Goal: Information Seeking & Learning: Learn about a topic

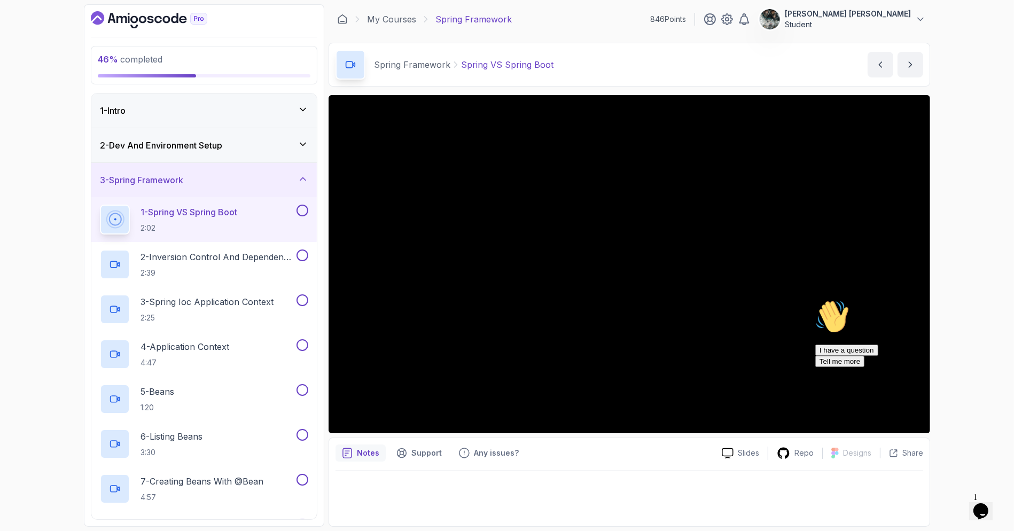
click at [985, 503] on icon "$i18n('chat', 'chat_widget')" at bounding box center [980, 511] width 15 height 16
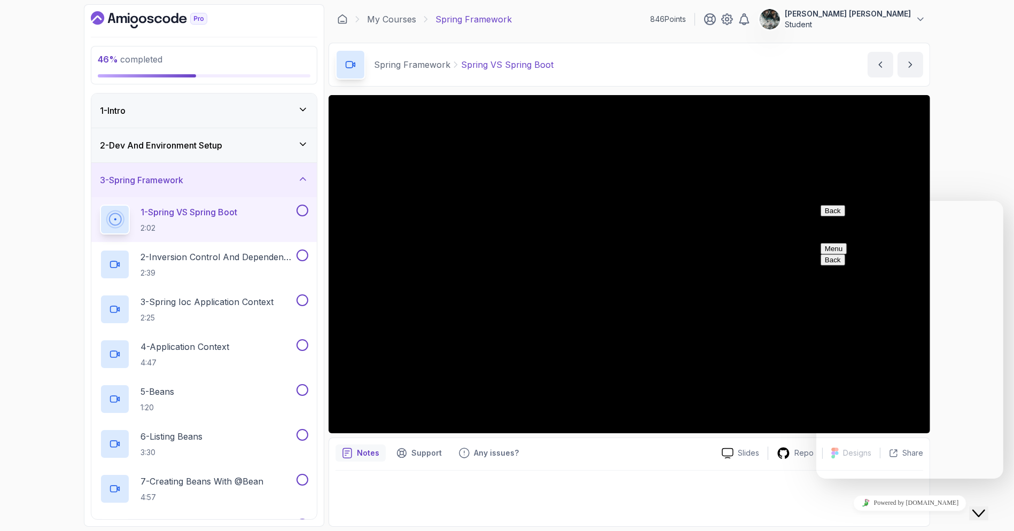
click at [980, 506] on icon "Close Chat This icon closes the chat window." at bounding box center [978, 512] width 13 height 13
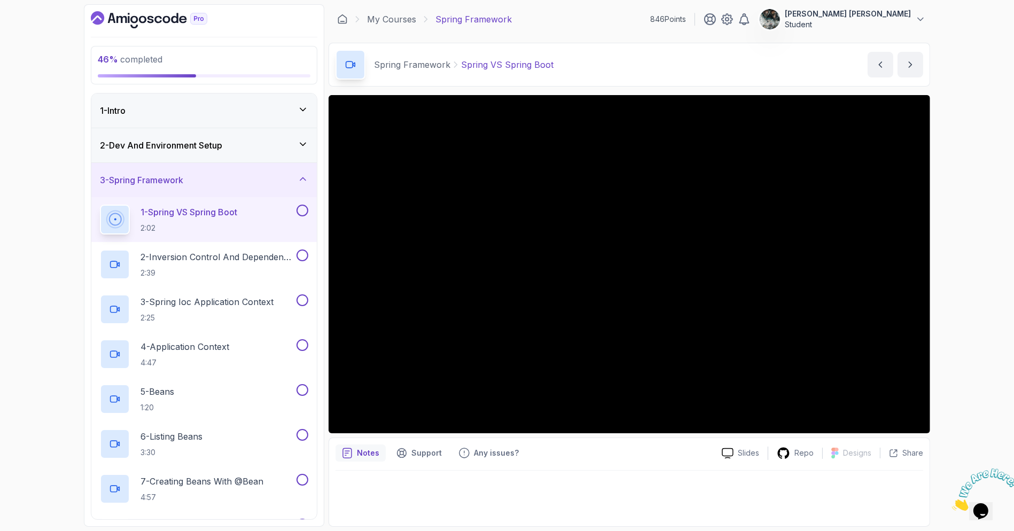
click at [221, 220] on h2 "1 - Spring VS Spring Boot 2:02" at bounding box center [188, 220] width 97 height 28
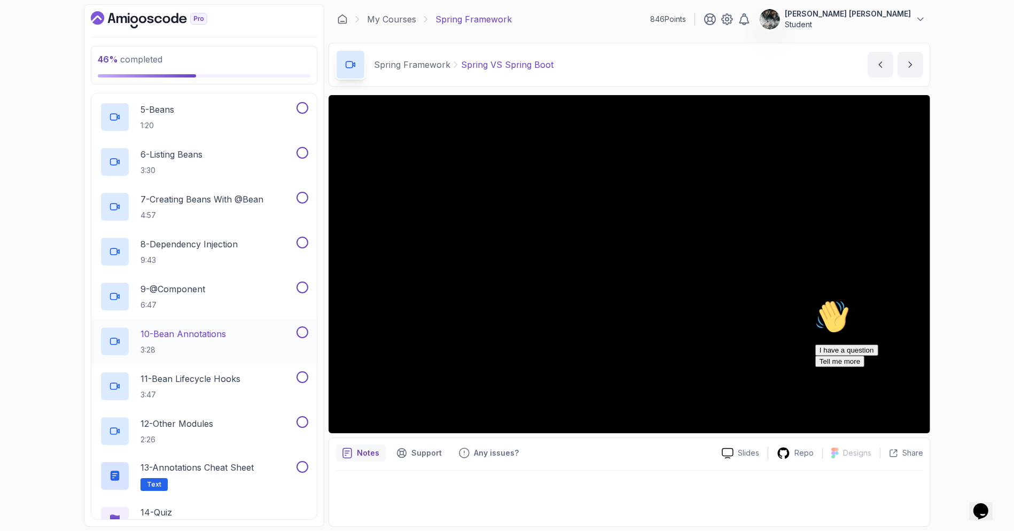
scroll to position [340, 0]
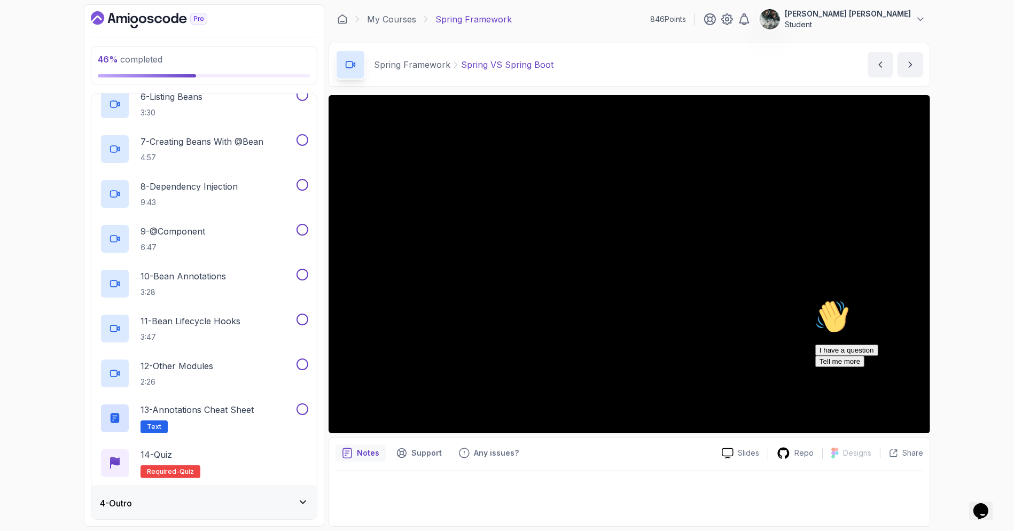
click at [815, 299] on icon "Chat attention grabber" at bounding box center [815, 299] width 0 height 0
click at [922, 450] on div "Slides Repo Designs Design not available Share Notes Support Any issues? Slides…" at bounding box center [629, 311] width 601 height 432
click at [647, 493] on div at bounding box center [629, 495] width 588 height 49
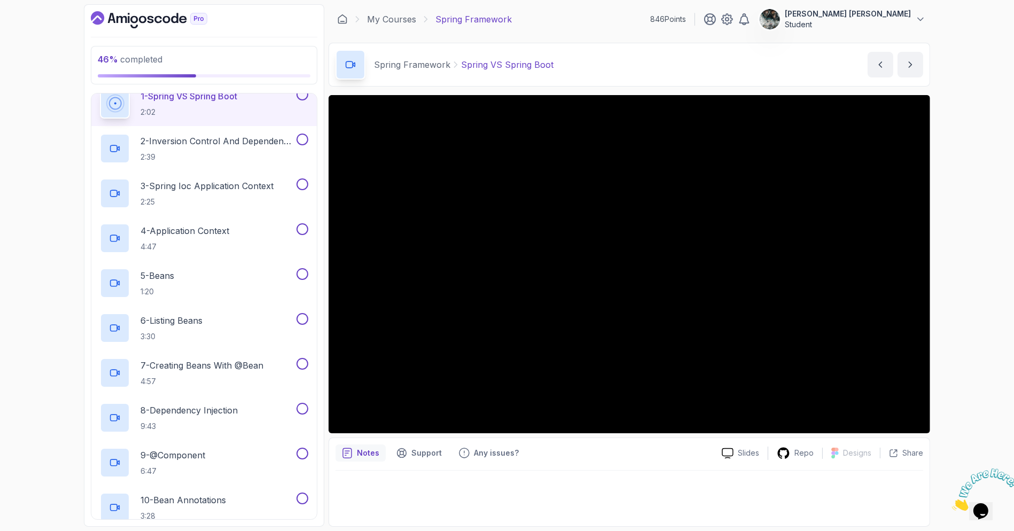
scroll to position [0, 0]
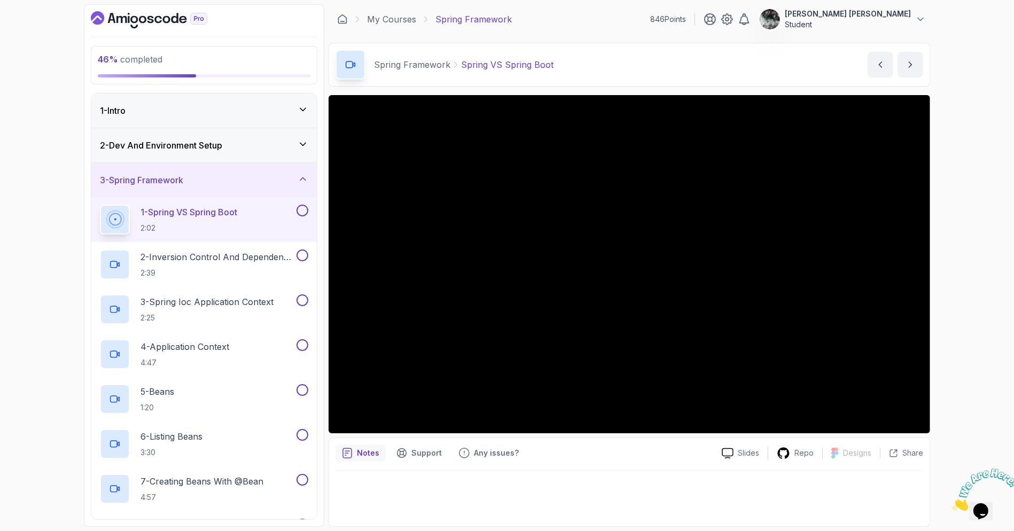
click at [299, 208] on button at bounding box center [302, 211] width 12 height 12
click at [1001, 469] on div at bounding box center [980, 489] width 58 height 42
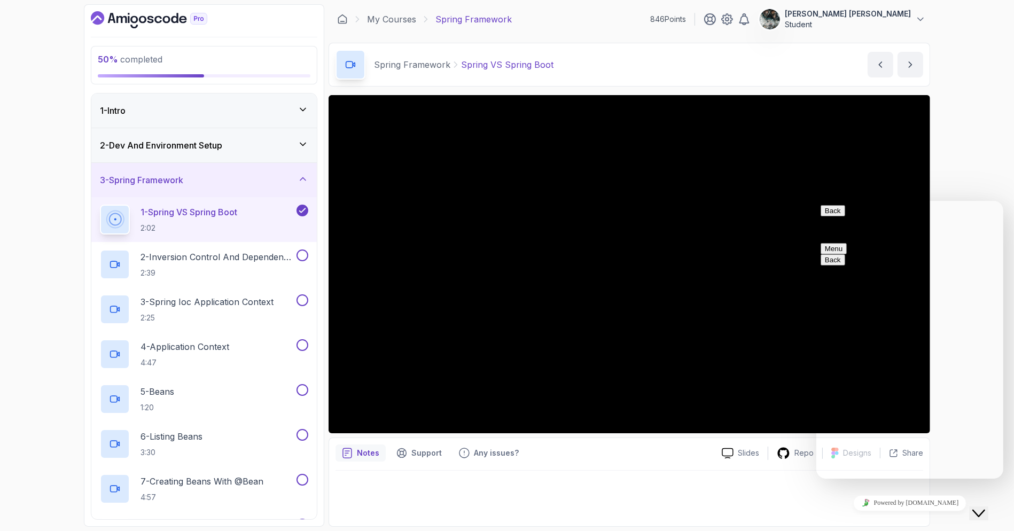
click at [985, 506] on icon "Close Chat This icon closes the chat window." at bounding box center [978, 512] width 13 height 13
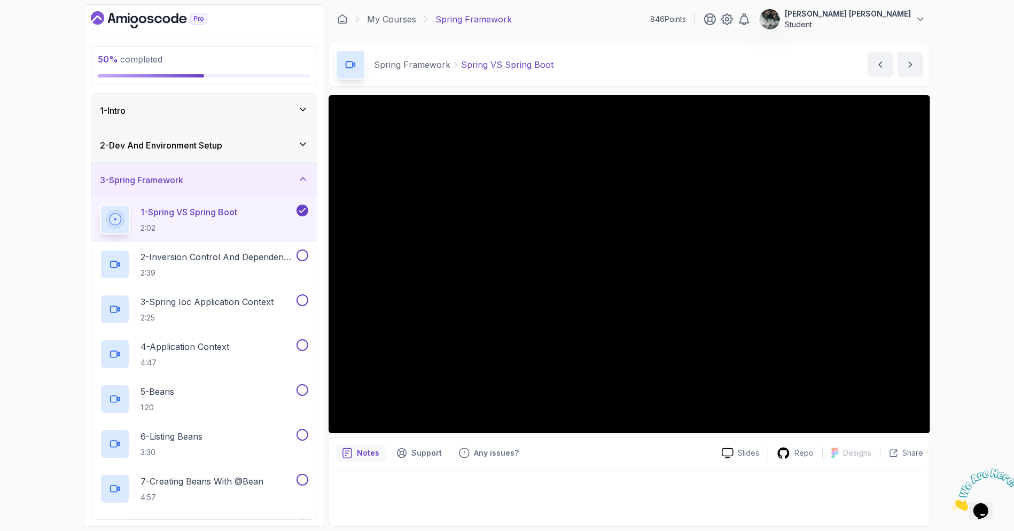
click at [951, 503] on icon "Close" at bounding box center [951, 507] width 0 height 9
click at [185, 255] on p "2 - Inversion Control And Dependency Injection" at bounding box center [217, 257] width 154 height 13
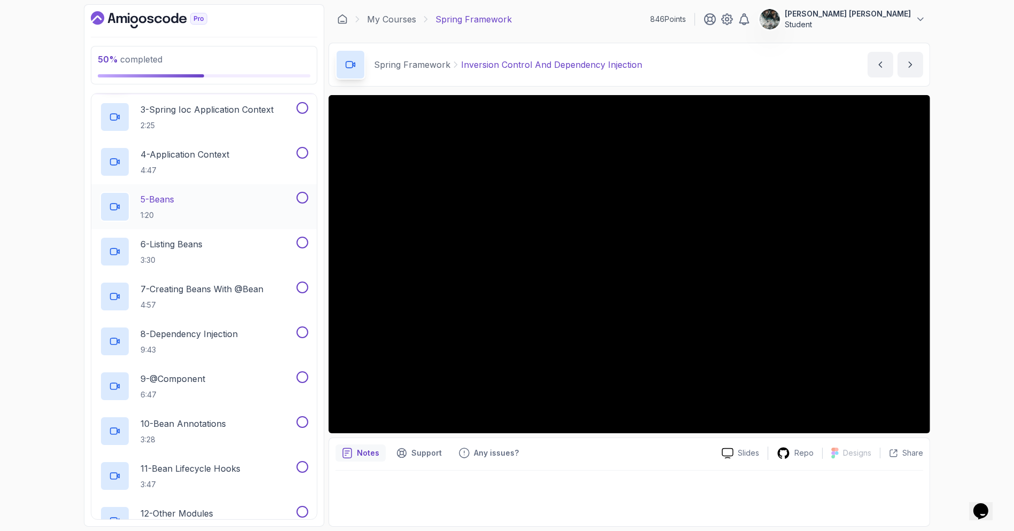
scroll to position [156, 0]
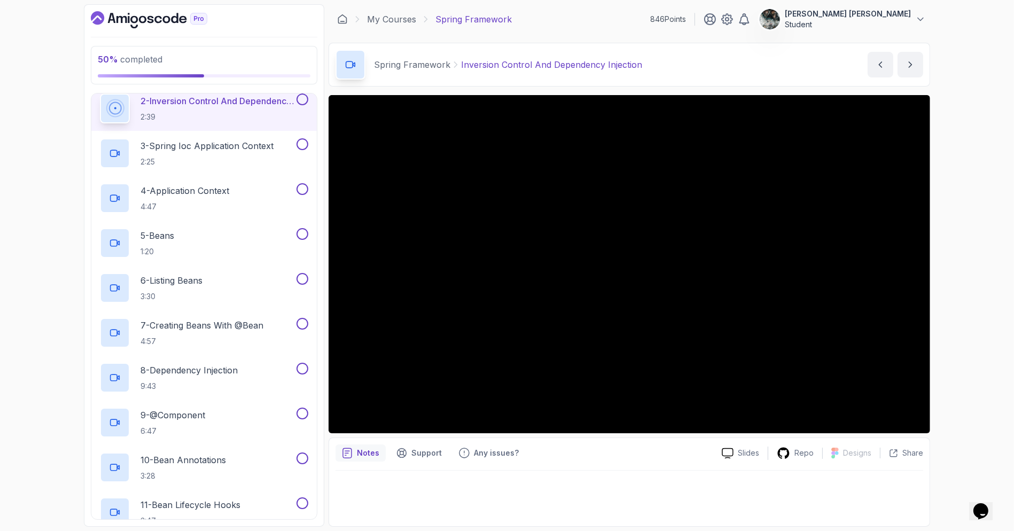
click at [304, 96] on button at bounding box center [302, 99] width 12 height 12
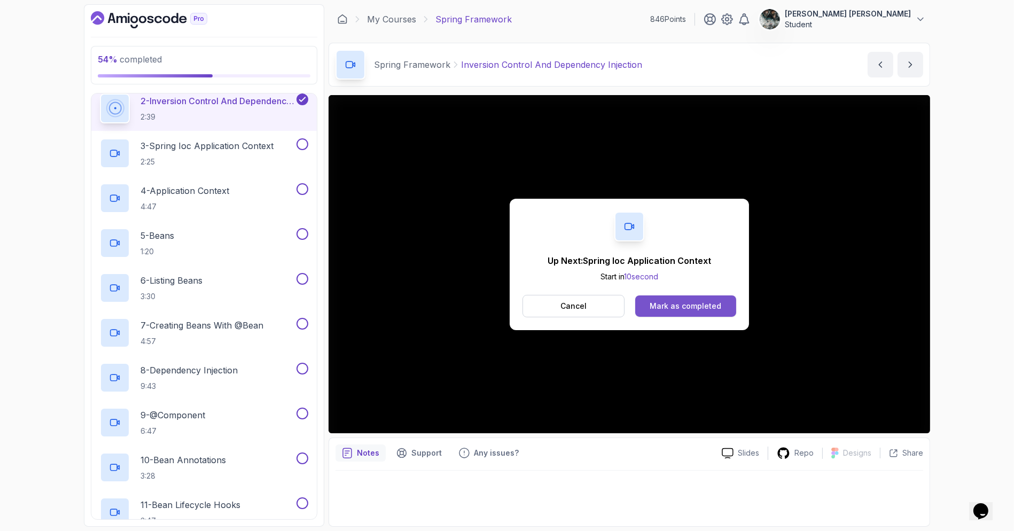
click at [681, 311] on button "Mark as completed" at bounding box center [685, 305] width 101 height 21
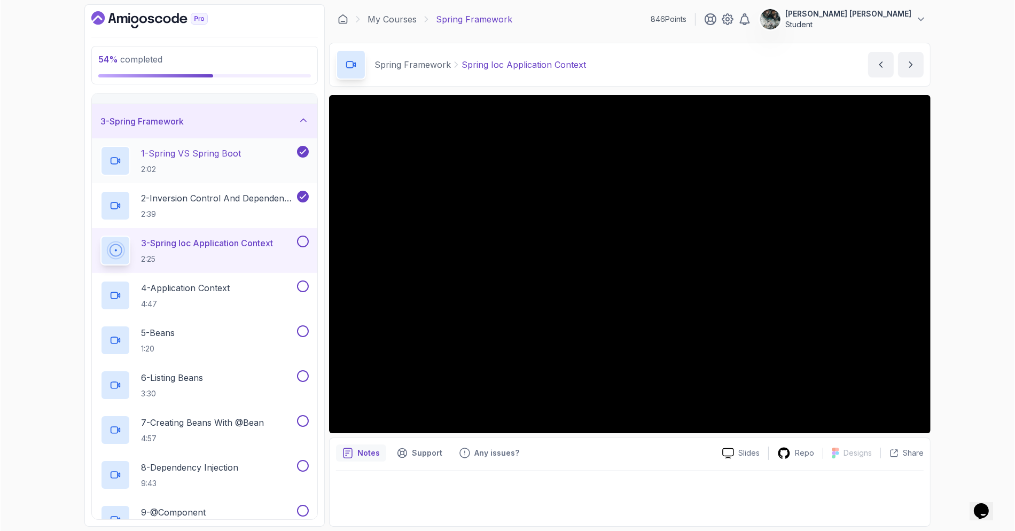
scroll to position [41, 0]
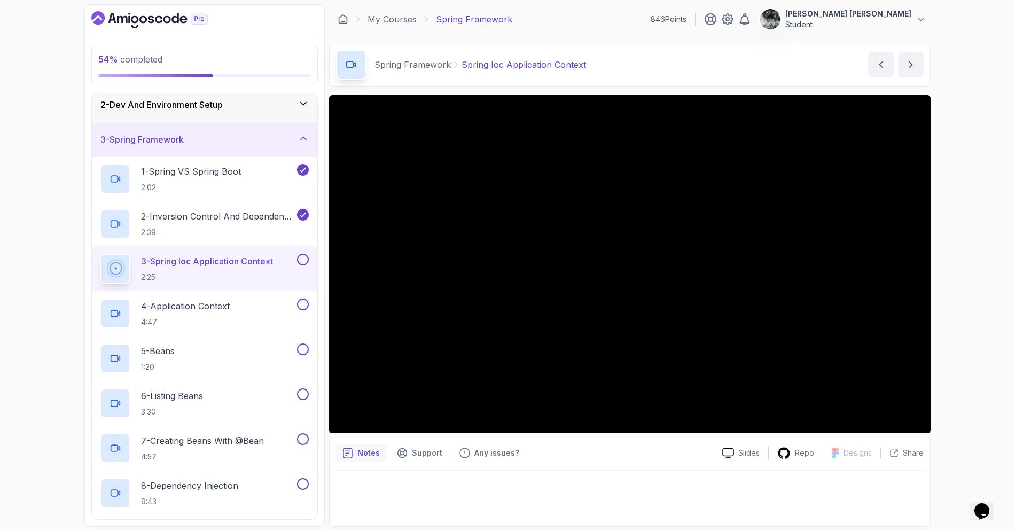
click at [994, 234] on div "54 % completed 1 - Intro 2 - Dev And Environment Setup 3 - Spring Framework 1 -…" at bounding box center [507, 265] width 1015 height 531
click at [303, 257] on button at bounding box center [303, 260] width 12 height 12
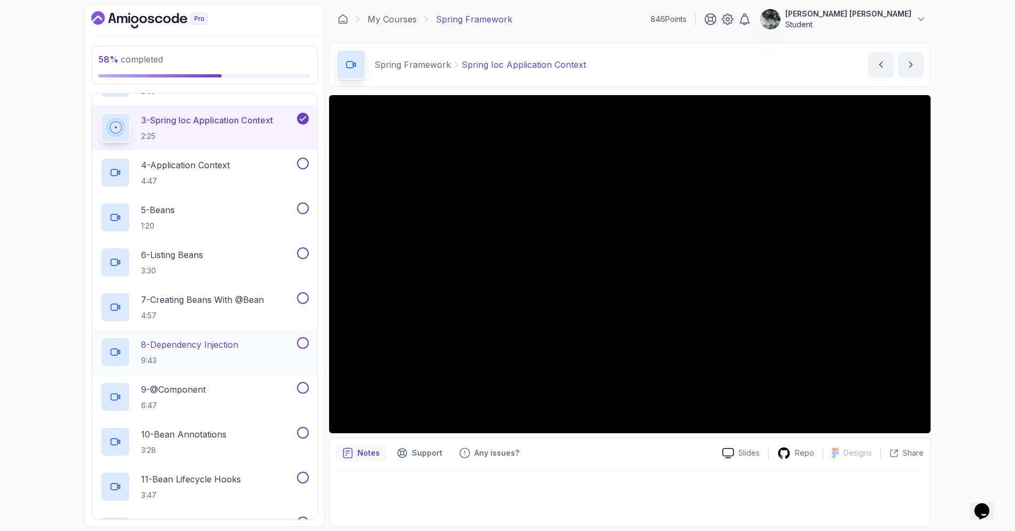
scroll to position [181, 0]
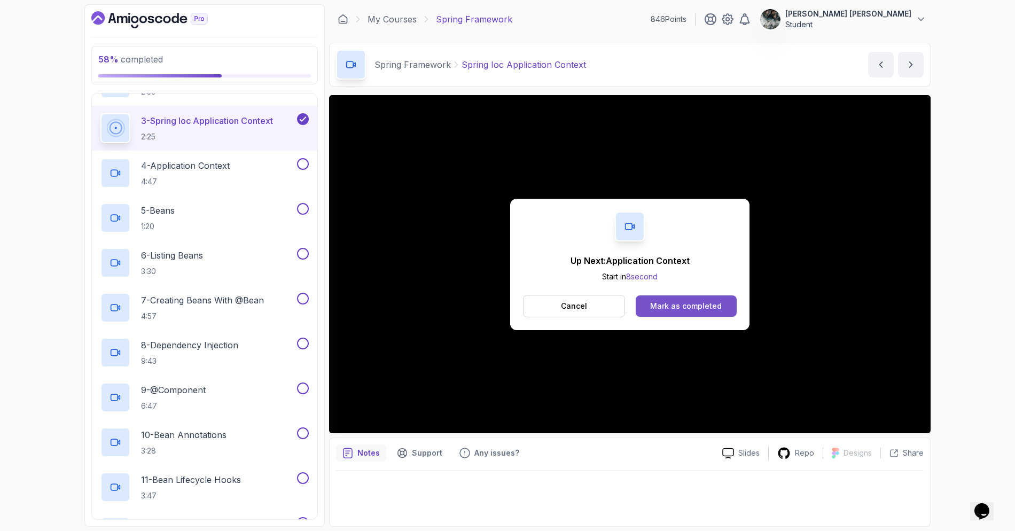
click at [676, 303] on div "Mark as completed" at bounding box center [686, 306] width 72 height 11
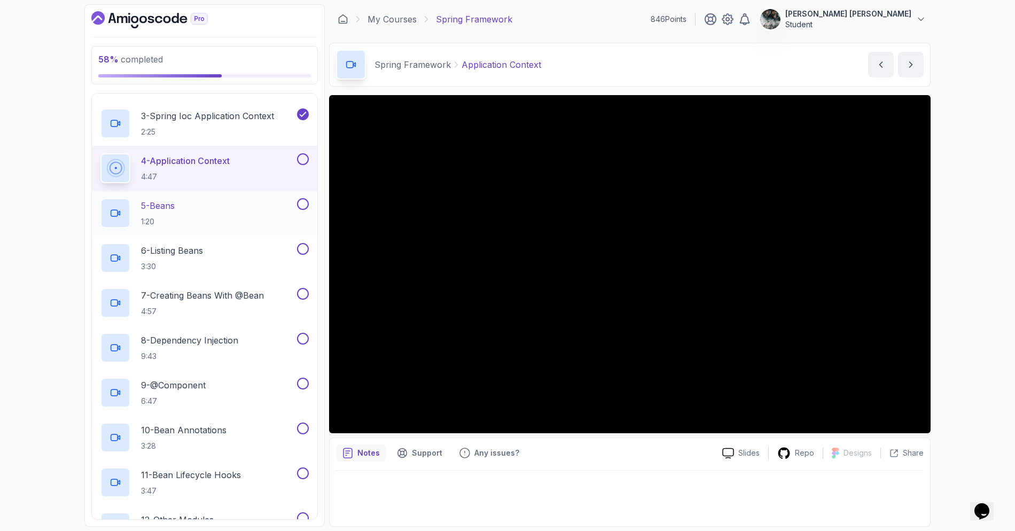
scroll to position [188, 0]
click at [306, 155] on button at bounding box center [303, 157] width 12 height 12
click at [168, 209] on h2 "5 - Beans 1:20" at bounding box center [158, 211] width 34 height 28
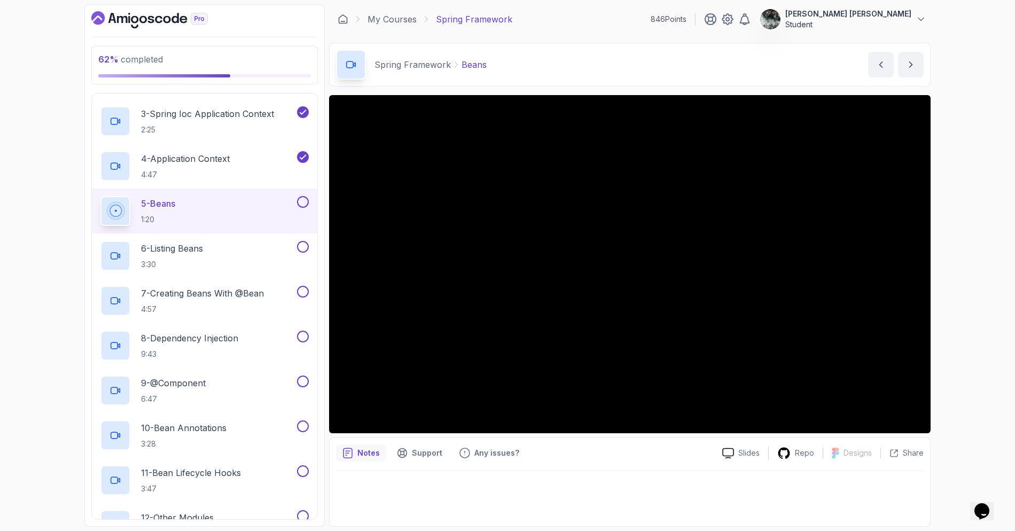
click at [301, 200] on button at bounding box center [303, 202] width 12 height 12
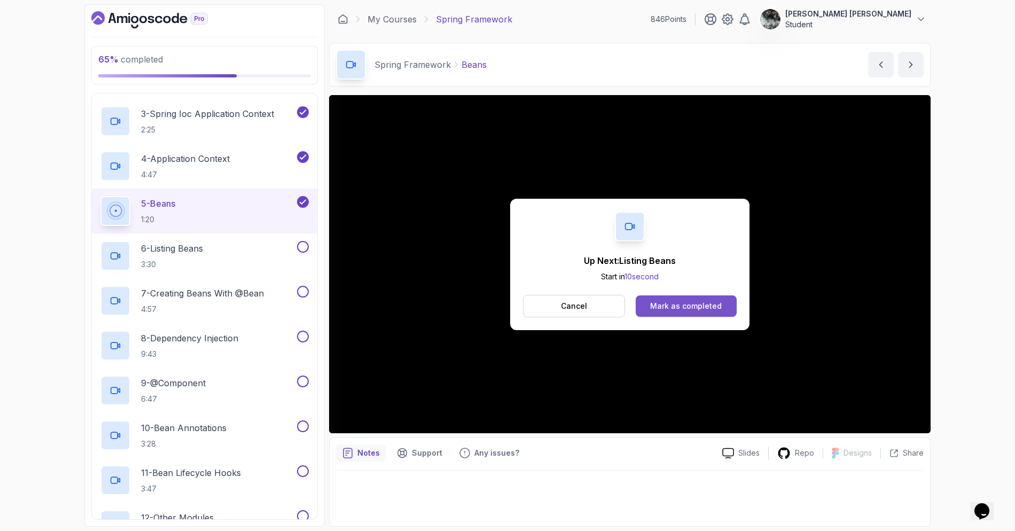
click at [666, 301] on div "Mark as completed" at bounding box center [686, 306] width 72 height 11
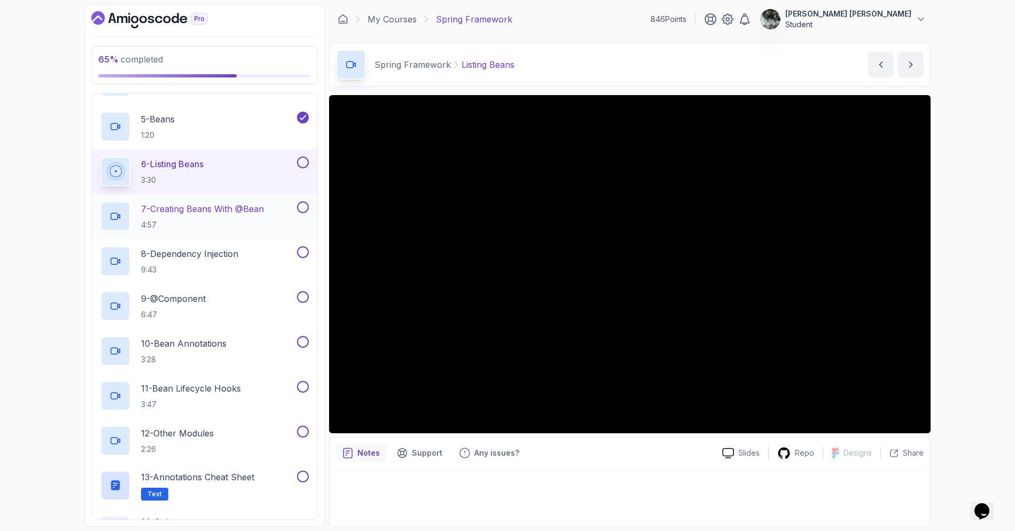
scroll to position [273, 0]
click at [303, 162] on button at bounding box center [303, 162] width 12 height 12
click at [225, 226] on p "4:57" at bounding box center [202, 224] width 123 height 11
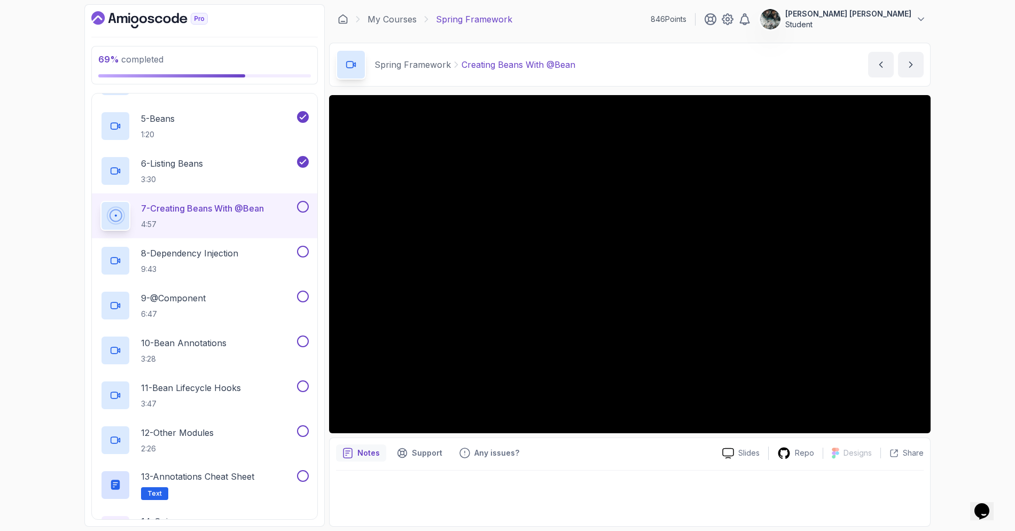
click at [949, 91] on div "69 % completed 1 - Intro 2 - Dev And Environment Setup 3 - Spring Framework 1 -…" at bounding box center [507, 265] width 1015 height 531
click at [932, 168] on section "69 % completed 1 - Intro 2 - Dev And Environment Setup 3 - Spring Framework 1 -…" at bounding box center [507, 265] width 855 height 531
click at [300, 202] on button at bounding box center [303, 207] width 12 height 12
click at [176, 251] on p "8 - Dependency Injection" at bounding box center [189, 253] width 97 height 13
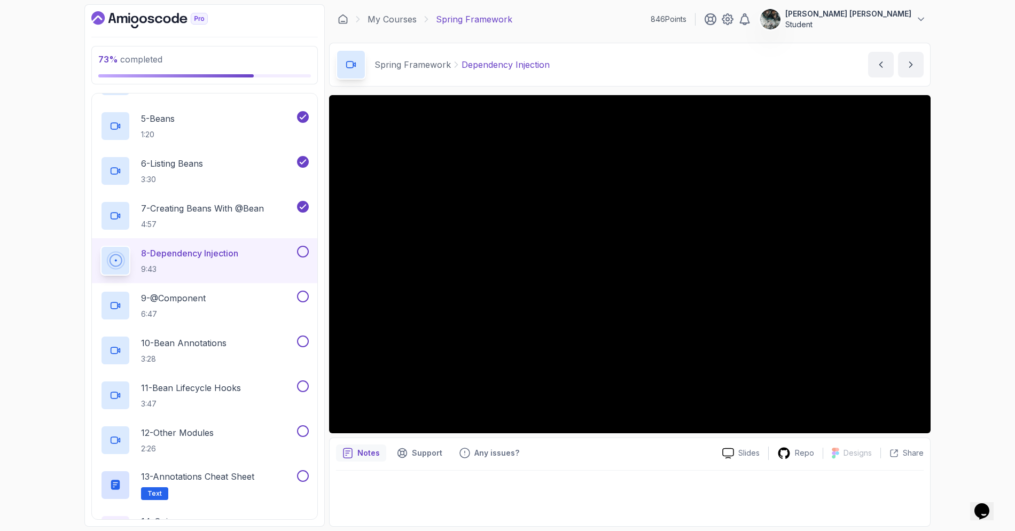
click at [304, 251] on button at bounding box center [303, 252] width 12 height 12
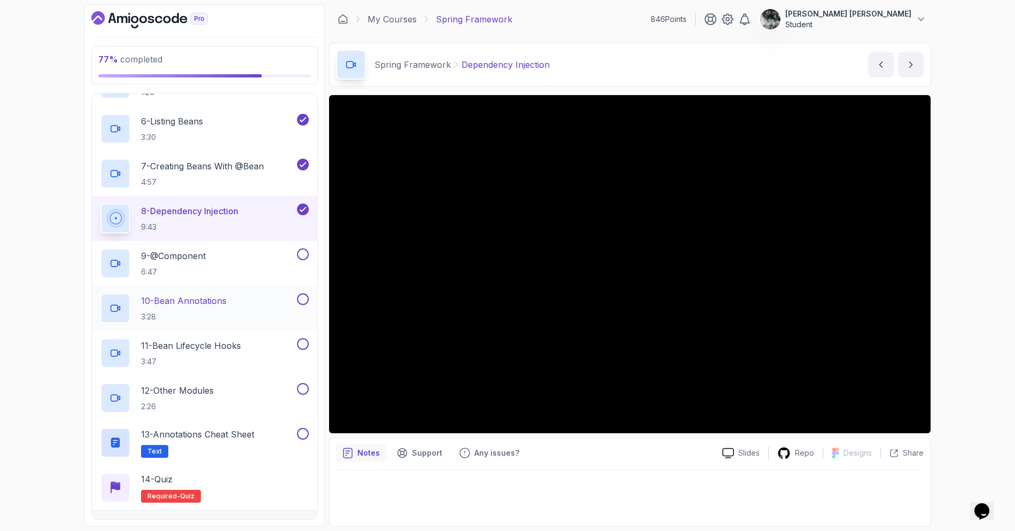
scroll to position [340, 0]
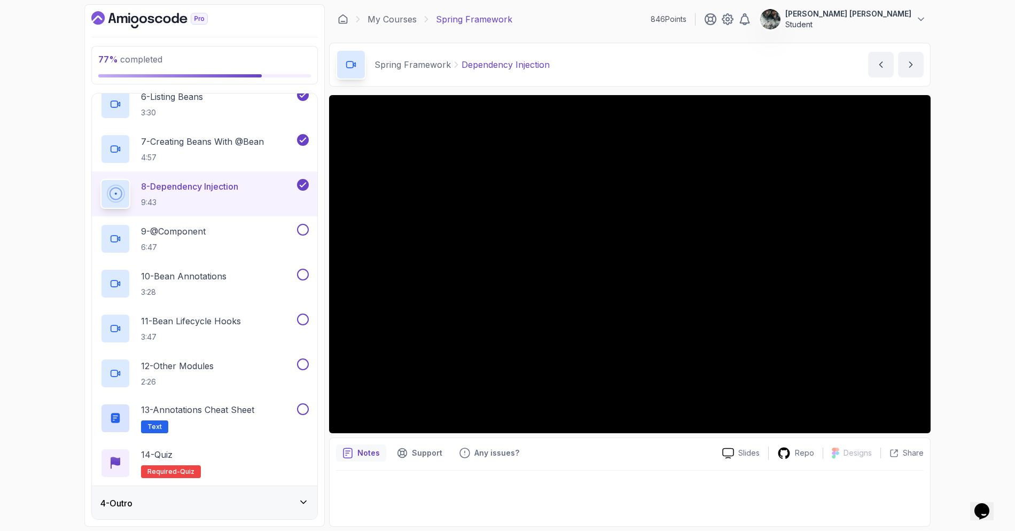
click at [991, 170] on div "77 % completed 1 - Intro 2 - Dev And Environment Setup 3 - Spring Framework 1 -…" at bounding box center [507, 265] width 1015 height 531
click at [423, 60] on p "Spring Framework" at bounding box center [412, 64] width 76 height 13
click at [626, 66] on div "Spring Framework Dependency Injection Dependency Injection by nelson" at bounding box center [629, 65] width 601 height 44
drag, startPoint x: 512, startPoint y: 64, endPoint x: 406, endPoint y: 64, distance: 105.8
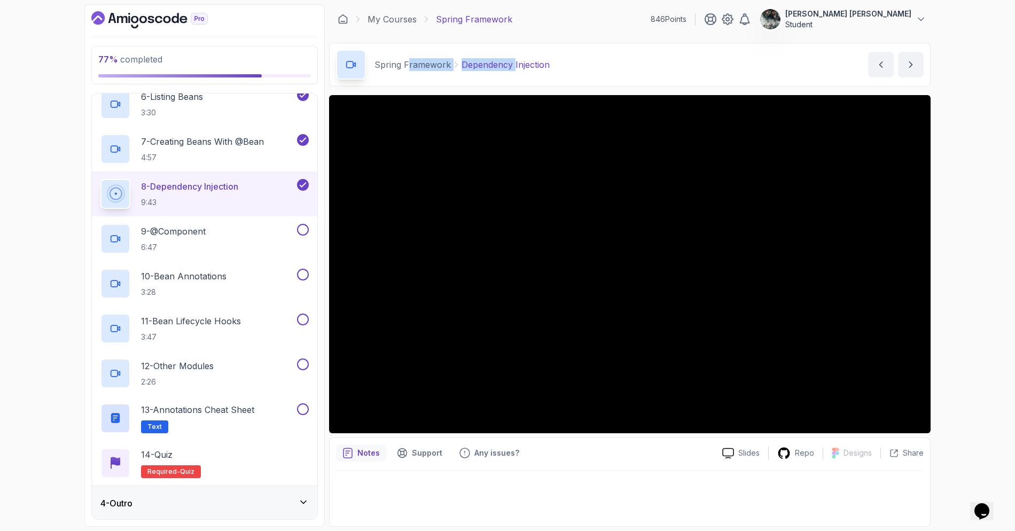
click at [407, 64] on div "Spring Framework Dependency Injection" at bounding box center [461, 64] width 175 height 13
click at [402, 61] on p "Spring Framework" at bounding box center [412, 64] width 76 height 13
drag, startPoint x: 413, startPoint y: 63, endPoint x: 608, endPoint y: 68, distance: 195.6
click at [574, 64] on div "Spring Framework Dependency Injection Dependency Injection by nelson" at bounding box center [629, 65] width 601 height 44
click at [614, 68] on div "Spring Framework Dependency Injection Dependency Injection by nelson" at bounding box center [629, 65] width 601 height 44
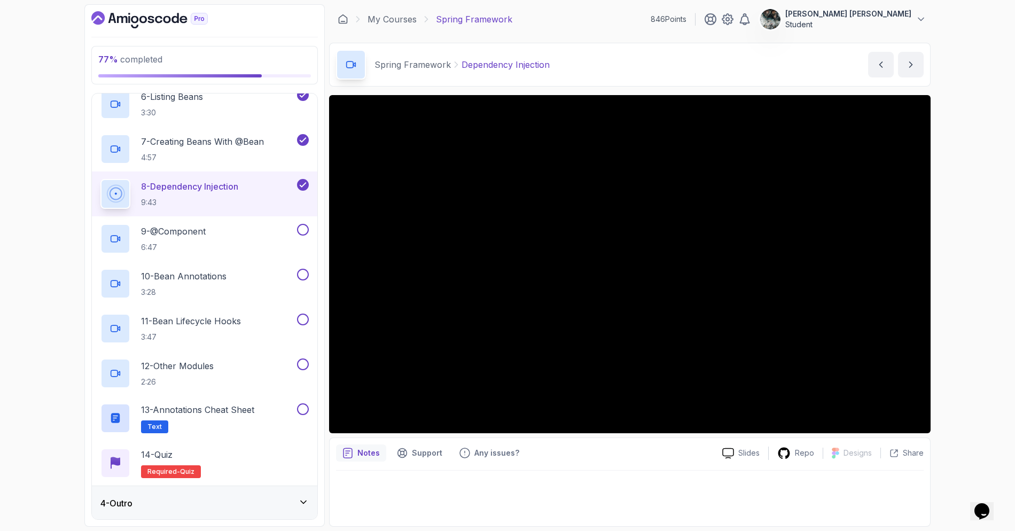
drag, startPoint x: 943, startPoint y: 162, endPoint x: 934, endPoint y: 159, distance: 9.3
click at [204, 238] on h2 "9 - @Component 6:47" at bounding box center [173, 239] width 65 height 28
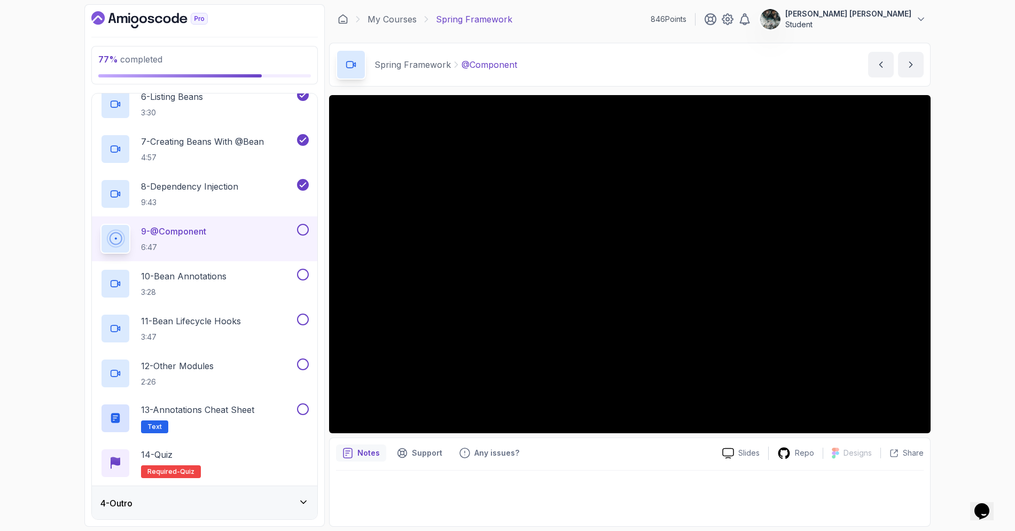
click at [302, 227] on button at bounding box center [303, 230] width 12 height 12
click at [571, 481] on div at bounding box center [630, 495] width 588 height 49
click at [196, 287] on p "3:28" at bounding box center [183, 292] width 85 height 11
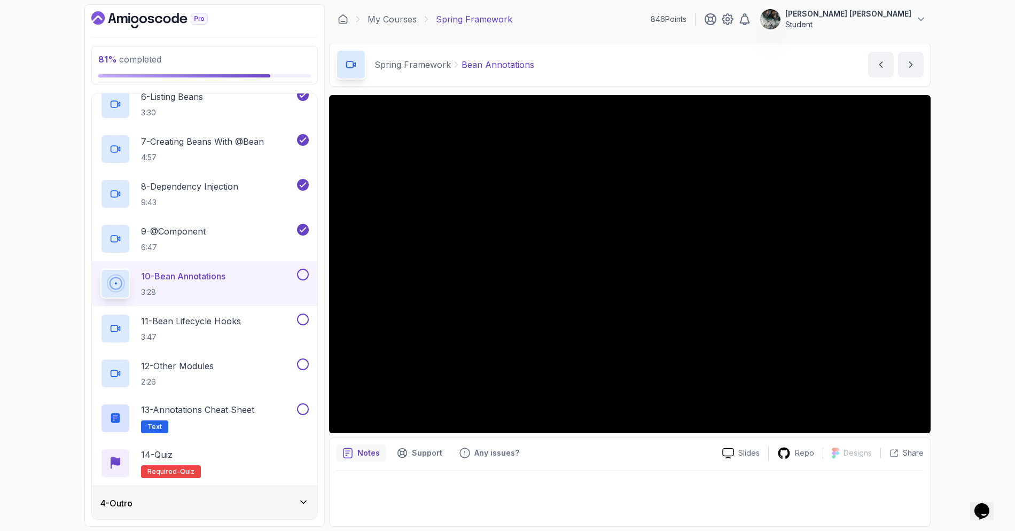
click at [32, 51] on div "81 % completed 1 - Intro 2 - Dev And Environment Setup 3 - Spring Framework 1 -…" at bounding box center [507, 265] width 1015 height 531
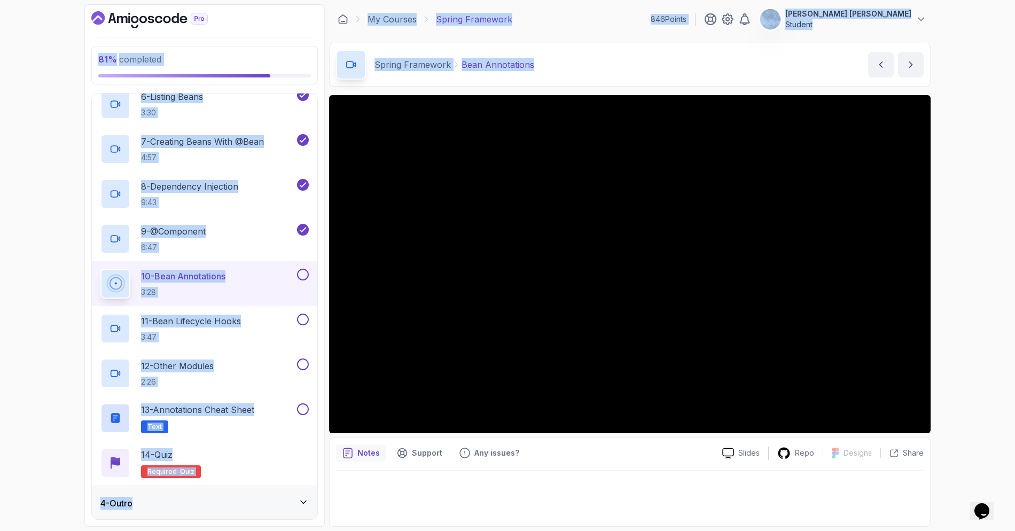
drag, startPoint x: 604, startPoint y: 65, endPoint x: 284, endPoint y: 50, distance: 320.3
click at [278, 42] on div "81 % completed 1 - Intro 2 - Dev And Environment Setup 3 - Spring Framework 1 -…" at bounding box center [507, 265] width 846 height 522
click at [618, 76] on div "Spring Framework Bean Annotations Bean Annotations by nelson" at bounding box center [629, 65] width 601 height 44
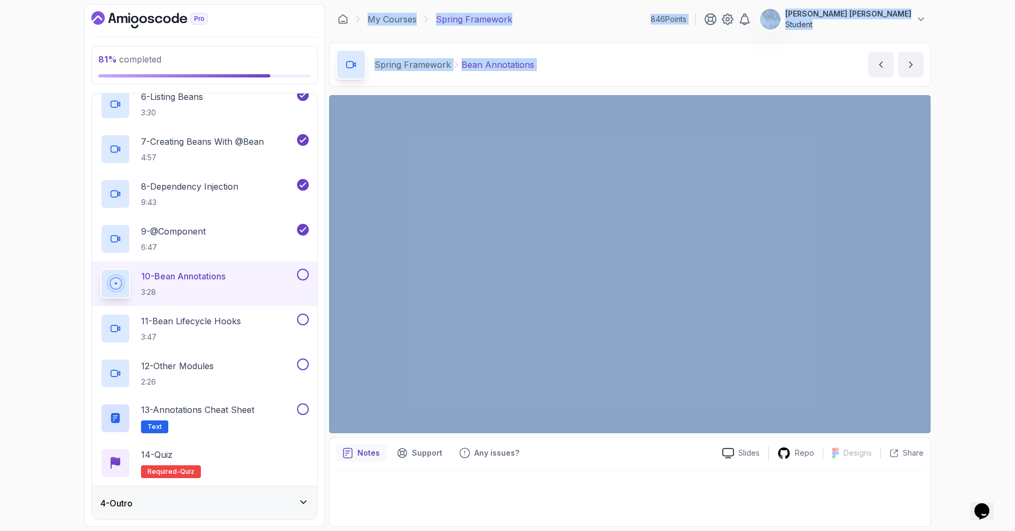
drag, startPoint x: 938, startPoint y: 86, endPoint x: 329, endPoint y: 6, distance: 614.2
click at [329, 6] on div "81 % completed 1 - Intro 2 - Dev And Environment Setup 3 - Spring Framework 1 -…" at bounding box center [507, 265] width 1015 height 531
click at [957, 79] on div "81 % completed 1 - Intro 2 - Dev And Environment Setup 3 - Spring Framework 1 -…" at bounding box center [507, 265] width 1015 height 531
drag, startPoint x: 763, startPoint y: 55, endPoint x: 332, endPoint y: 17, distance: 432.2
click at [332, 17] on div "81 % completed 1 - Intro 2 - Dev And Environment Setup 3 - Spring Framework 1 -…" at bounding box center [507, 265] width 1015 height 531
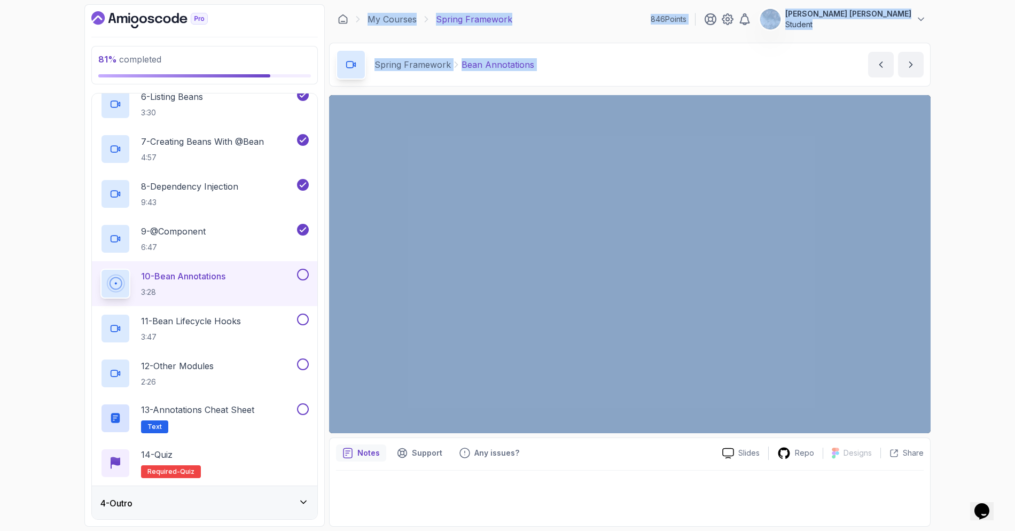
click at [957, 74] on div "81 % completed 1 - Intro 2 - Dev And Environment Setup 3 - Spring Framework 1 -…" at bounding box center [507, 265] width 1015 height 531
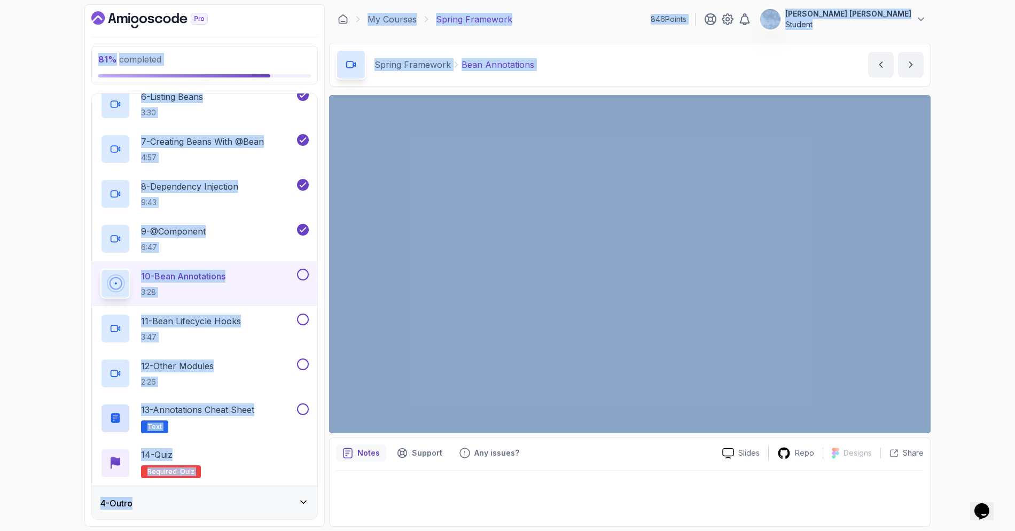
drag, startPoint x: 817, startPoint y: 51, endPoint x: 302, endPoint y: -3, distance: 517.2
click at [302, 0] on html "81 % completed 1 - Intro 2 - Dev And Environment Setup 3 - Spring Framework 1 -…" at bounding box center [507, 265] width 1015 height 531
click at [985, 84] on div "81 % completed 1 - Intro 2 - Dev And Environment Setup 3 - Spring Framework 1 -…" at bounding box center [507, 265] width 1015 height 531
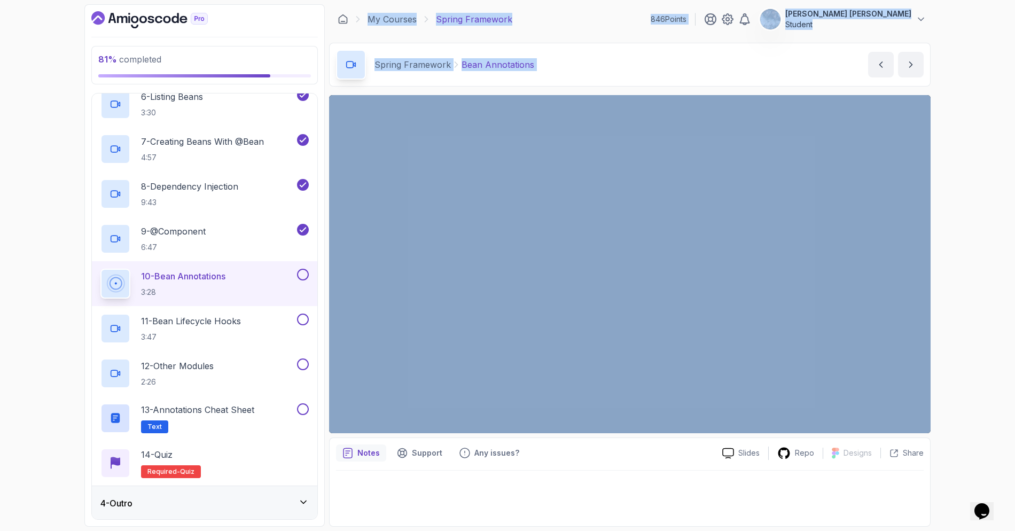
drag, startPoint x: 949, startPoint y: 85, endPoint x: 365, endPoint y: 19, distance: 587.6
click at [348, 17] on div "81 % completed 1 - Intro 2 - Dev And Environment Setup 3 - Spring Framework 1 -…" at bounding box center [507, 265] width 1015 height 531
click at [981, 41] on div "81 % completed 1 - Intro 2 - Dev And Environment Setup 3 - Spring Framework 1 -…" at bounding box center [507, 265] width 1015 height 531
drag, startPoint x: 954, startPoint y: 83, endPoint x: 354, endPoint y: 3, distance: 605.8
click at [354, 3] on div "81 % completed 1 - Intro 2 - Dev And Environment Setup 3 - Spring Framework 1 -…" at bounding box center [507, 265] width 1015 height 531
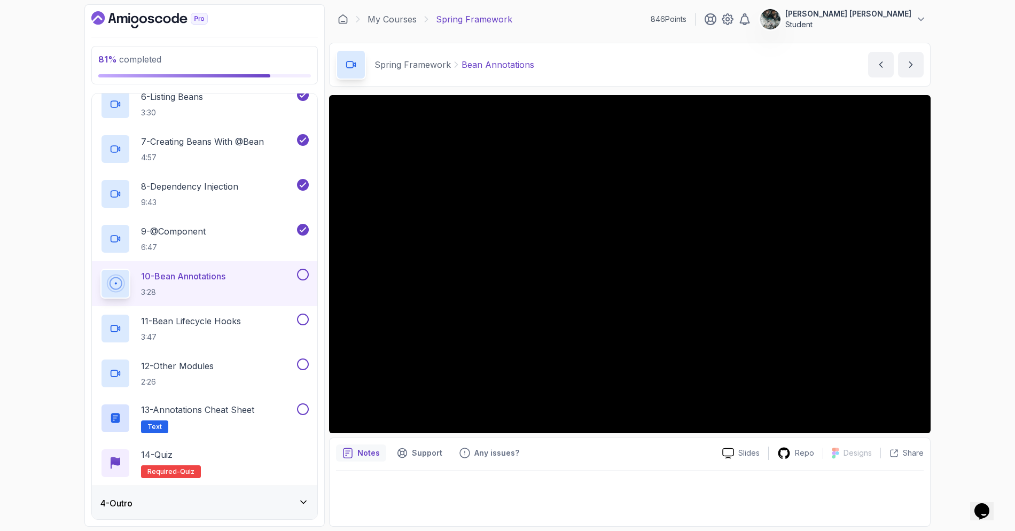
drag, startPoint x: 980, startPoint y: 73, endPoint x: 981, endPoint y: 82, distance: 8.6
click at [981, 74] on div "81 % completed 1 - Intro 2 - Dev And Environment Setup 3 - Spring Framework 1 -…" at bounding box center [507, 265] width 1015 height 531
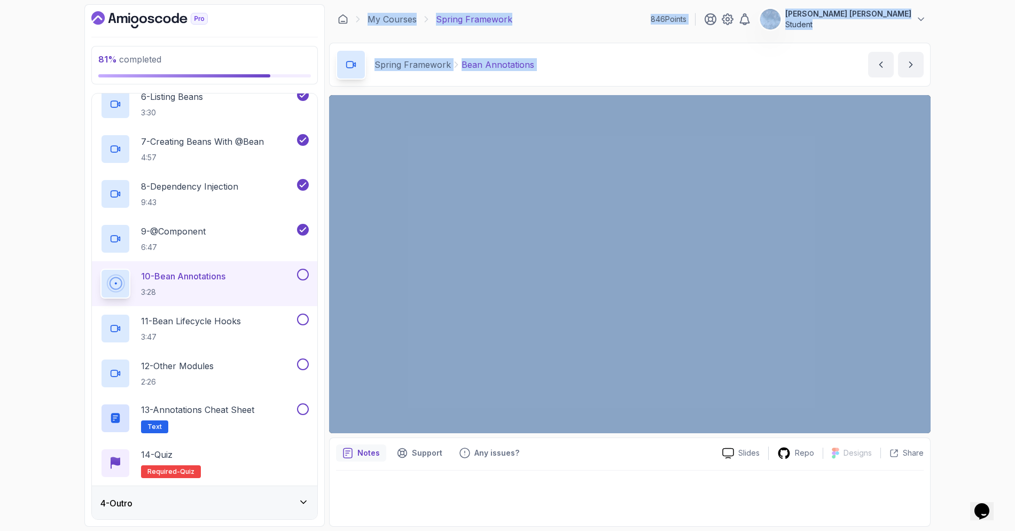
drag, startPoint x: 963, startPoint y: 72, endPoint x: 354, endPoint y: 10, distance: 612.7
click at [354, 10] on div "81 % completed 1 - Intro 2 - Dev And Environment Setup 3 - Spring Framework 1 -…" at bounding box center [507, 265] width 1015 height 531
click at [941, 74] on div "81 % completed 1 - Intro 2 - Dev And Environment Setup 3 - Spring Framework 1 -…" at bounding box center [507, 265] width 1015 height 531
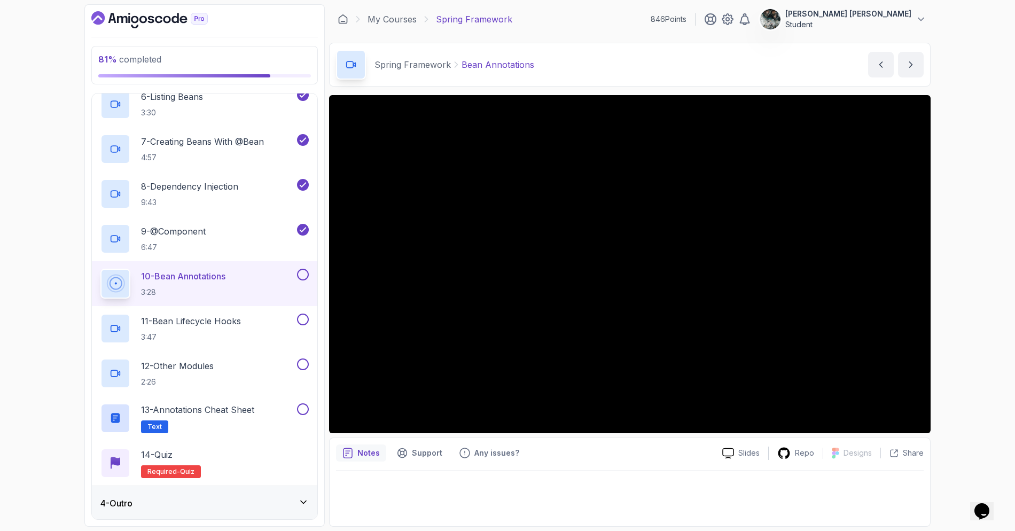
click at [301, 275] on button at bounding box center [303, 275] width 12 height 12
click at [303, 408] on button at bounding box center [303, 409] width 12 height 12
click at [267, 501] on div "4 - Outro" at bounding box center [204, 503] width 208 height 13
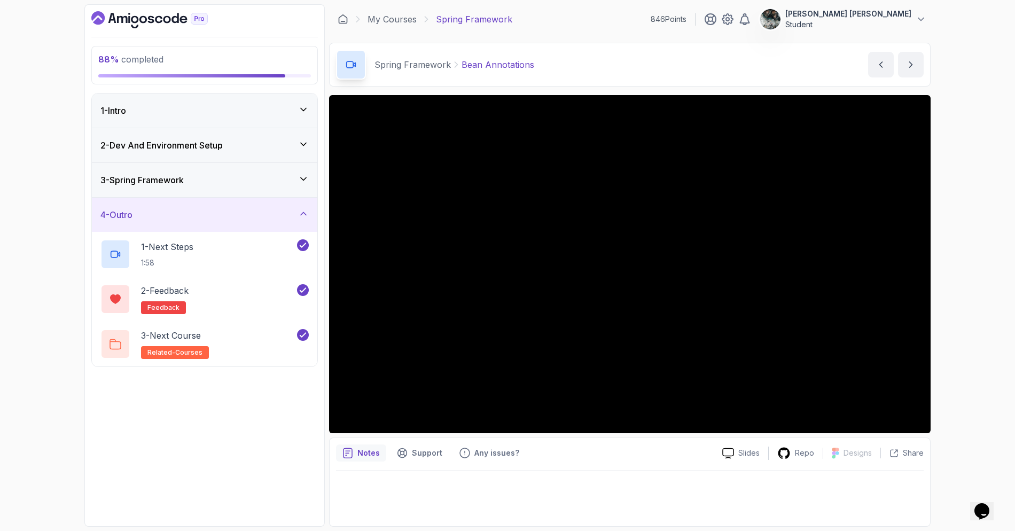
click at [277, 181] on div "3 - Spring Framework" at bounding box center [204, 180] width 208 height 13
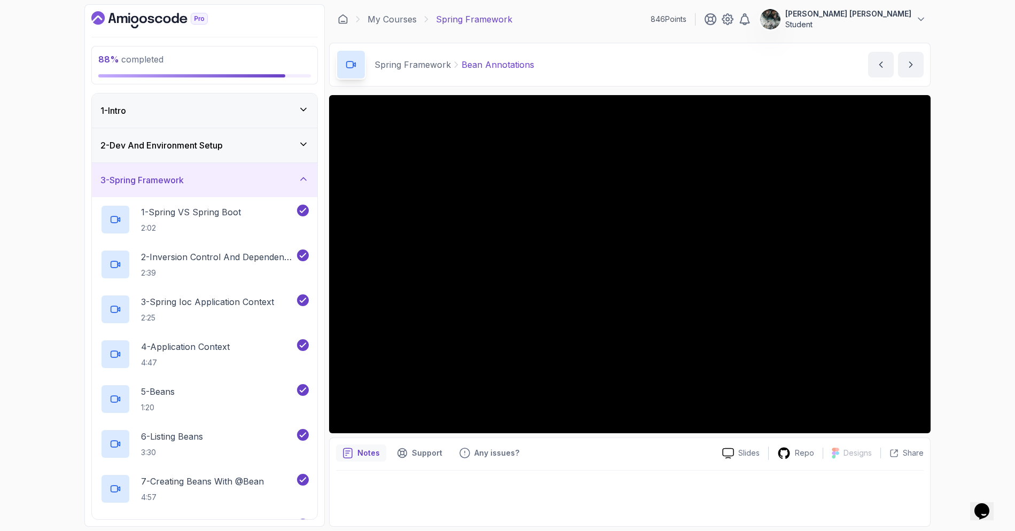
scroll to position [340, 0]
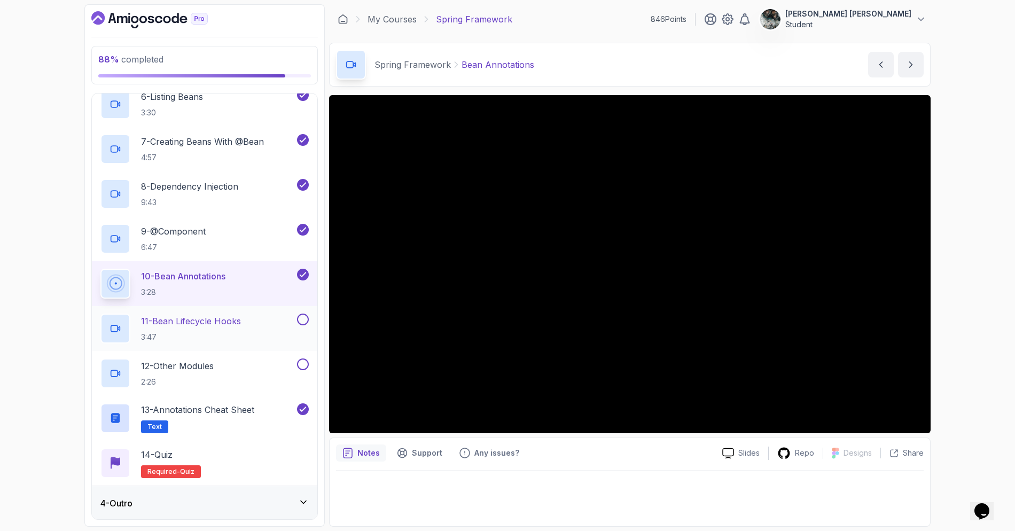
click at [224, 324] on p "11 - Bean Lifecycle Hooks" at bounding box center [191, 321] width 100 height 13
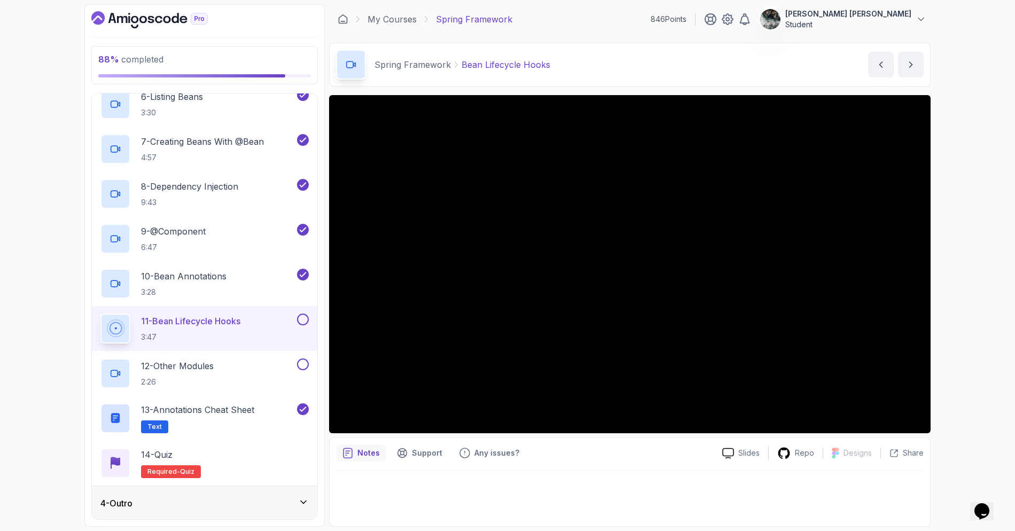
click at [304, 318] on button at bounding box center [303, 320] width 12 height 12
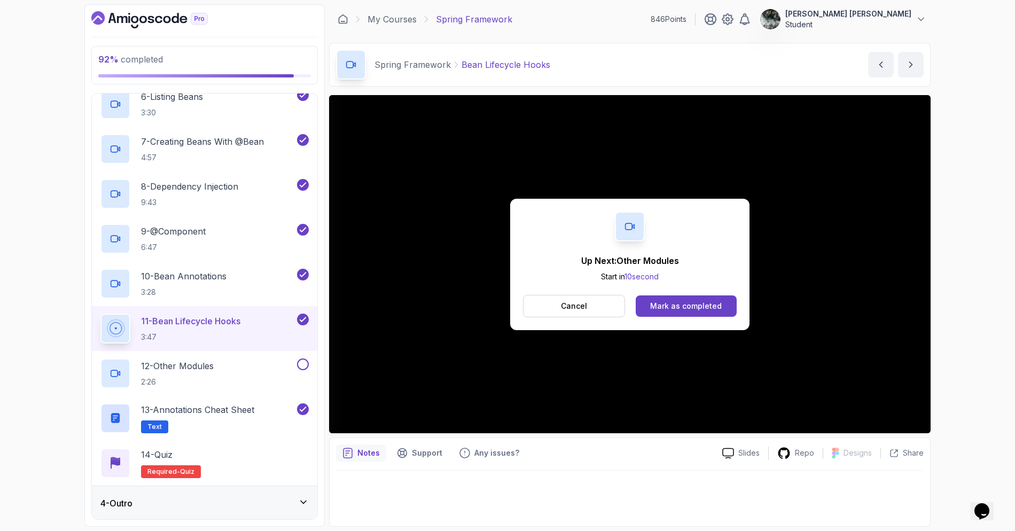
click at [696, 295] on div "Cancel Mark as completed" at bounding box center [630, 306] width 214 height 22
click at [693, 304] on div "Mark as completed" at bounding box center [686, 306] width 72 height 11
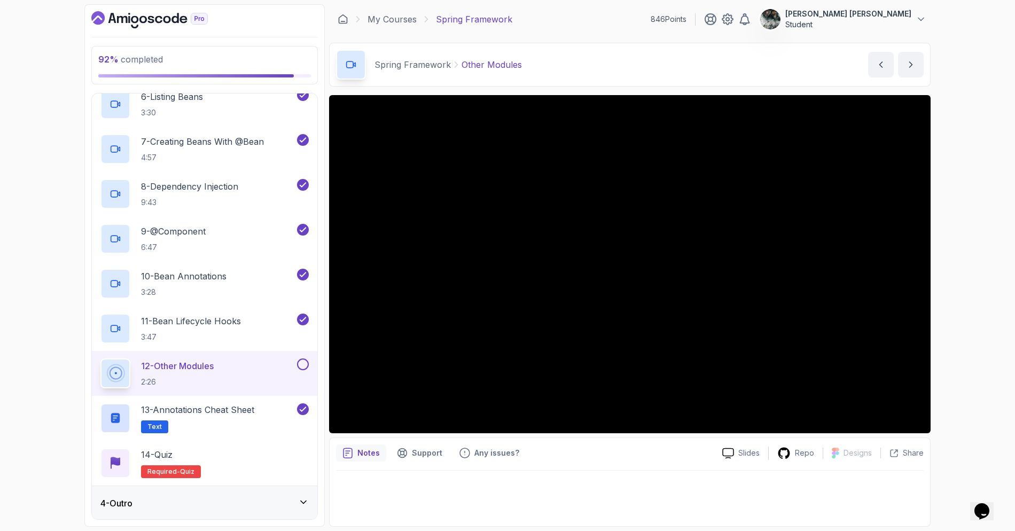
click at [303, 361] on button at bounding box center [303, 364] width 12 height 12
click at [209, 449] on div "14 - Quiz Required- quiz" at bounding box center [204, 463] width 208 height 30
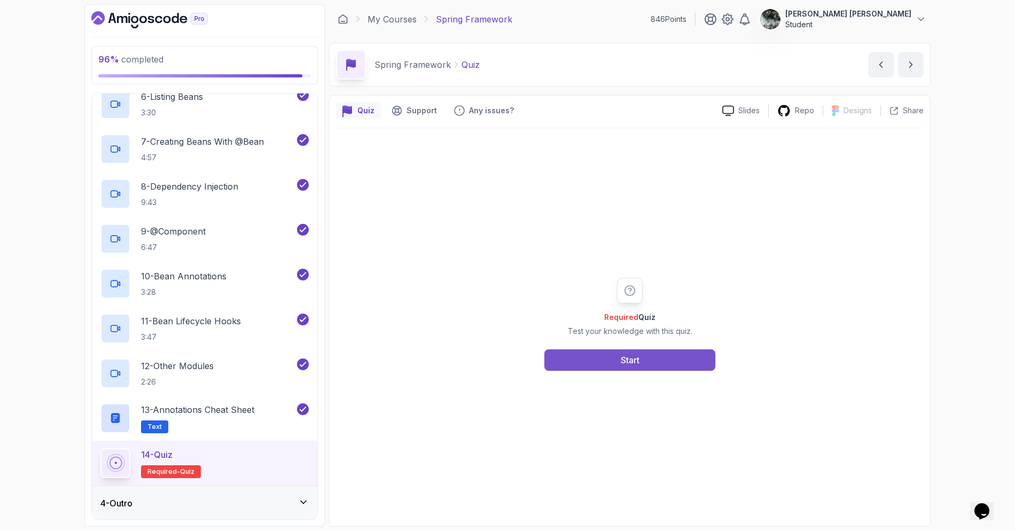
click at [622, 359] on div "Start" at bounding box center [630, 360] width 19 height 13
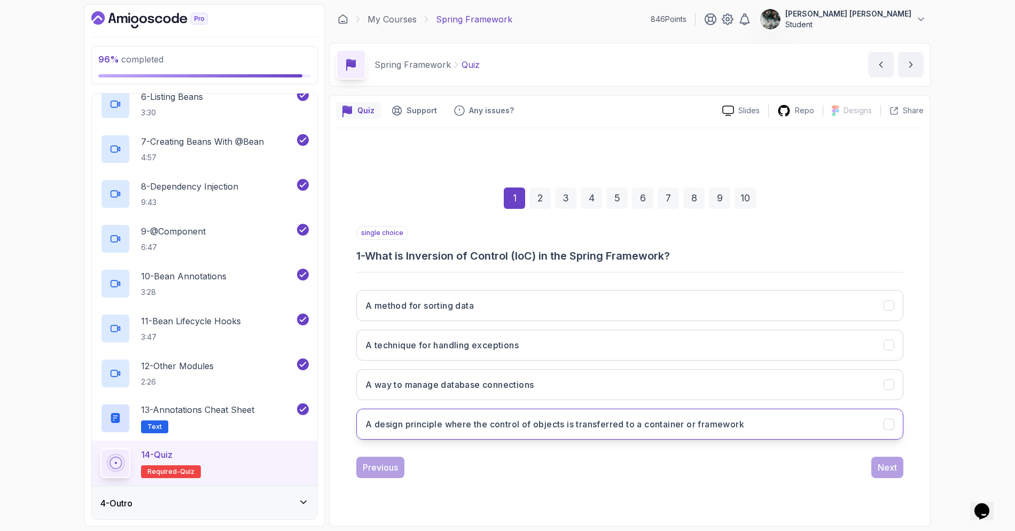
click at [541, 422] on h3 "A design principle where the control of objects is transferred to a container o…" at bounding box center [554, 424] width 379 height 13
click at [879, 470] on div "Next" at bounding box center [887, 467] width 19 height 13
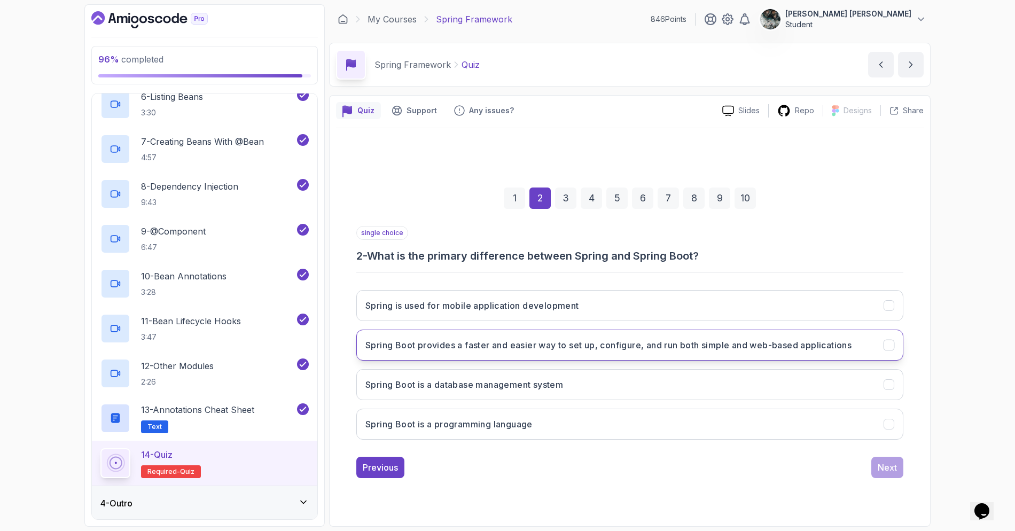
click at [650, 348] on h3 "Spring Boot provides a faster and easier way to set up, configure, and run both…" at bounding box center [608, 345] width 486 height 13
click at [885, 468] on div "Next" at bounding box center [887, 467] width 19 height 13
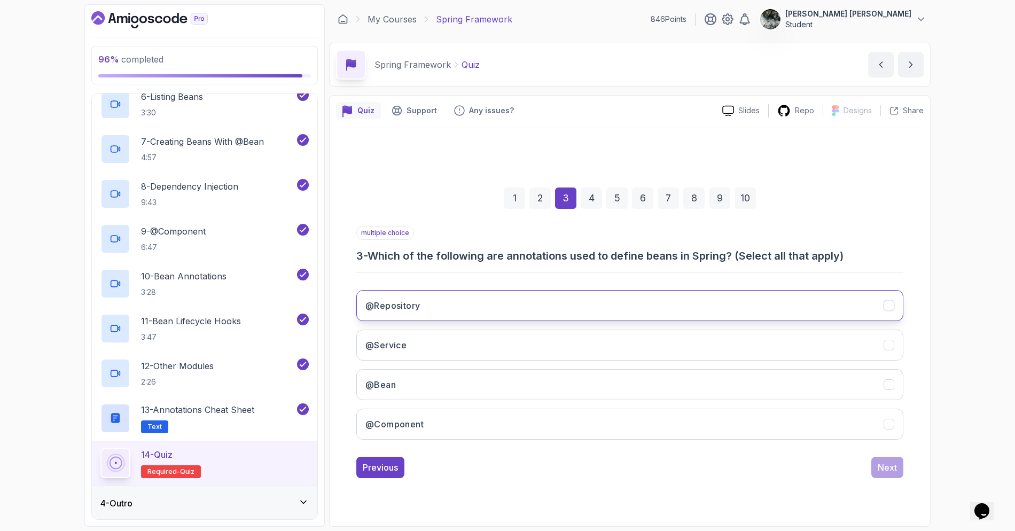
click at [406, 301] on h3 "@Repository" at bounding box center [392, 305] width 54 height 13
click at [396, 345] on h3 "@Service" at bounding box center [385, 345] width 41 height 13
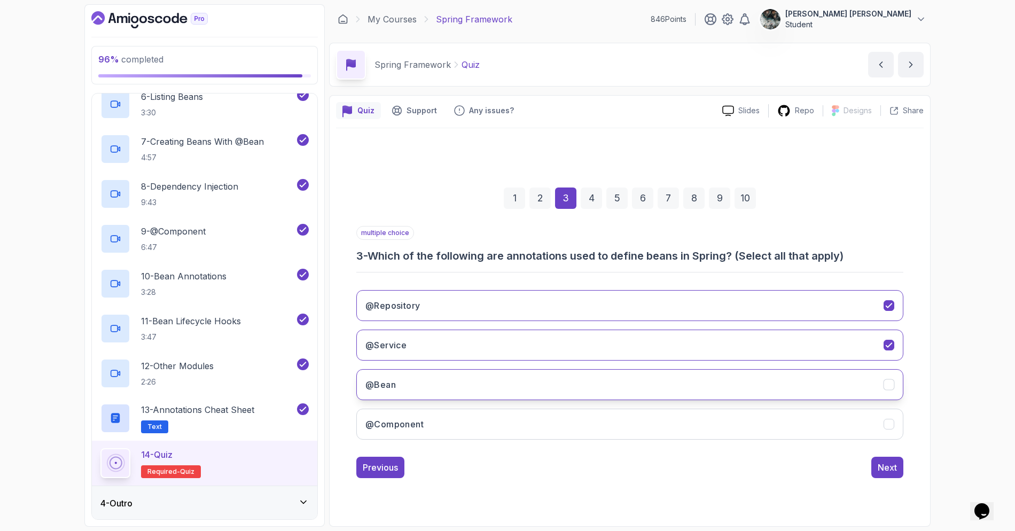
click at [395, 380] on button "@Bean" at bounding box center [629, 384] width 547 height 31
click at [395, 412] on button "@Component" at bounding box center [629, 424] width 547 height 31
click at [887, 475] on button "Next" at bounding box center [887, 467] width 32 height 21
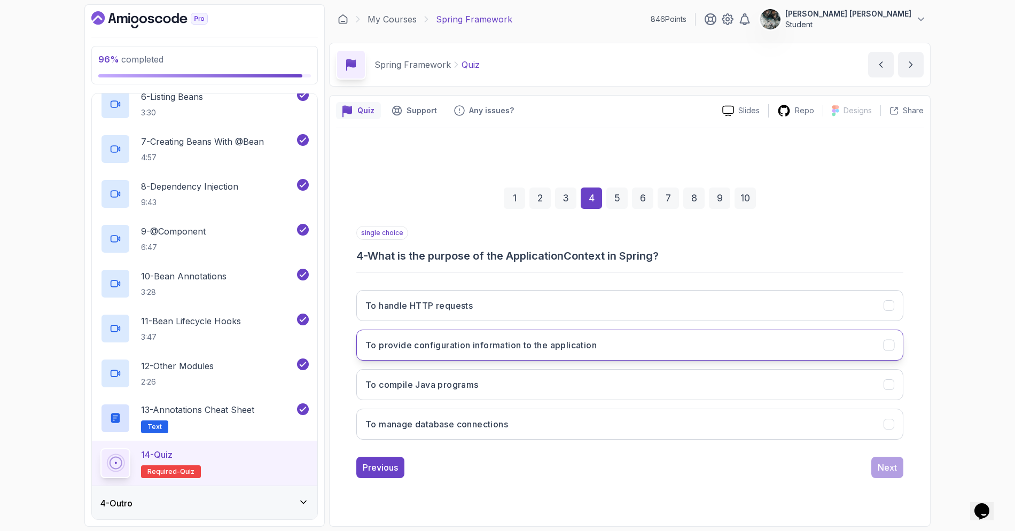
click at [444, 346] on h3 "To provide configuration information to the application" at bounding box center [480, 345] width 231 height 13
click at [873, 463] on button "Next" at bounding box center [887, 467] width 32 height 21
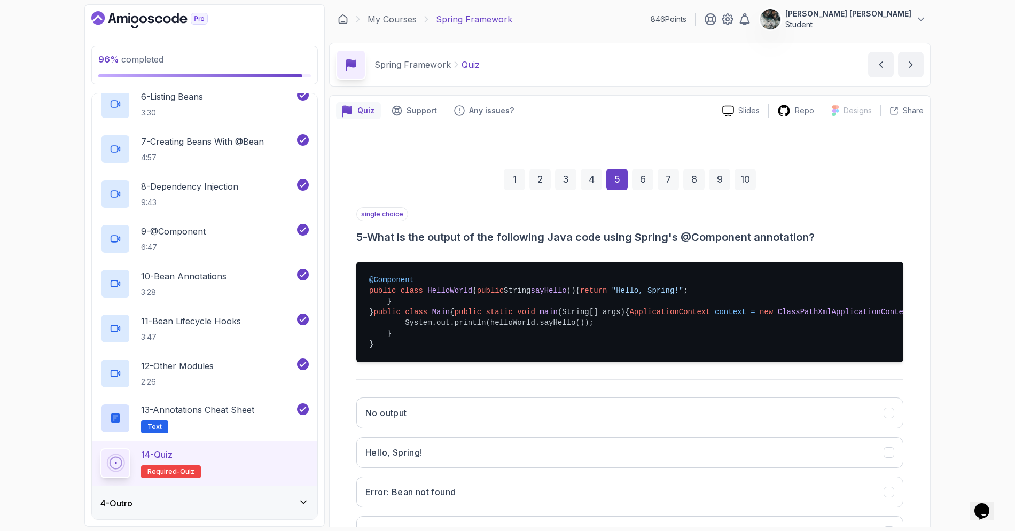
scroll to position [77, 0]
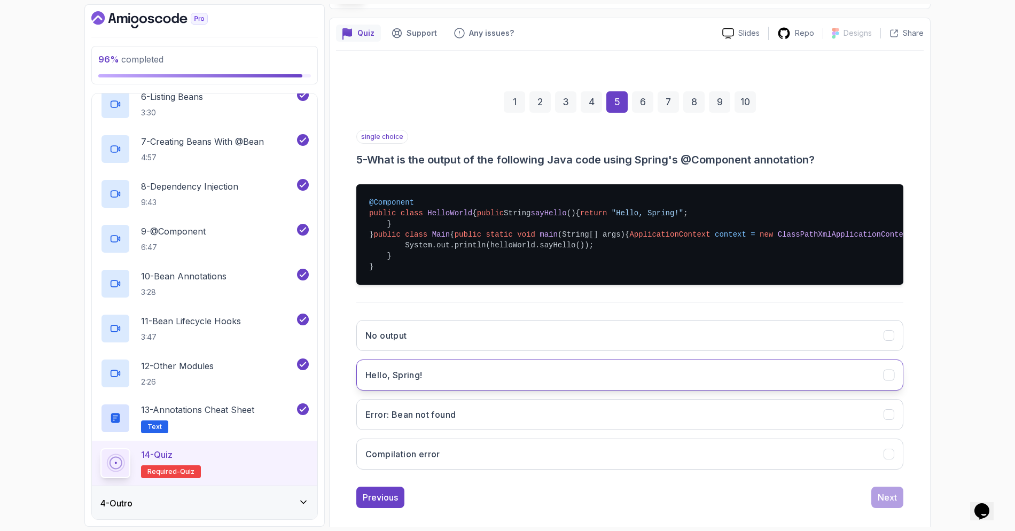
click at [433, 390] on button "Hello, Spring!" at bounding box center [629, 375] width 547 height 31
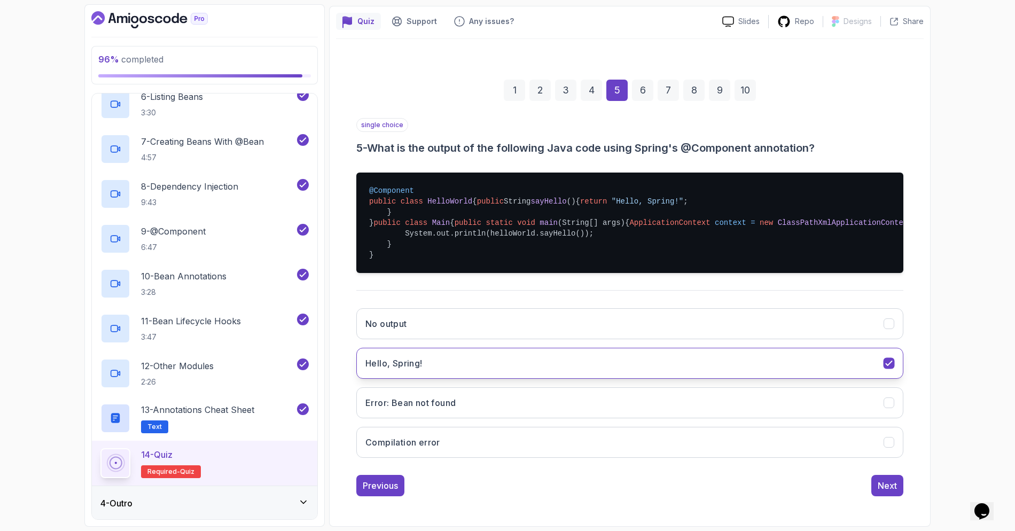
scroll to position [163, 0]
drag, startPoint x: 798, startPoint y: 213, endPoint x: 690, endPoint y: 210, distance: 107.4
click at [690, 210] on pre "@Component public class HelloWorld { public String sayHello () { return "Hello,…" at bounding box center [629, 223] width 547 height 100
drag, startPoint x: 408, startPoint y: 223, endPoint x: 646, endPoint y: 223, distance: 238.8
click at [639, 224] on pre "@Component public class HelloWorld { public String sayHello () { return "Hello,…" at bounding box center [629, 223] width 547 height 100
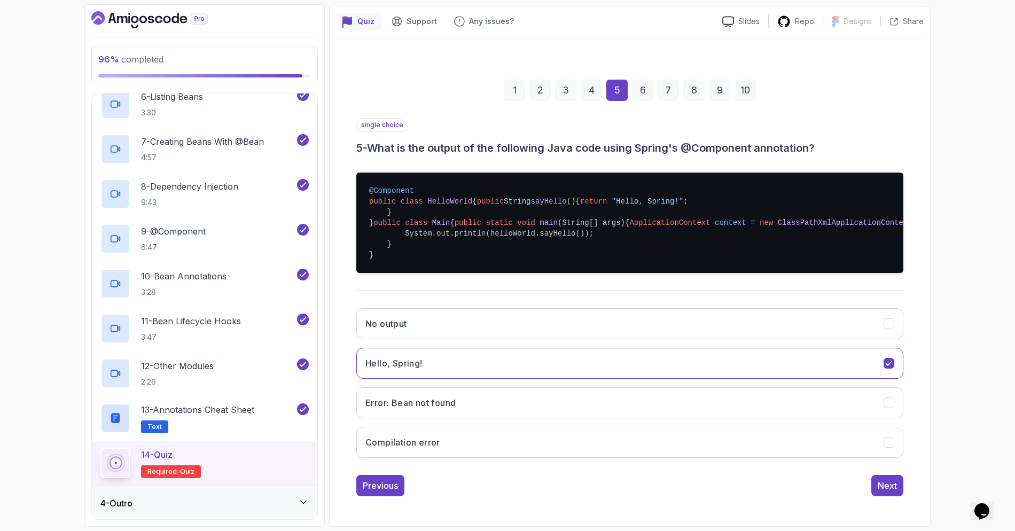
click at [646, 223] on pre "@Component public class HelloWorld { public String sayHello () { return "Hello,…" at bounding box center [629, 223] width 547 height 100
drag, startPoint x: 514, startPoint y: 224, endPoint x: 558, endPoint y: 224, distance: 44.3
click at [558, 224] on pre "@Component public class HelloWorld { public String sayHello () { return "Hello,…" at bounding box center [629, 223] width 547 height 100
drag, startPoint x: 579, startPoint y: 223, endPoint x: 655, endPoint y: 223, distance: 75.9
click at [644, 222] on pre "@Component public class HelloWorld { public String sayHello () { return "Hello,…" at bounding box center [629, 223] width 547 height 100
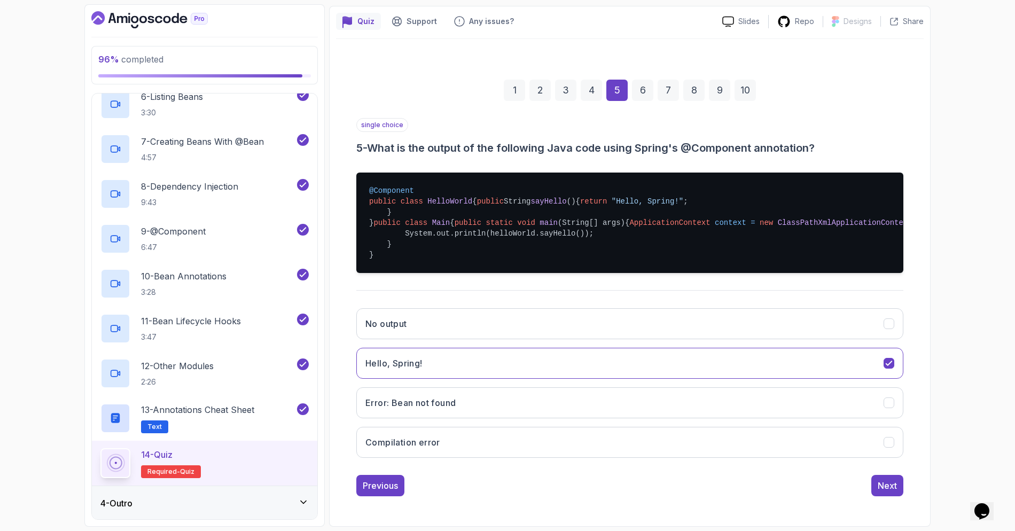
click at [657, 224] on pre "@Component public class HelloWorld { public String sayHello () { return "Hello,…" at bounding box center [629, 223] width 547 height 100
drag, startPoint x: 438, startPoint y: 126, endPoint x: 468, endPoint y: 131, distance: 30.8
click at [468, 197] on span "HelloWorld" at bounding box center [449, 201] width 45 height 9
drag, startPoint x: 520, startPoint y: 146, endPoint x: 422, endPoint y: 140, distance: 98.0
click at [422, 173] on pre "@Component public class HelloWorld { public String sayHello () { return "Hello,…" at bounding box center [629, 223] width 547 height 100
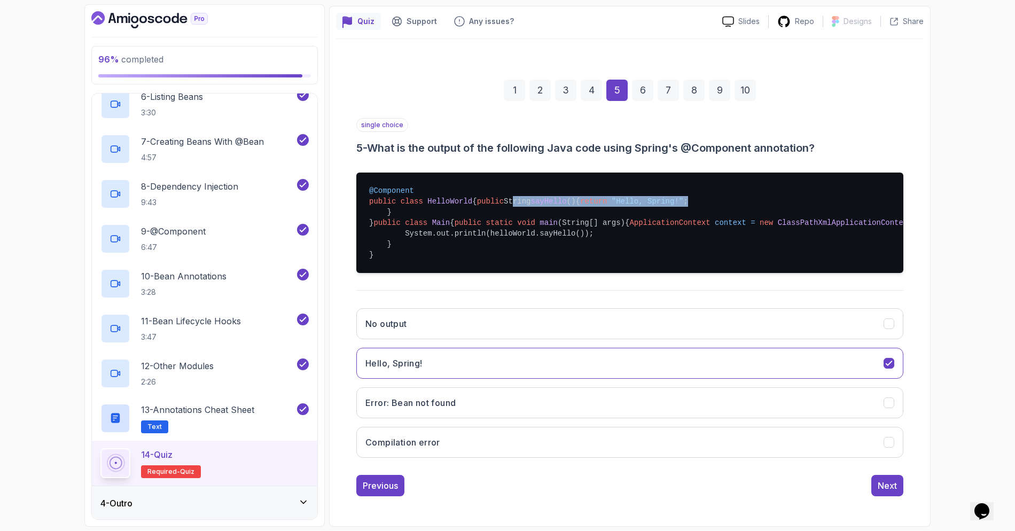
drag, startPoint x: 423, startPoint y: 143, endPoint x: 436, endPoint y: 149, distance: 15.3
click at [423, 173] on pre "@Component public class HelloWorld { public String sayHello () { return "Hello,…" at bounding box center [629, 223] width 547 height 100
click at [888, 484] on div "Next" at bounding box center [887, 485] width 19 height 13
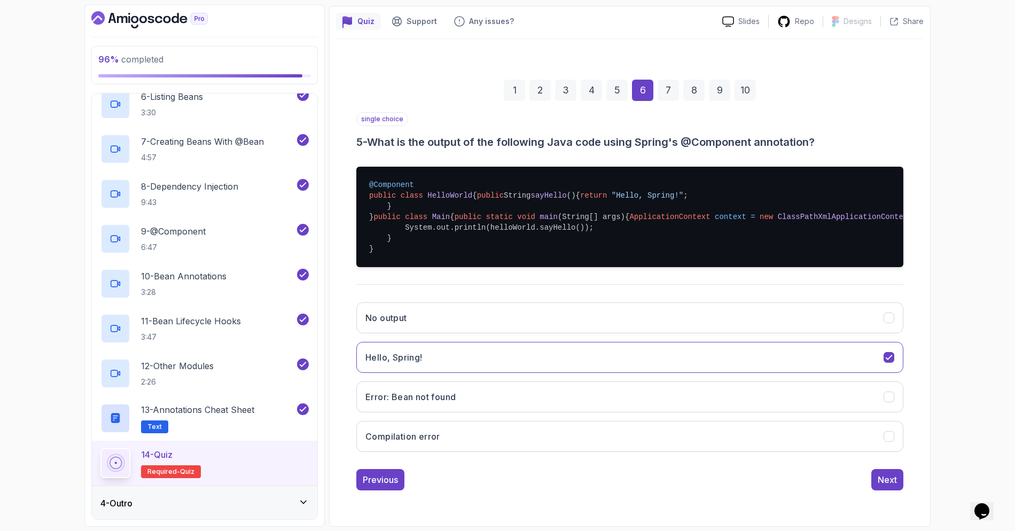
scroll to position [0, 0]
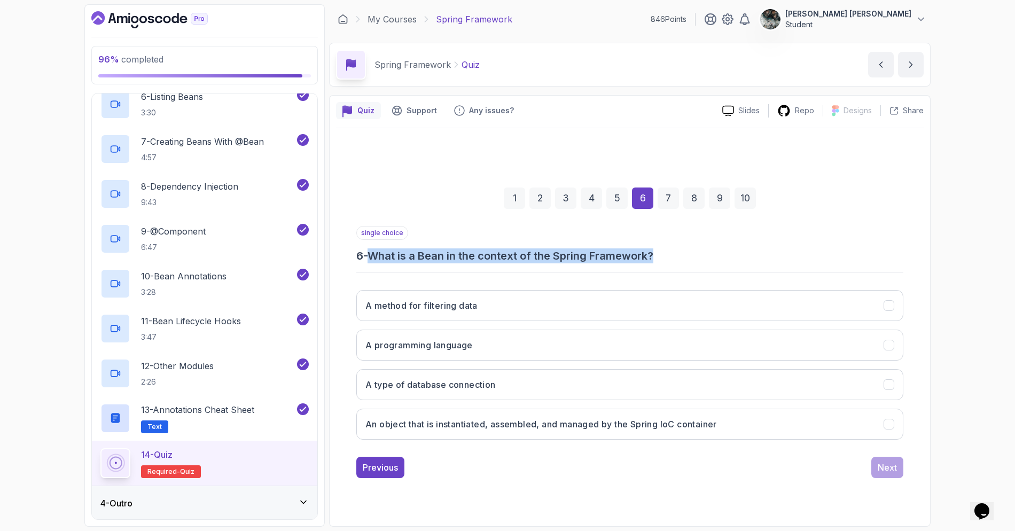
drag, startPoint x: 480, startPoint y: 254, endPoint x: 726, endPoint y: 257, distance: 246.8
click at [726, 257] on h3 "6 - What is a Bean in the context of the Spring Framework?" at bounding box center [629, 255] width 547 height 15
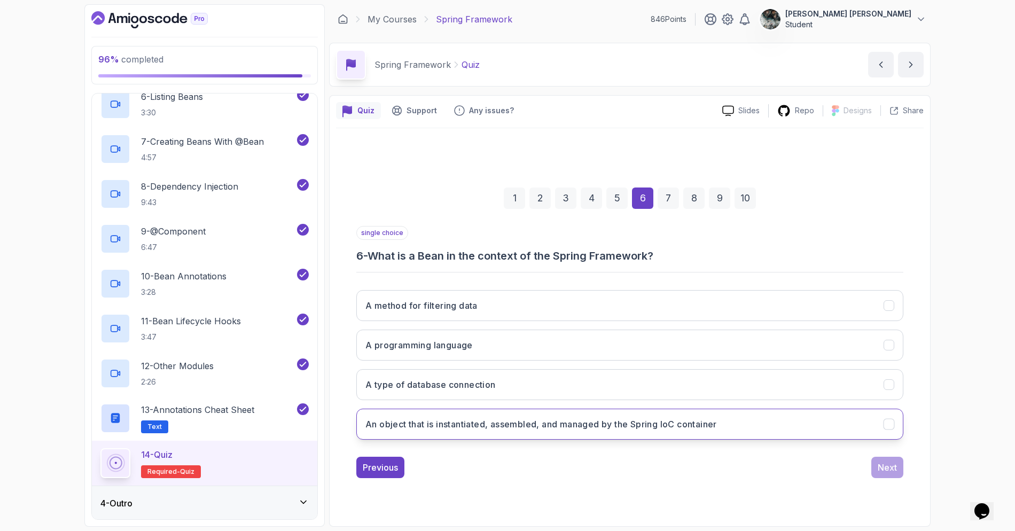
click at [571, 424] on h3 "An object that is instantiated, assembled, and managed by the Spring IoC contai…" at bounding box center [540, 424] width 351 height 13
drag, startPoint x: 886, startPoint y: 471, endPoint x: 1004, endPoint y: 443, distance: 121.3
click at [1005, 444] on div "96 % completed 1 - Intro 2 - Dev And Environment Setup 3 - Spring Framework 1 -…" at bounding box center [507, 265] width 1015 height 531
click at [879, 467] on div "Next" at bounding box center [887, 467] width 19 height 13
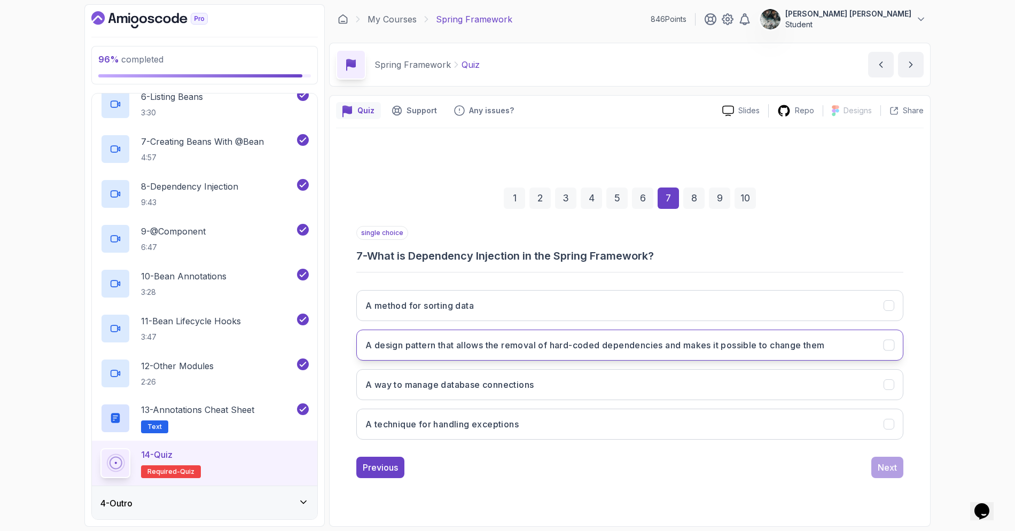
click at [815, 339] on h3 "A design pattern that allows the removal of hard-coded dependencies and makes i…" at bounding box center [594, 345] width 459 height 13
click at [892, 475] on button "Next" at bounding box center [887, 467] width 32 height 21
click at [516, 347] on h3 "To indicate that a class is a Spring-managed component" at bounding box center [483, 345] width 237 height 13
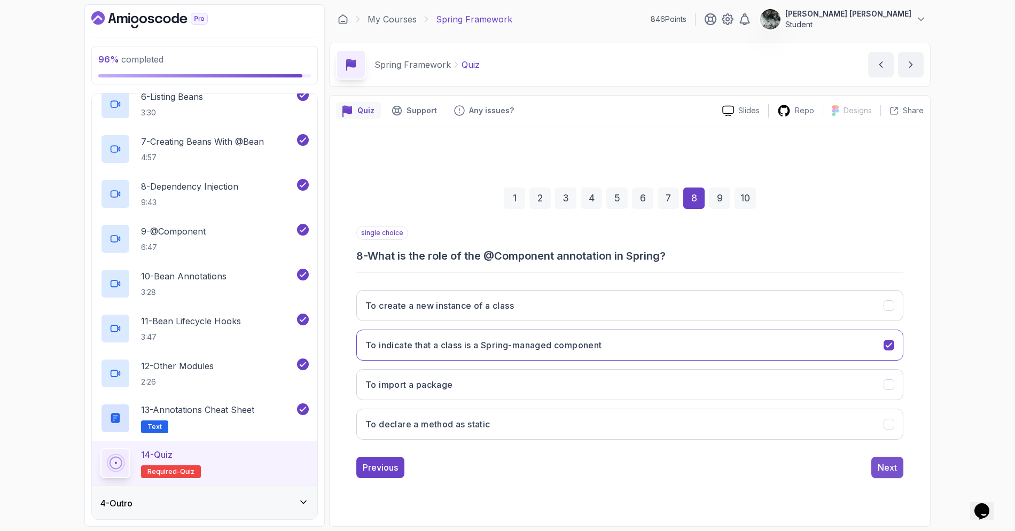
click at [889, 466] on div "Next" at bounding box center [887, 467] width 19 height 13
drag, startPoint x: 539, startPoint y: 257, endPoint x: 740, endPoint y: 256, distance: 201.4
click at [740, 256] on h3 "9 - How do you list all beans in the Spring ApplicationContext?" at bounding box center [629, 255] width 547 height 15
click at [514, 349] on h3 "Using the getBeanDefinitionNames() method" at bounding box center [459, 345] width 189 height 13
click at [878, 468] on div "Next" at bounding box center [887, 467] width 19 height 13
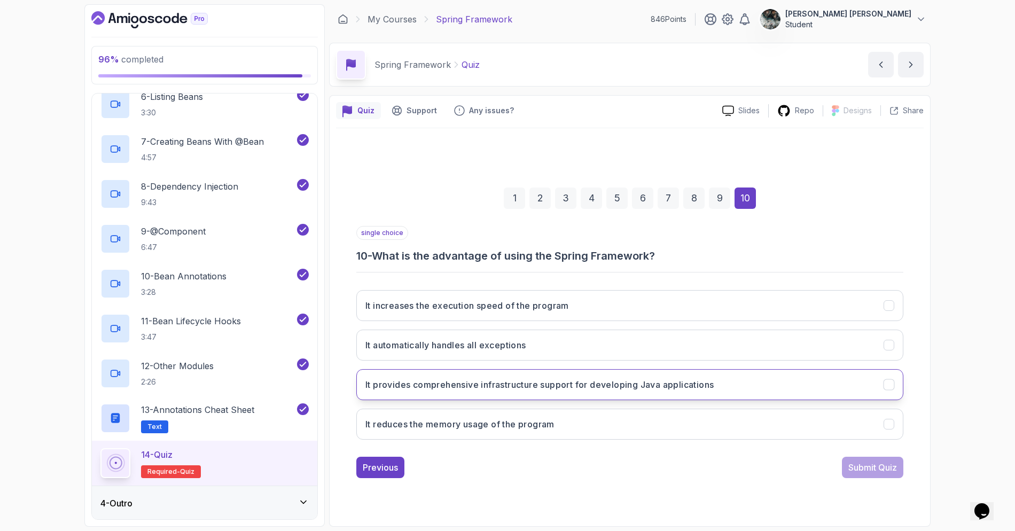
click at [454, 382] on h3 "It provides comprehensive infrastructure support for developing Java applicatio…" at bounding box center [539, 384] width 348 height 13
click at [877, 461] on div "Submit Quiz" at bounding box center [872, 467] width 49 height 13
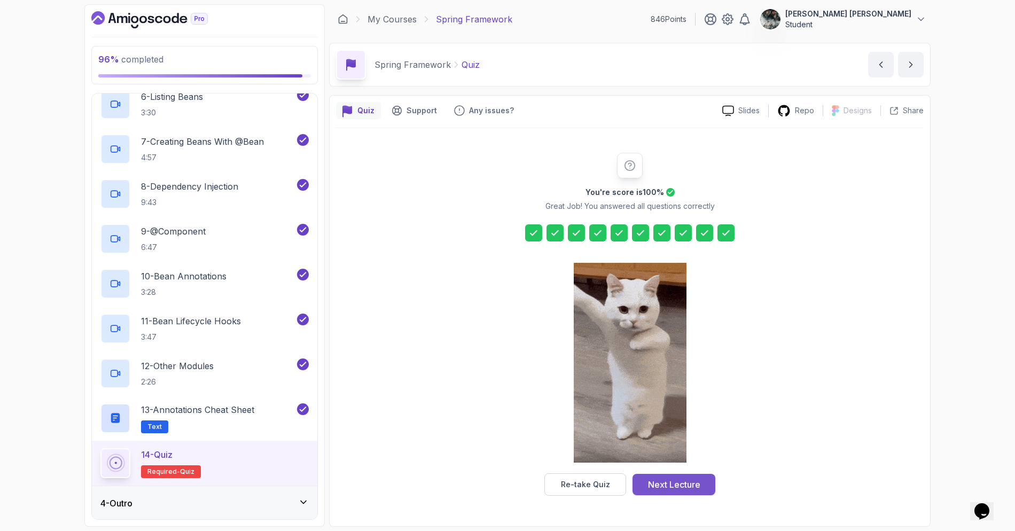
click at [685, 482] on div "Next Lecture" at bounding box center [674, 484] width 52 height 13
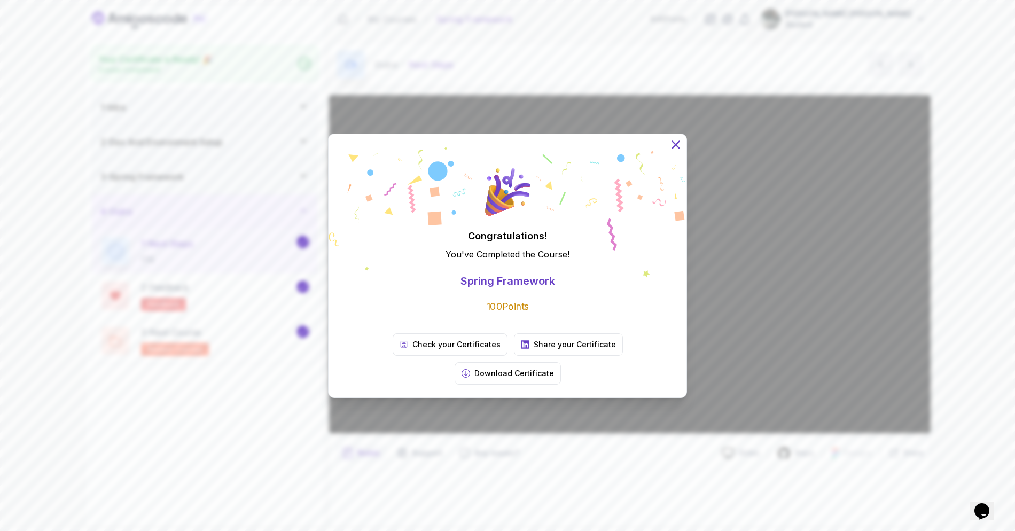
click at [677, 151] on icon at bounding box center [676, 144] width 14 height 14
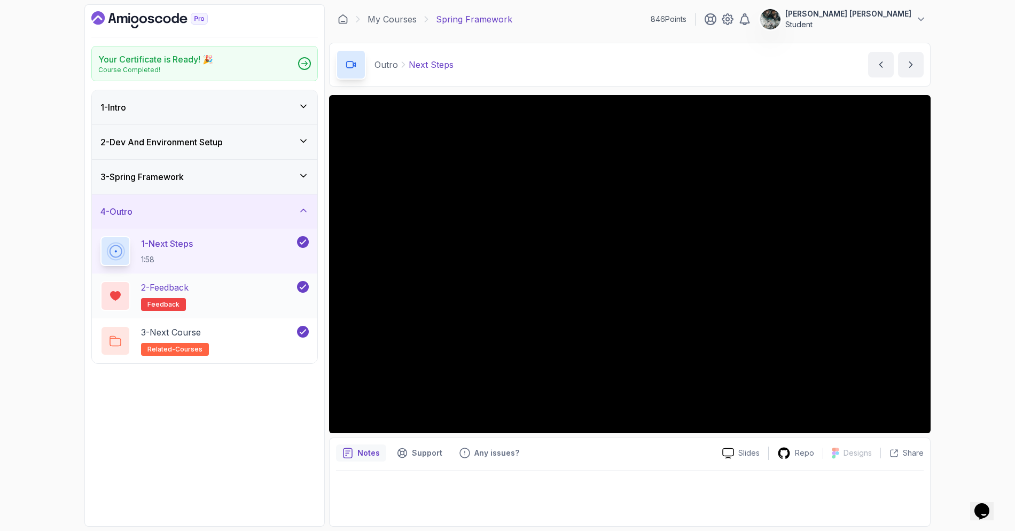
click at [175, 309] on p "feedback" at bounding box center [163, 304] width 45 height 13
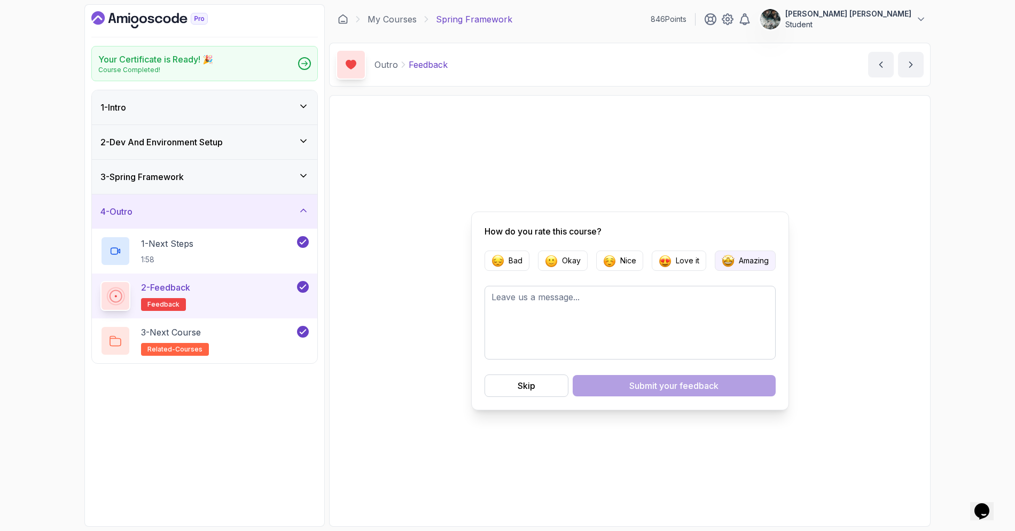
click at [749, 270] on button "Amazing" at bounding box center [745, 261] width 61 height 20
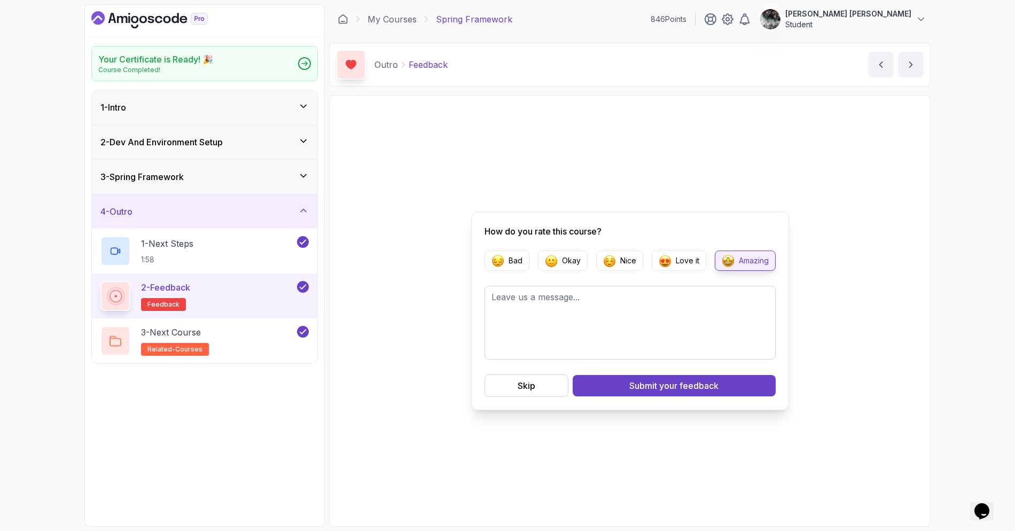
click at [755, 262] on p "Amazing" at bounding box center [754, 260] width 30 height 11
click at [724, 385] on button "Submit your feedback" at bounding box center [674, 385] width 203 height 21
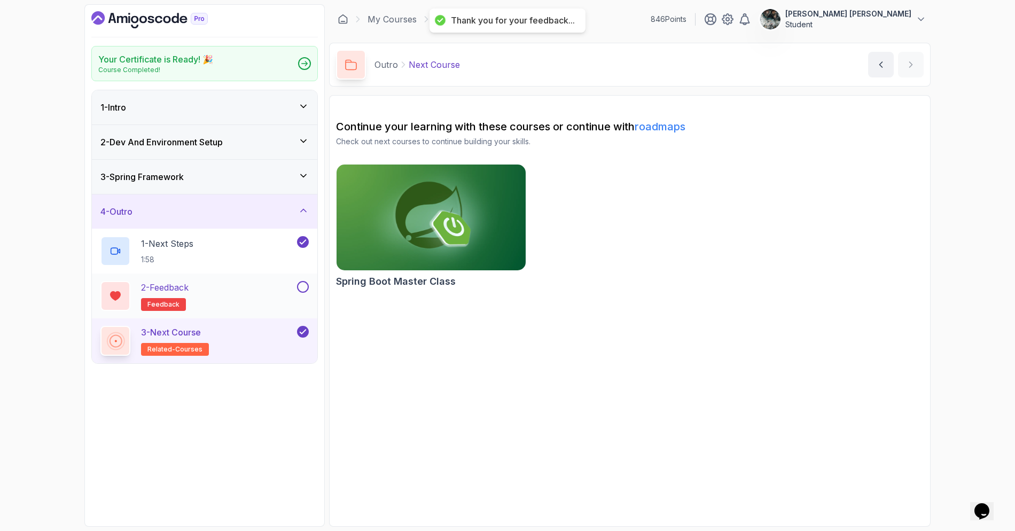
click at [301, 285] on button at bounding box center [303, 287] width 12 height 12
click at [415, 232] on img at bounding box center [431, 217] width 199 height 111
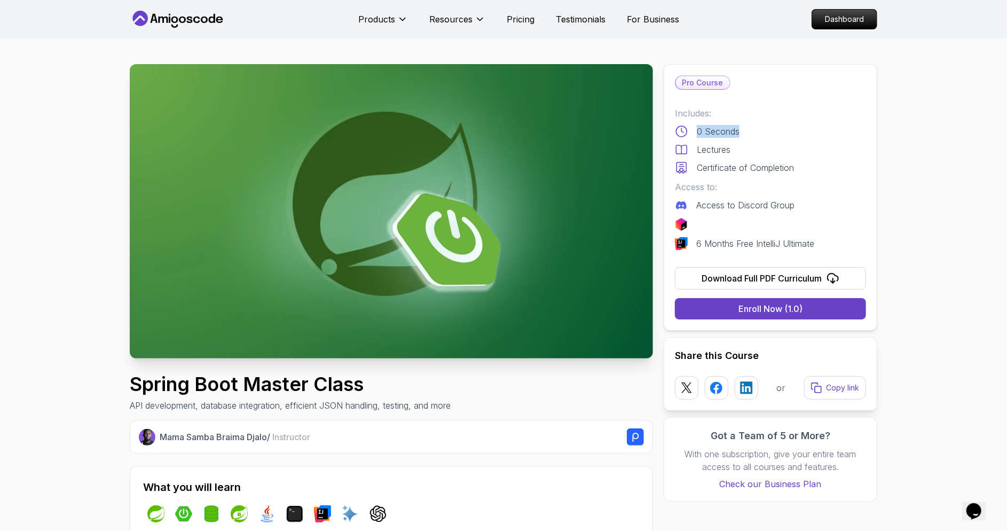
drag, startPoint x: 743, startPoint y: 134, endPoint x: 688, endPoint y: 130, distance: 54.6
click at [688, 130] on div "0 Seconds" at bounding box center [770, 131] width 191 height 13
drag, startPoint x: 755, startPoint y: 146, endPoint x: 699, endPoint y: 143, distance: 56.7
click at [699, 143] on div "Lectures" at bounding box center [770, 149] width 191 height 13
click at [683, 172] on div "Certificate of Completion" at bounding box center [770, 167] width 191 height 13
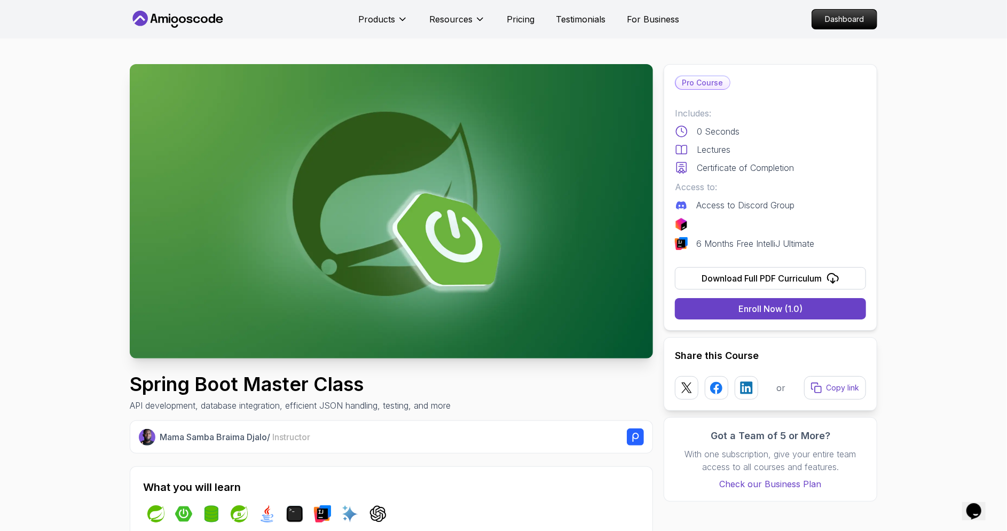
click at [788, 213] on div "Includes: 0 Seconds Lectures Certificate of Completion Access to: Access to Dis…" at bounding box center [770, 178] width 191 height 143
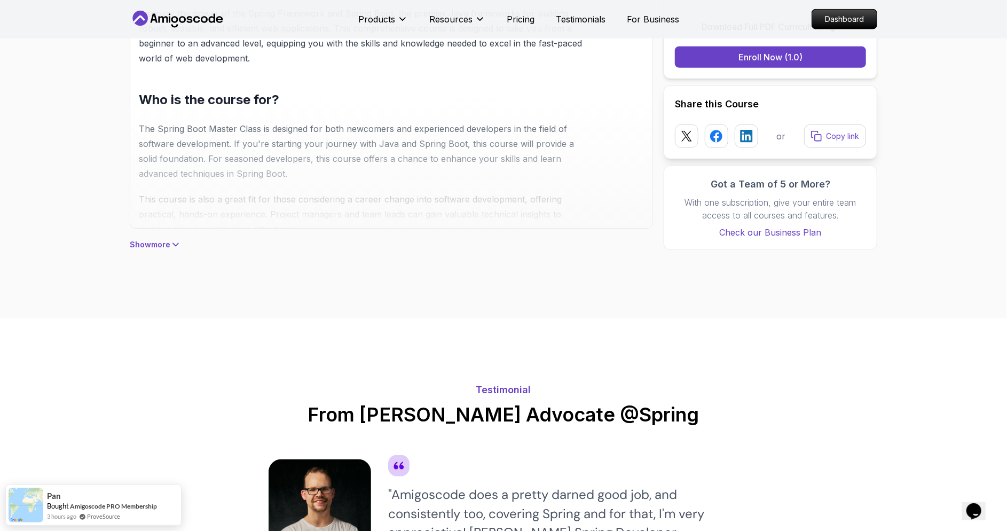
scroll to position [931, 0]
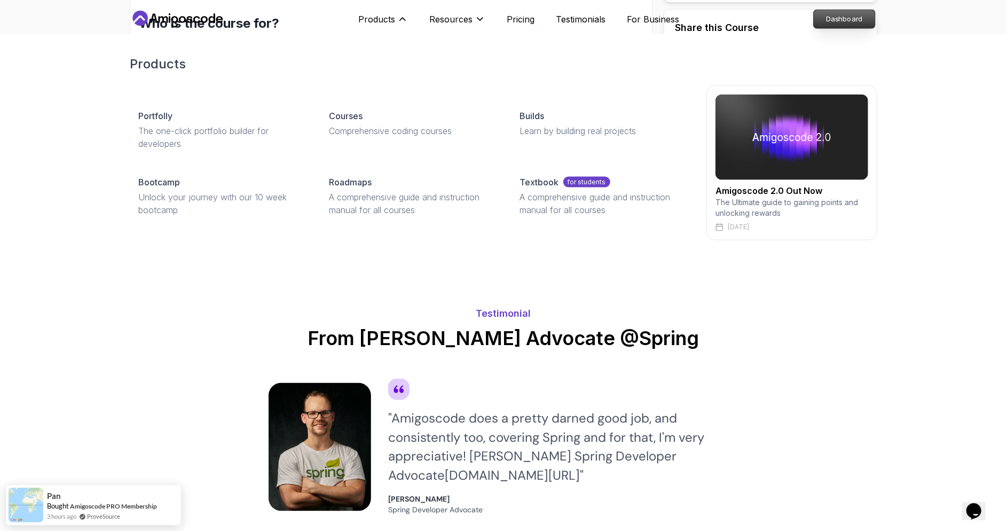
click at [832, 24] on p "Dashboard" at bounding box center [844, 19] width 61 height 18
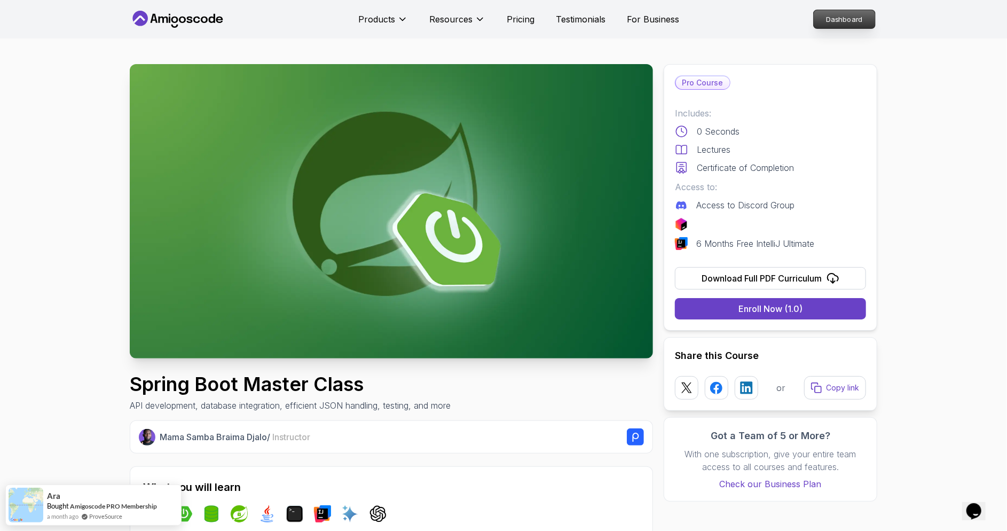
click at [837, 15] on p "Dashboard" at bounding box center [844, 19] width 61 height 18
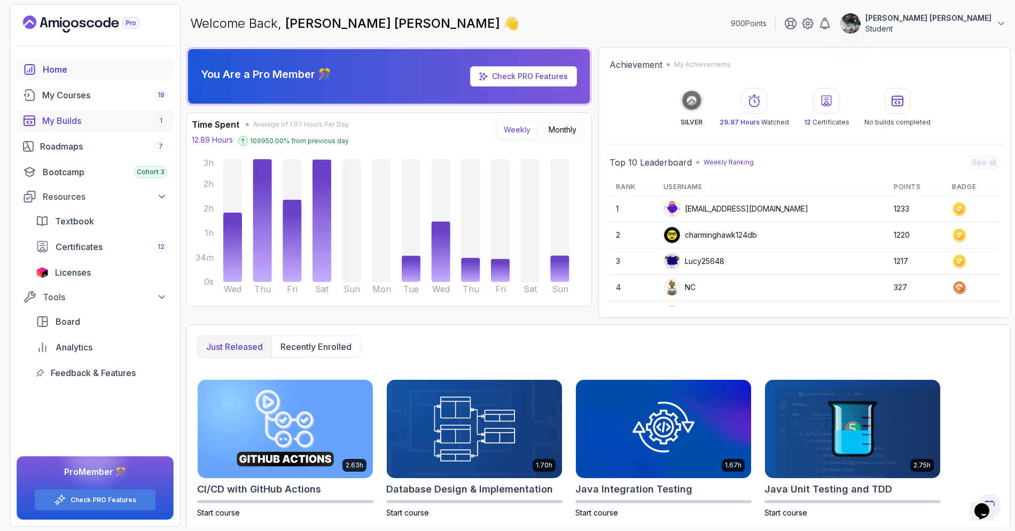
click at [114, 119] on div "My Builds 1" at bounding box center [104, 120] width 125 height 13
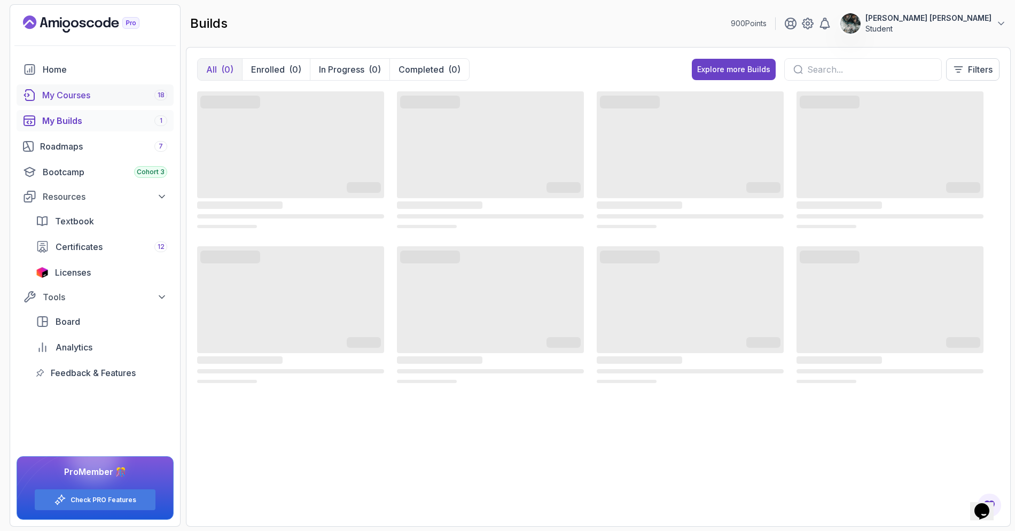
click at [102, 95] on div "My Courses 18" at bounding box center [104, 95] width 125 height 13
click at [124, 150] on div "Roadmaps 7" at bounding box center [103, 146] width 127 height 13
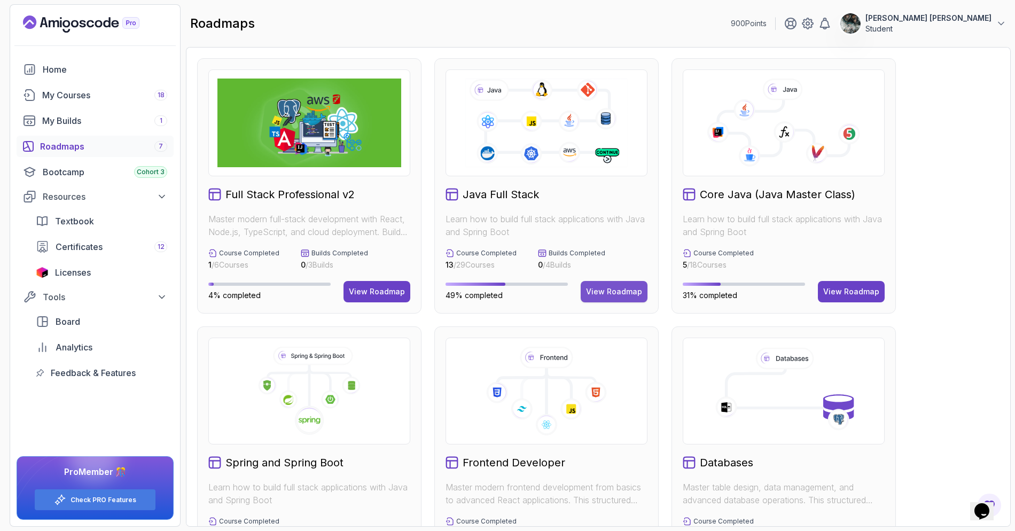
click at [617, 295] on div "View Roadmap" at bounding box center [614, 291] width 56 height 11
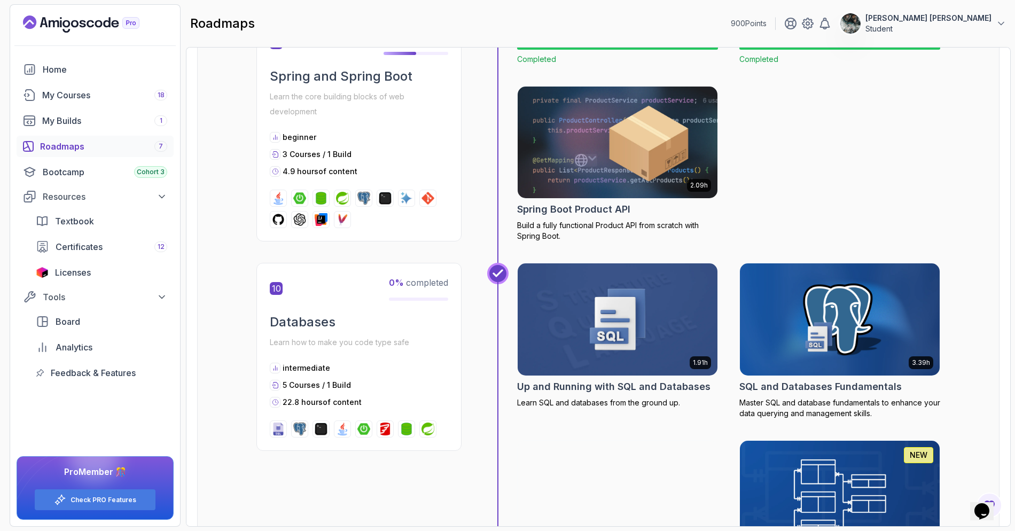
scroll to position [2210, 0]
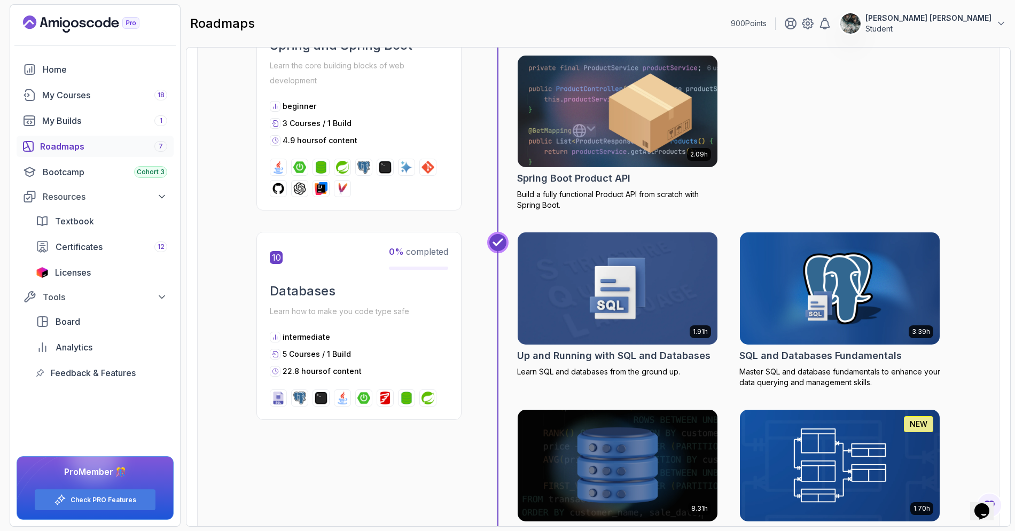
click at [647, 106] on img at bounding box center [618, 111] width 210 height 118
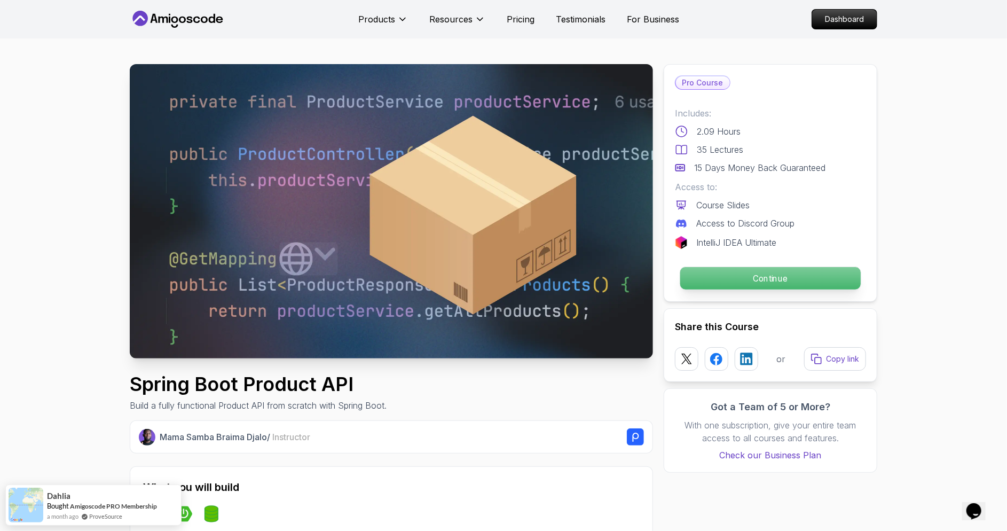
click at [769, 278] on p "Continue" at bounding box center [771, 278] width 181 height 22
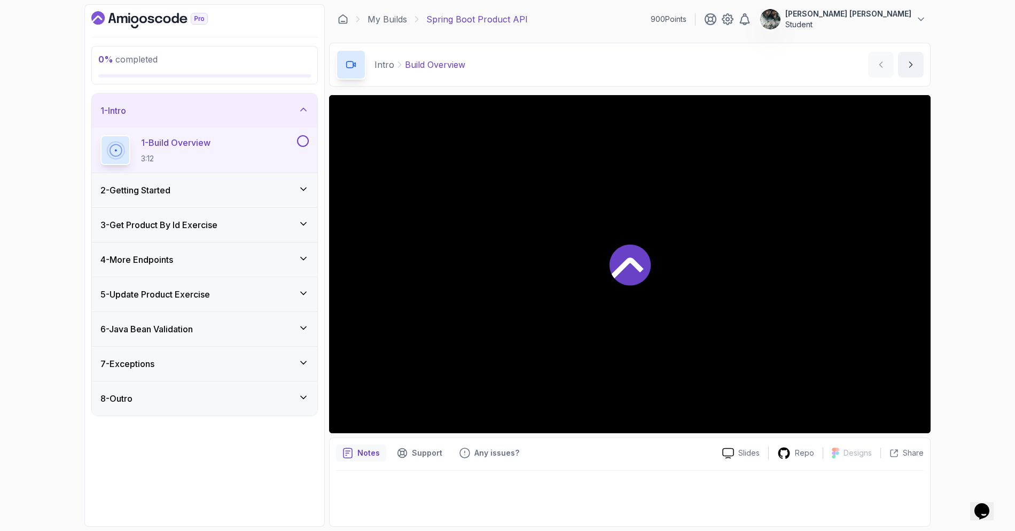
click at [177, 191] on div "2 - Getting Started" at bounding box center [204, 190] width 208 height 13
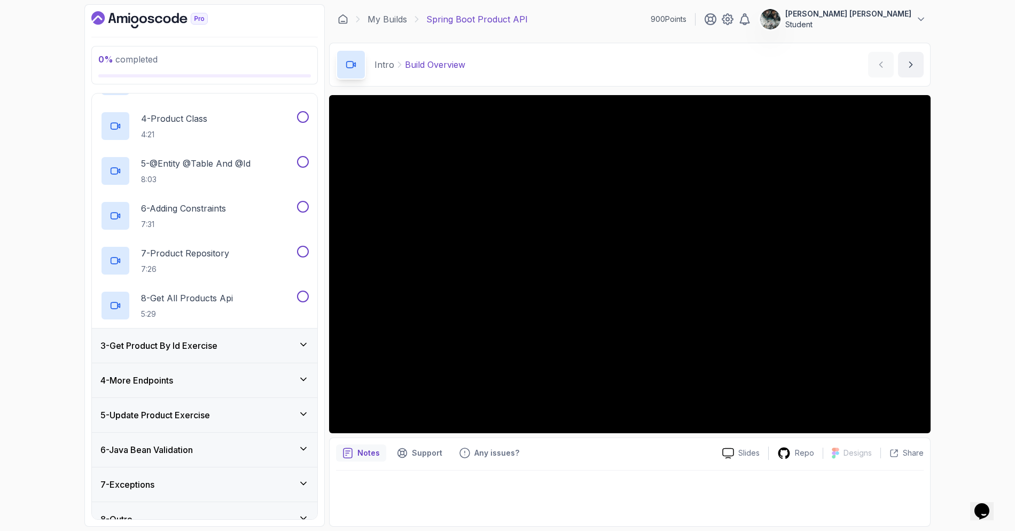
scroll to position [5, 0]
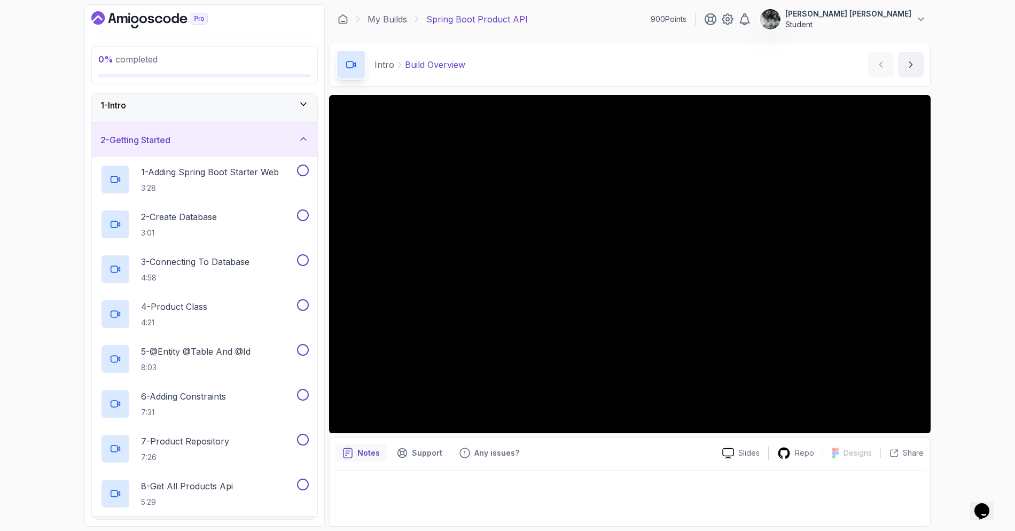
click at [167, 145] on h3 "2 - Getting Started" at bounding box center [135, 140] width 70 height 13
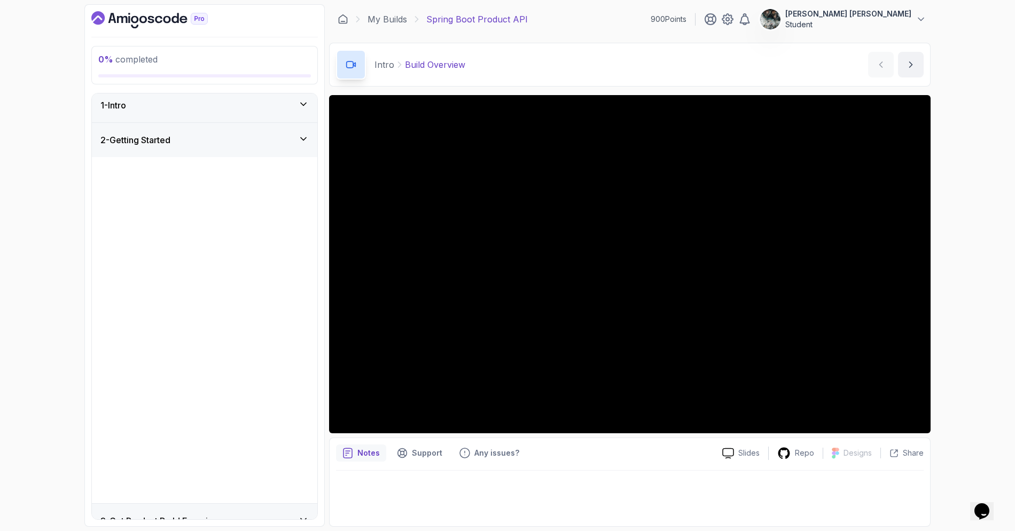
scroll to position [0, 0]
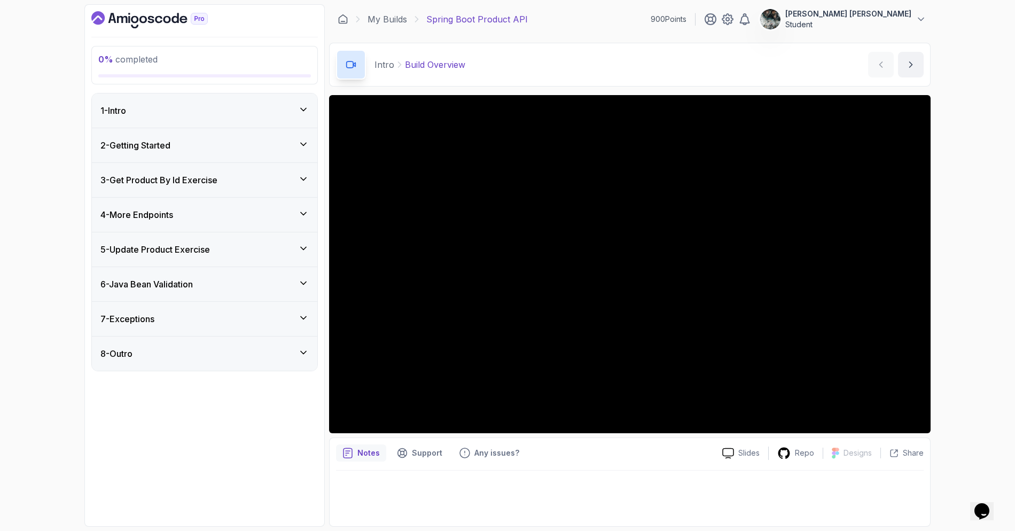
click at [221, 100] on div "1 - Intro" at bounding box center [204, 110] width 225 height 34
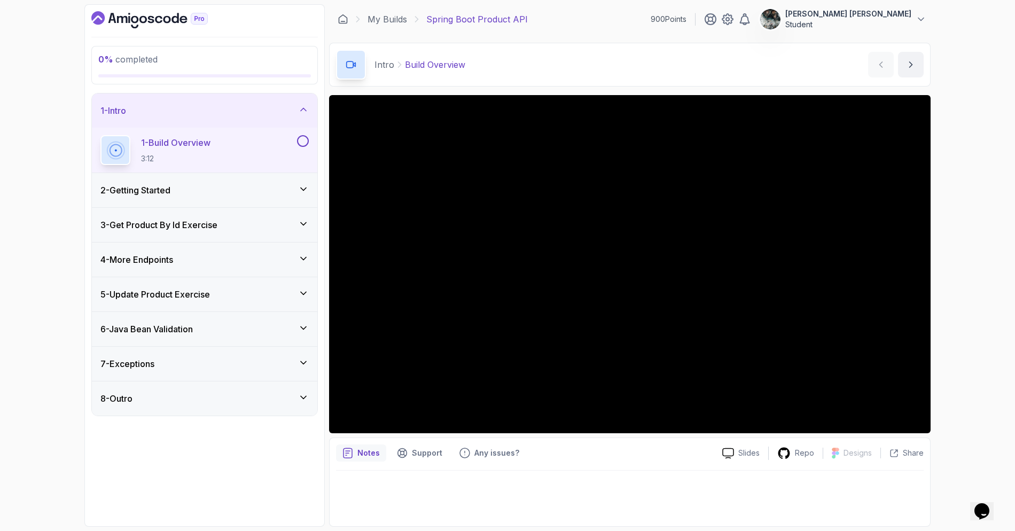
click at [304, 140] on button at bounding box center [303, 141] width 12 height 12
click at [244, 256] on div "4 - More Endpoints" at bounding box center [204, 259] width 208 height 13
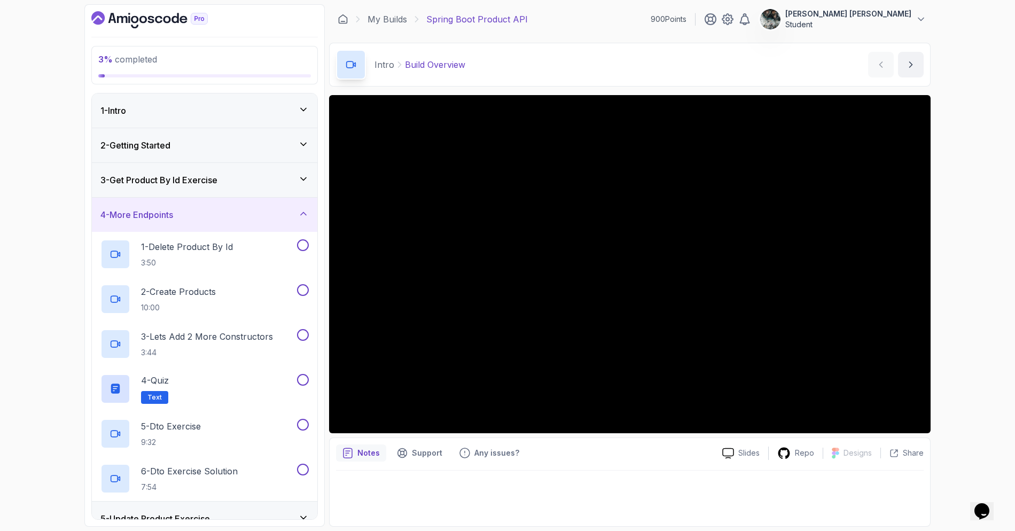
click at [257, 170] on div "3 - Get Product By Id Exercise" at bounding box center [204, 180] width 225 height 34
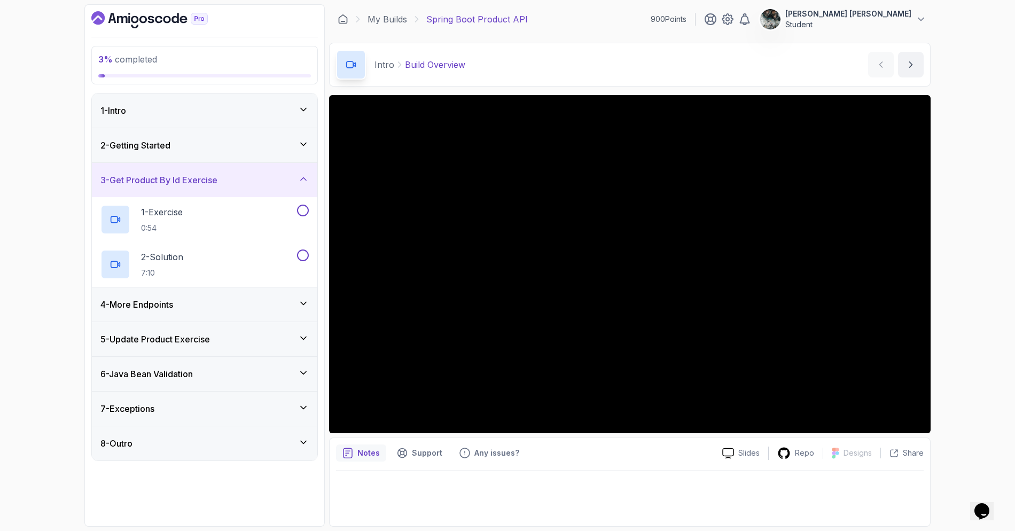
click at [278, 142] on div "2 - Getting Started" at bounding box center [204, 145] width 208 height 13
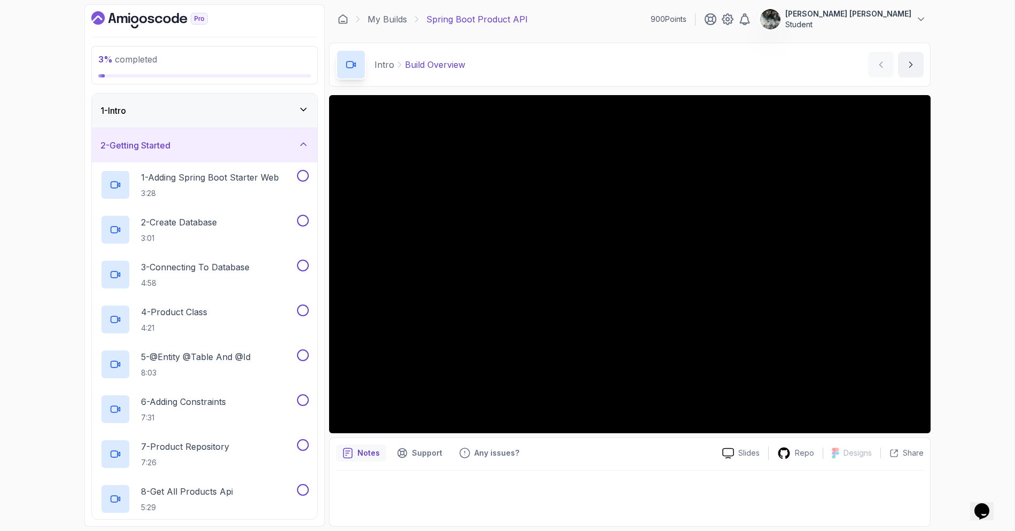
click at [306, 142] on icon at bounding box center [303, 144] width 11 height 11
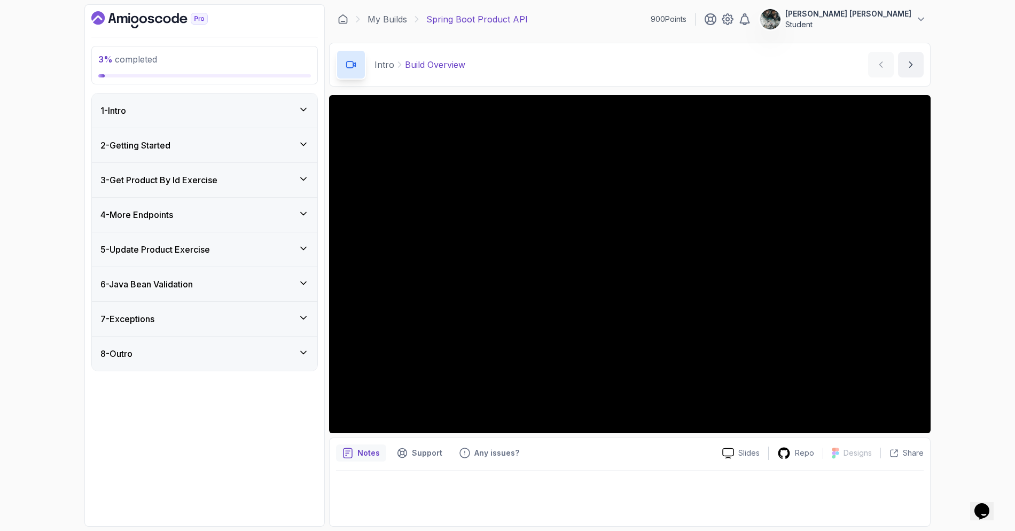
click at [193, 280] on h3 "6 - Java Bean Validation" at bounding box center [146, 284] width 92 height 13
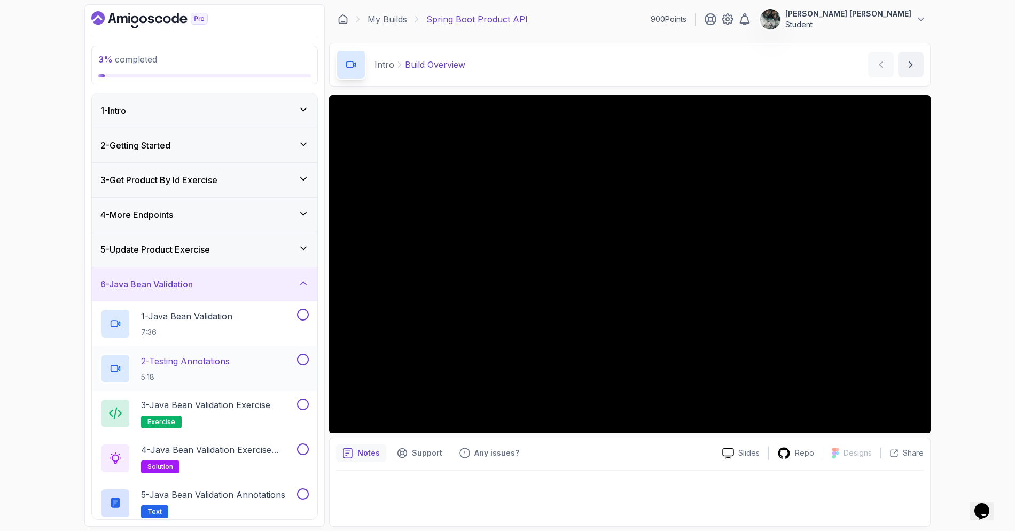
scroll to position [75, 0]
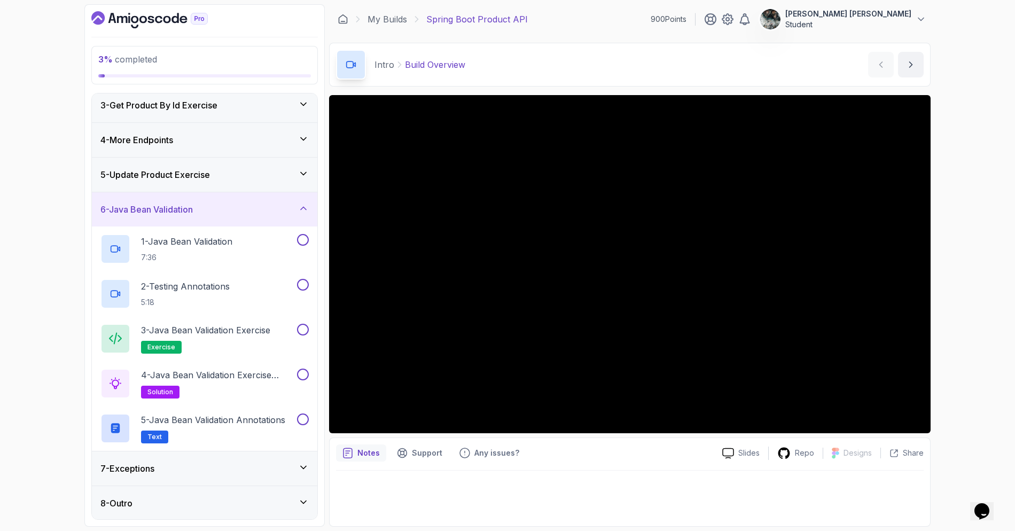
click at [302, 212] on icon at bounding box center [303, 208] width 11 height 11
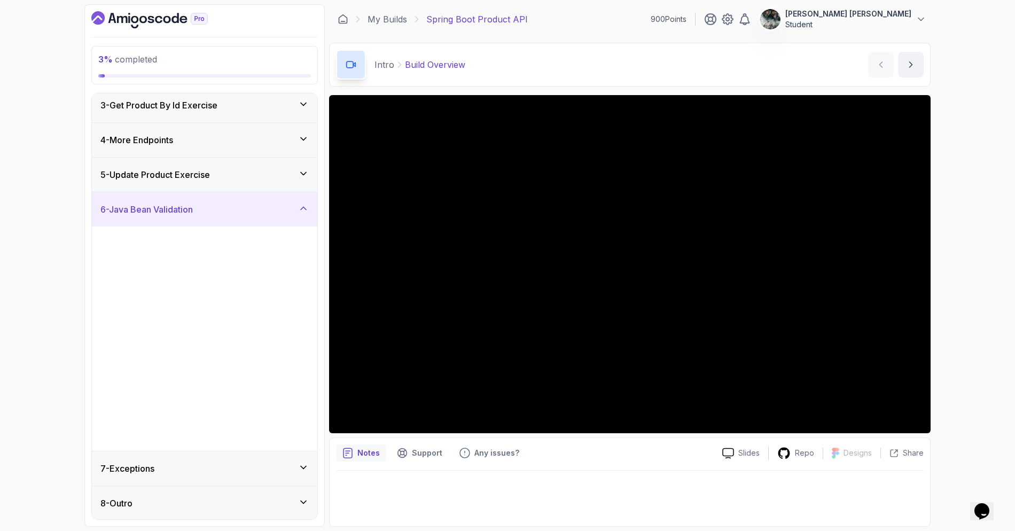
scroll to position [0, 0]
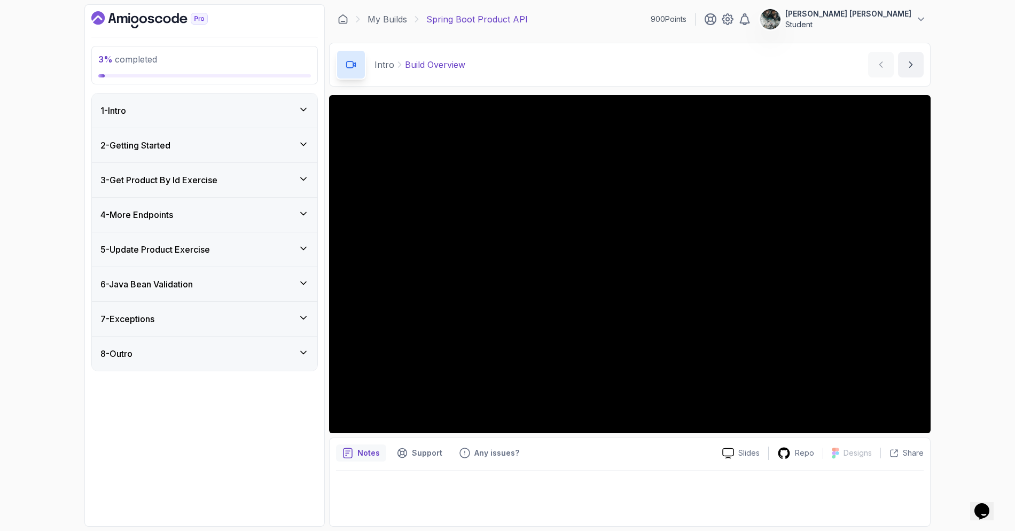
click at [218, 99] on div "1 - Intro" at bounding box center [204, 110] width 225 height 34
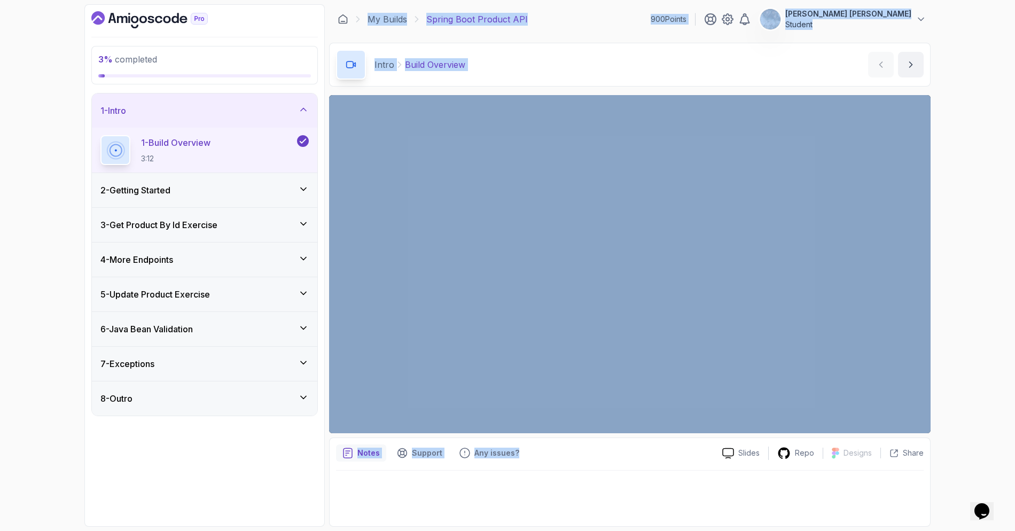
drag, startPoint x: 540, startPoint y: 453, endPoint x: 356, endPoint y: 18, distance: 472.6
click at [357, 18] on main "My Builds Spring Boot Product API 900 Points [PERSON_NAME] [PERSON_NAME] Studen…" at bounding box center [629, 265] width 601 height 522
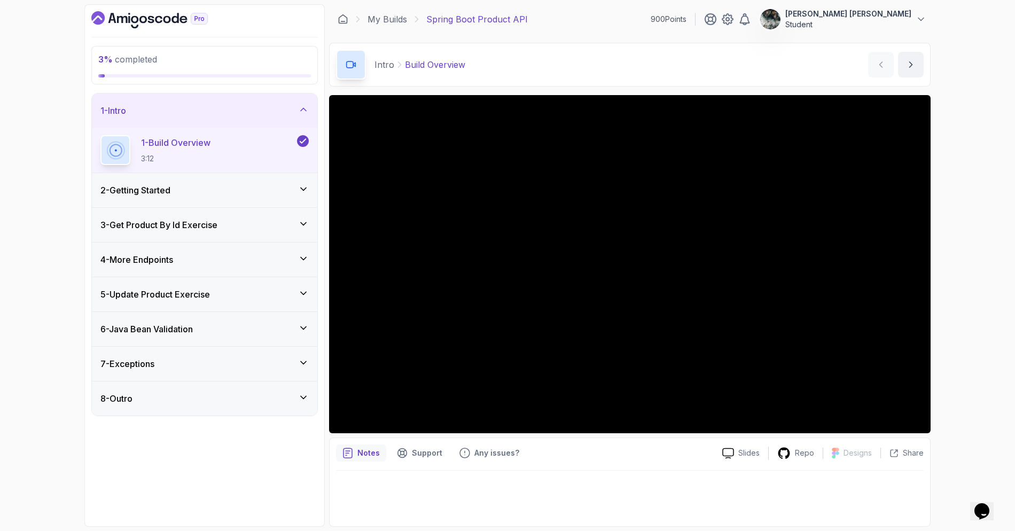
click at [358, 35] on main "My Builds Spring Boot Product API 900 Points [PERSON_NAME] [PERSON_NAME] Studen…" at bounding box center [629, 265] width 601 height 522
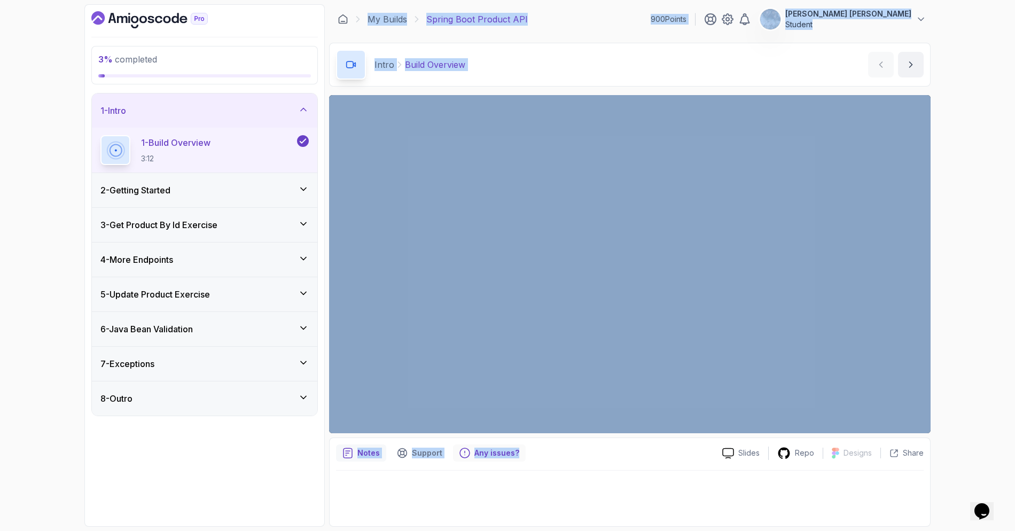
drag, startPoint x: 365, startPoint y: 4, endPoint x: 464, endPoint y: 447, distance: 454.4
click at [510, 454] on main "My Builds Spring Boot Product API 900 Points [PERSON_NAME] [PERSON_NAME] Studen…" at bounding box center [629, 265] width 601 height 522
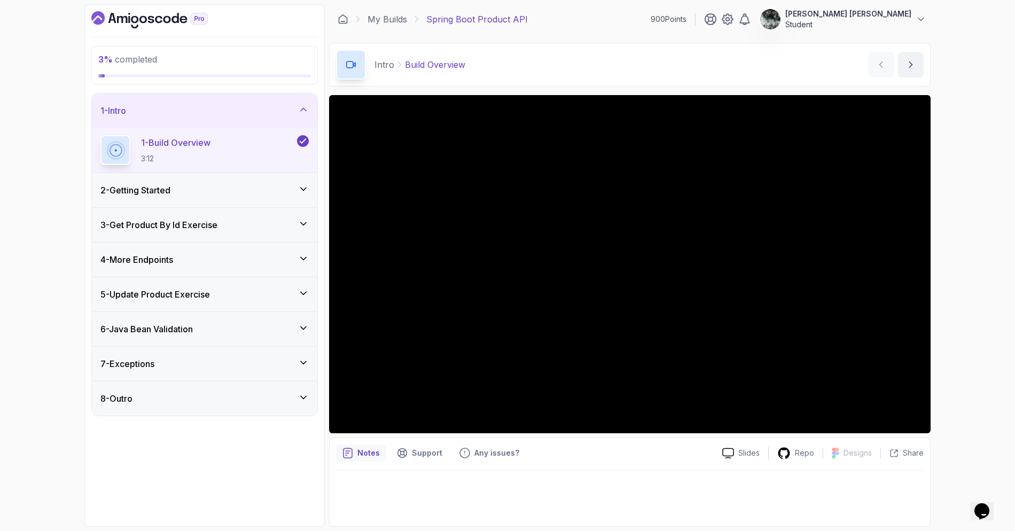
click at [489, 496] on div at bounding box center [630, 495] width 588 height 49
click at [217, 191] on div "2 - Getting Started" at bounding box center [204, 190] width 208 height 13
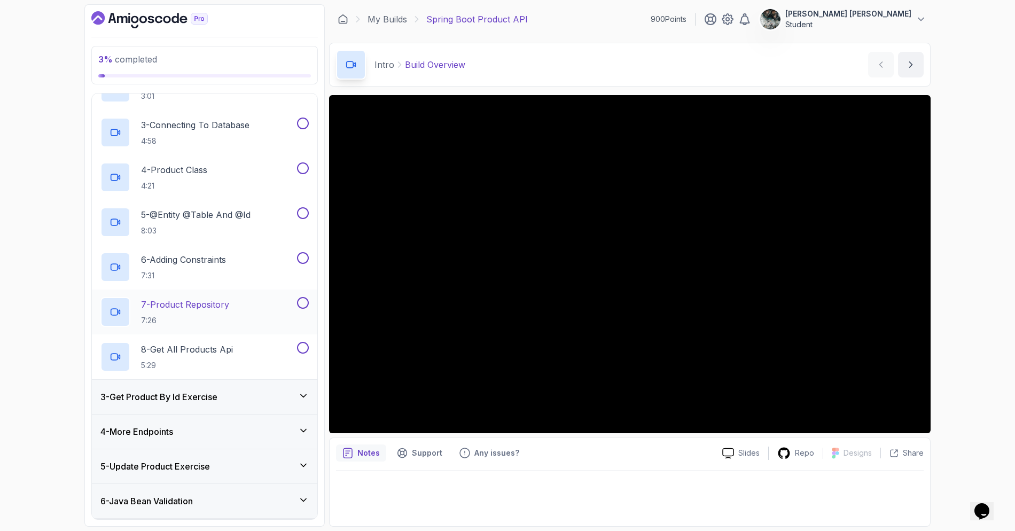
scroll to position [150, 0]
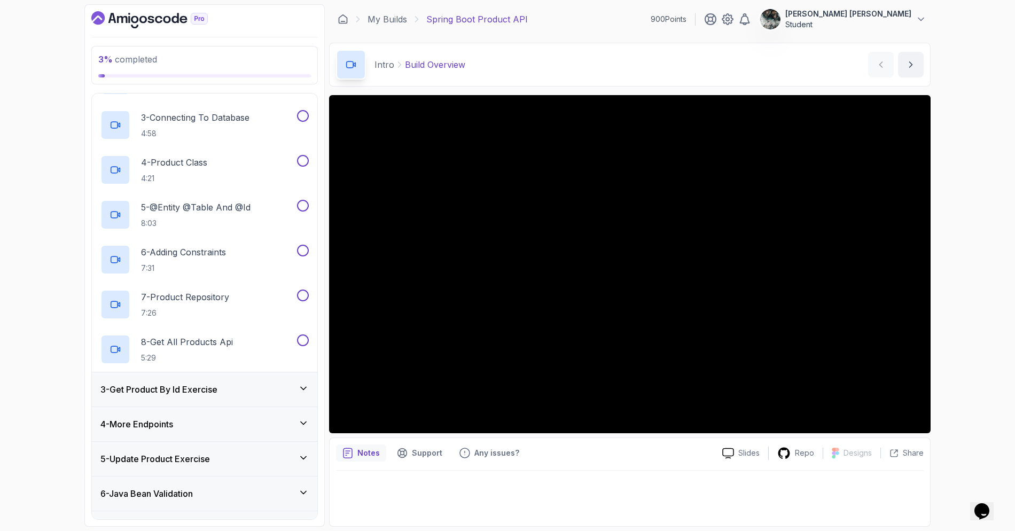
click at [229, 388] on div "3 - Get Product By Id Exercise" at bounding box center [204, 389] width 208 height 13
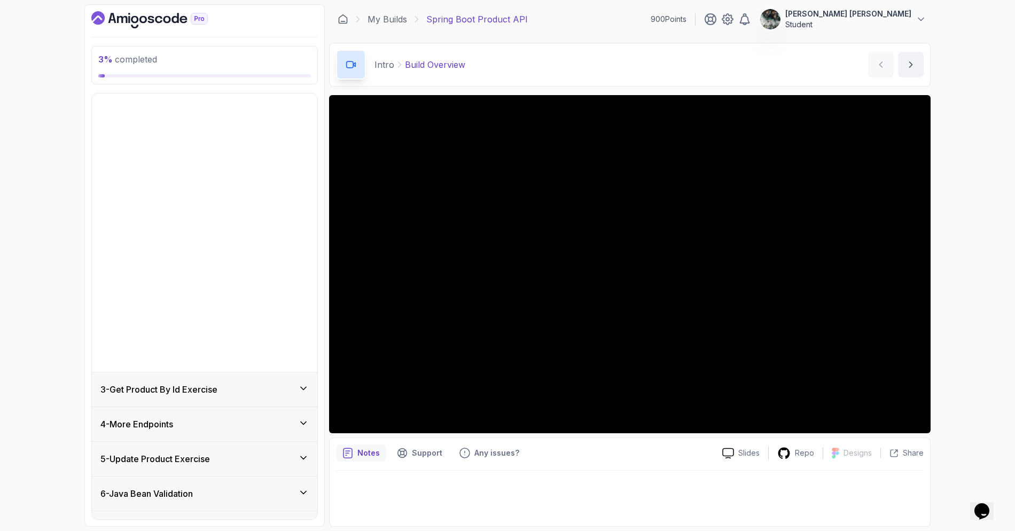
scroll to position [0, 0]
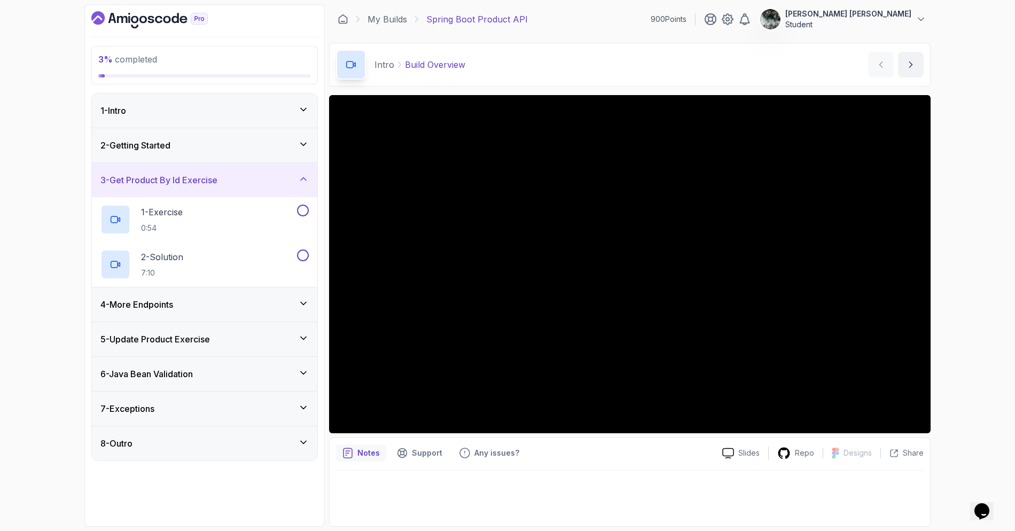
click at [202, 306] on div "4 - More Endpoints" at bounding box center [204, 304] width 208 height 13
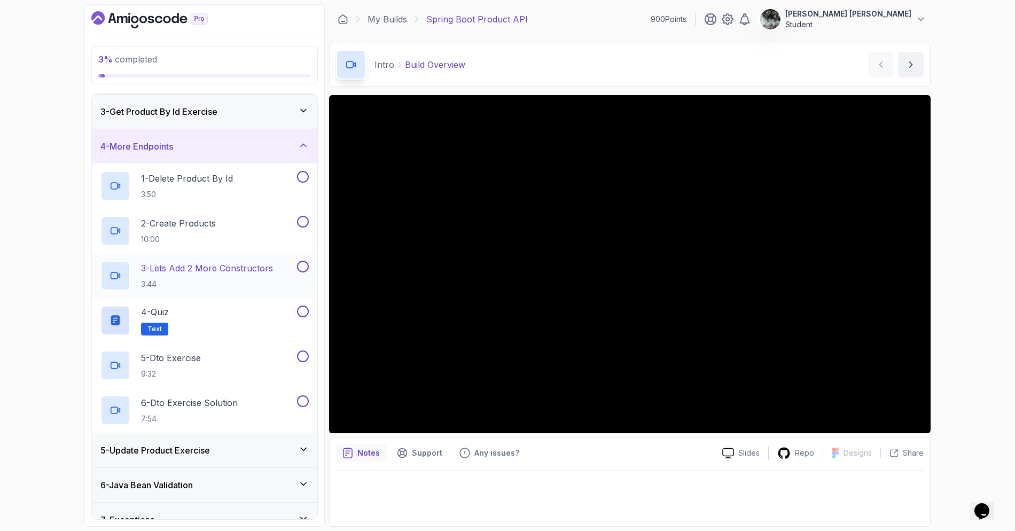
scroll to position [69, 0]
click at [204, 441] on div "5 - Update Product Exercise" at bounding box center [204, 449] width 225 height 34
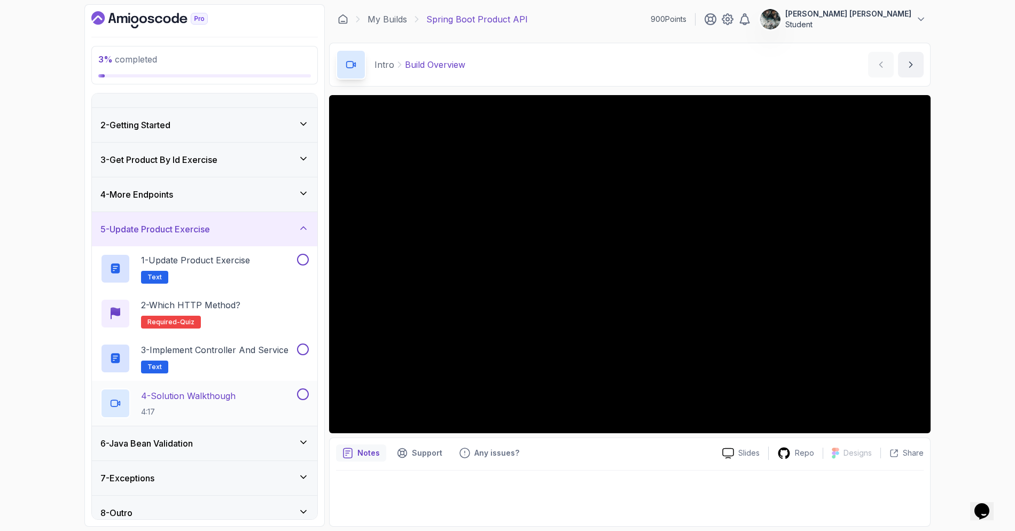
scroll to position [30, 0]
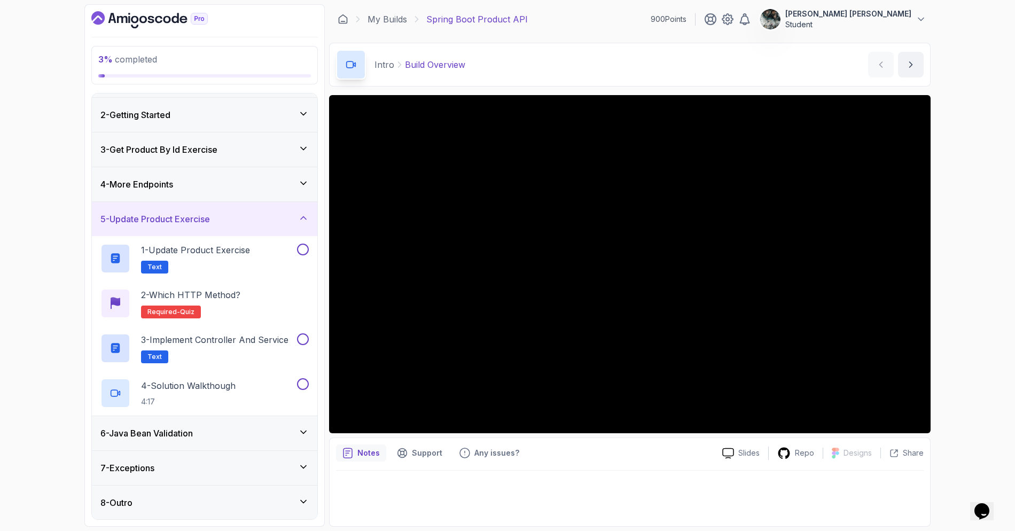
click at [211, 429] on div "6 - Java Bean Validation" at bounding box center [204, 433] width 208 height 13
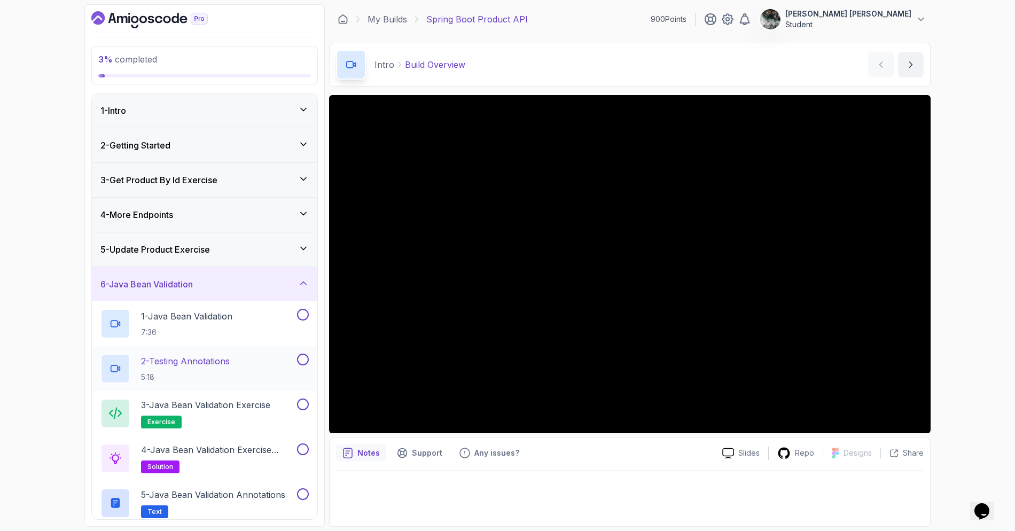
scroll to position [75, 0]
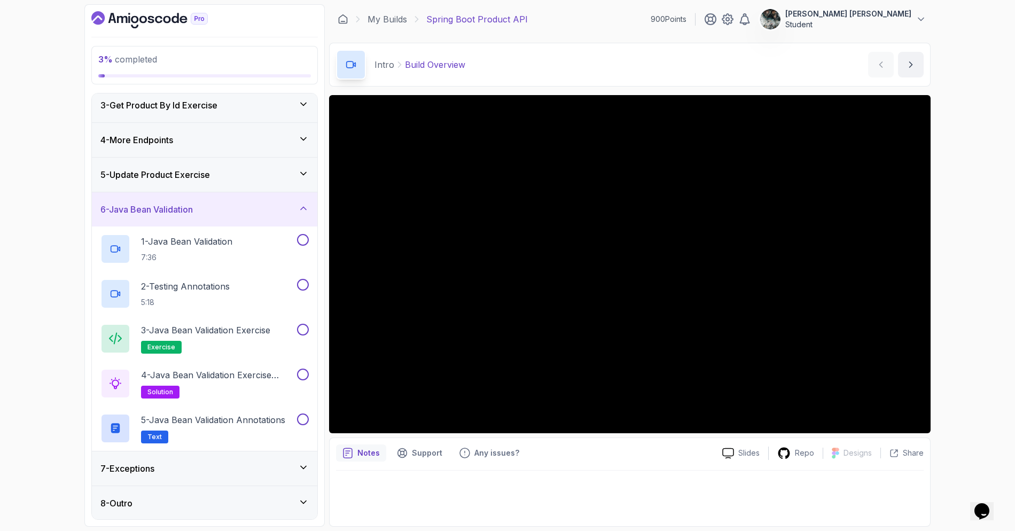
click at [151, 472] on h3 "7 - Exceptions" at bounding box center [127, 468] width 54 height 13
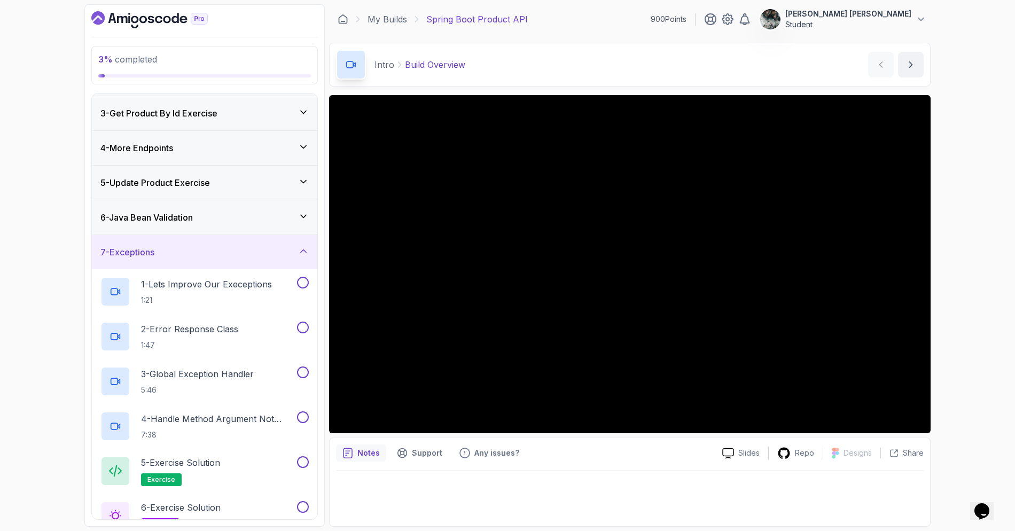
scroll to position [120, 0]
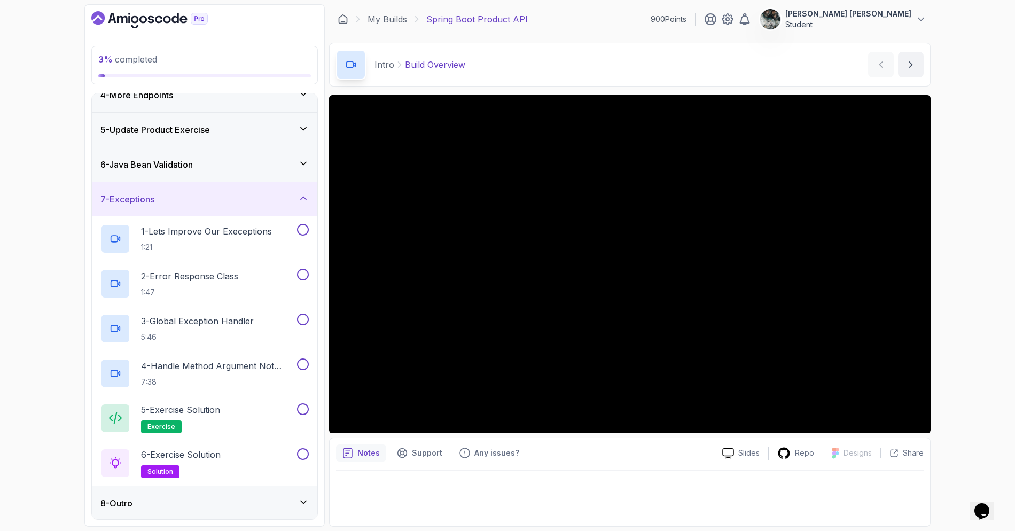
click at [305, 198] on icon at bounding box center [303, 198] width 11 height 11
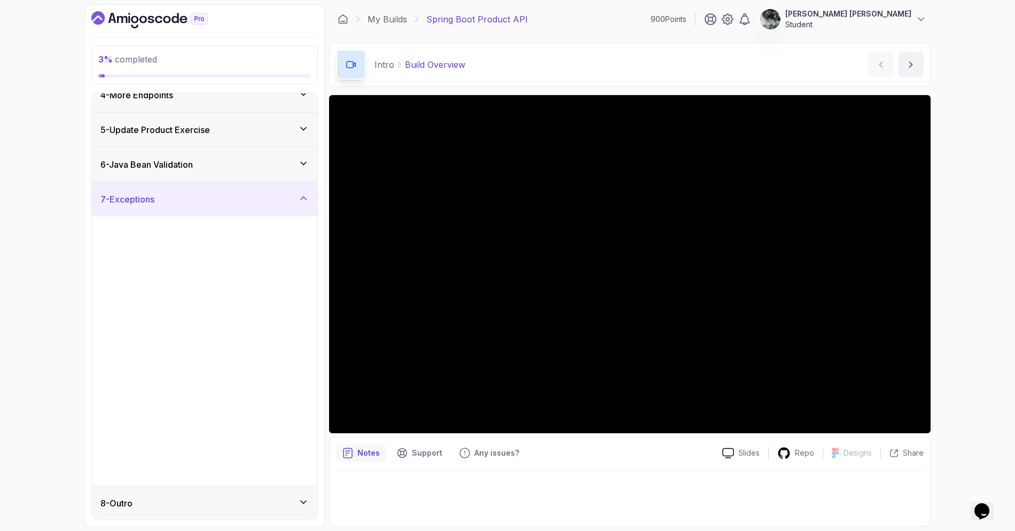
scroll to position [0, 0]
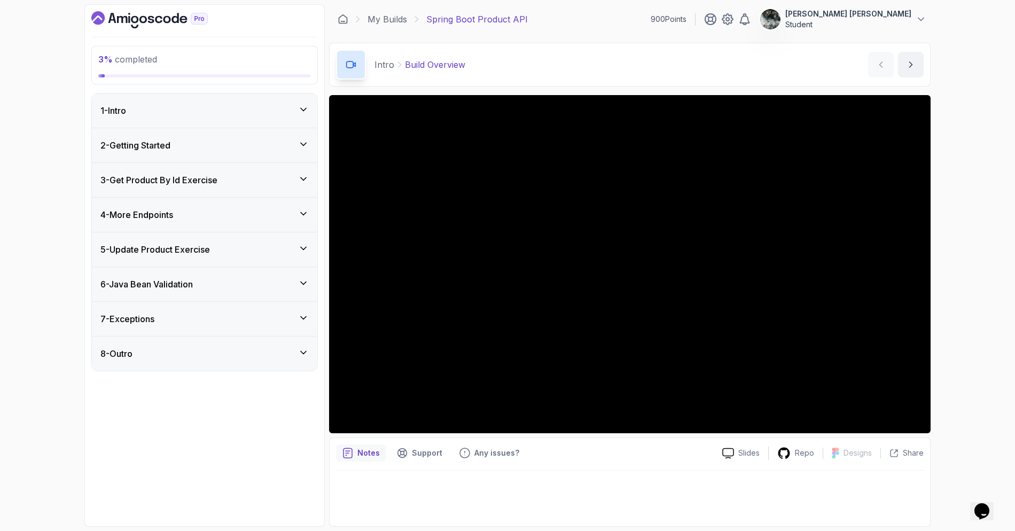
click at [198, 354] on div "8 - Outro" at bounding box center [204, 353] width 208 height 13
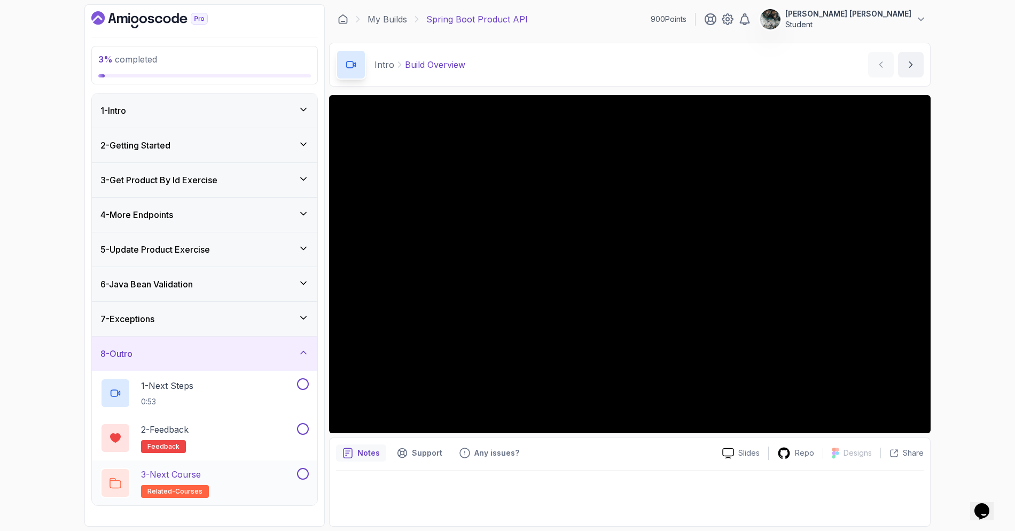
click at [263, 479] on div "3 - Next Course related-courses" at bounding box center [197, 483] width 194 height 30
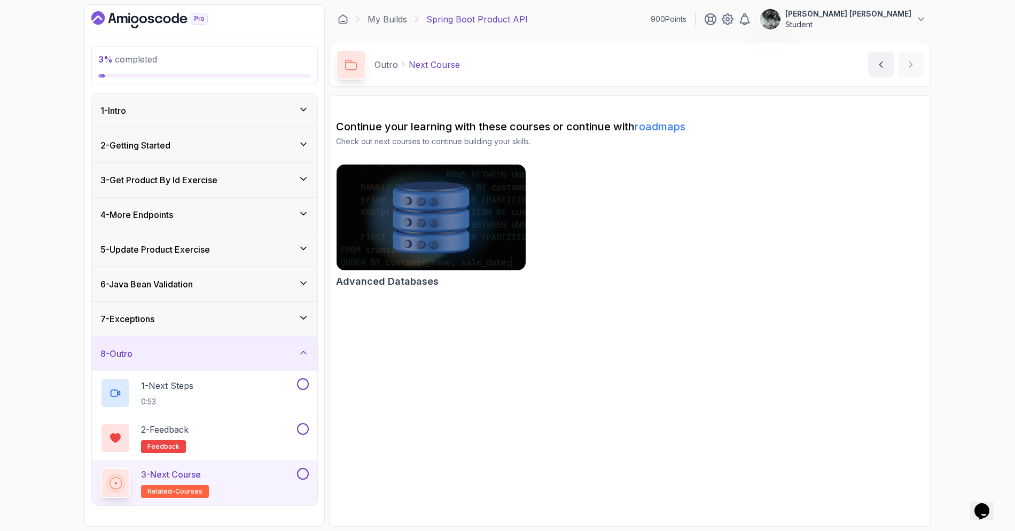
click at [170, 140] on h3 "2 - Getting Started" at bounding box center [135, 145] width 70 height 13
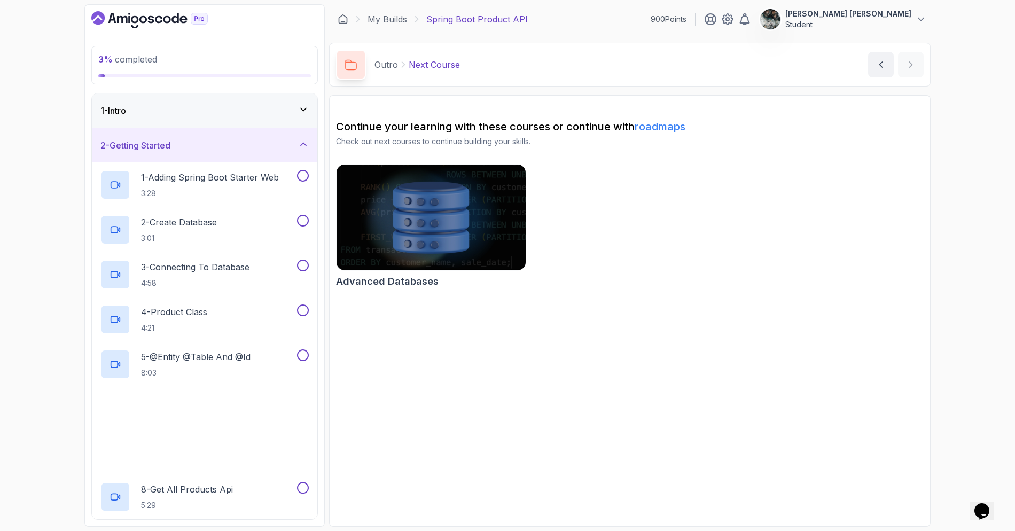
click at [189, 147] on div "2 - Getting Started" at bounding box center [204, 145] width 208 height 13
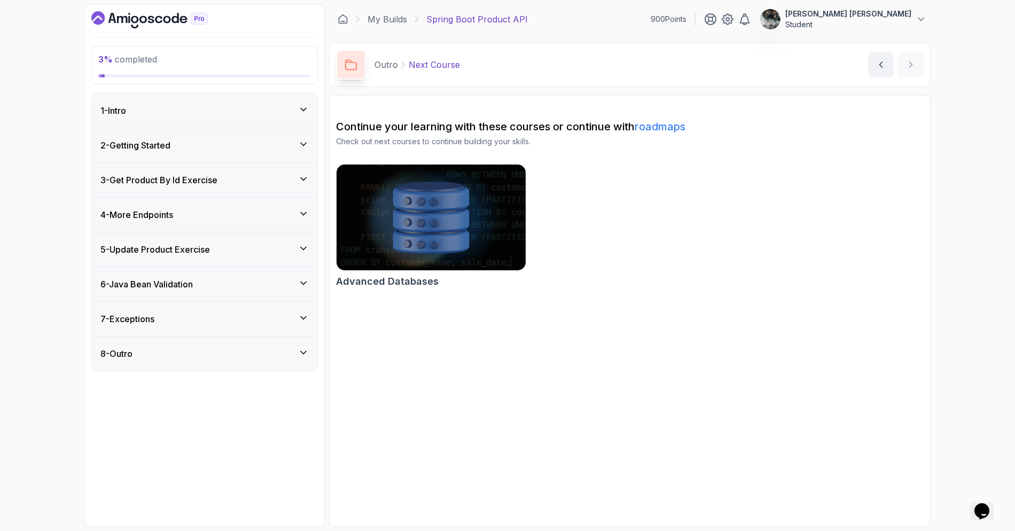
click at [180, 113] on div "1 - Intro" at bounding box center [204, 110] width 208 height 13
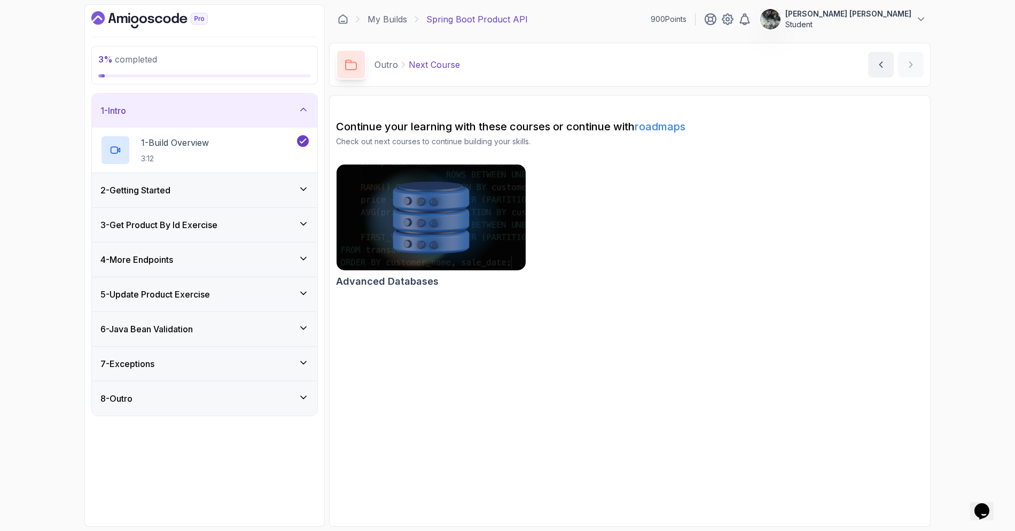
click at [228, 178] on div "2 - Getting Started" at bounding box center [204, 190] width 225 height 34
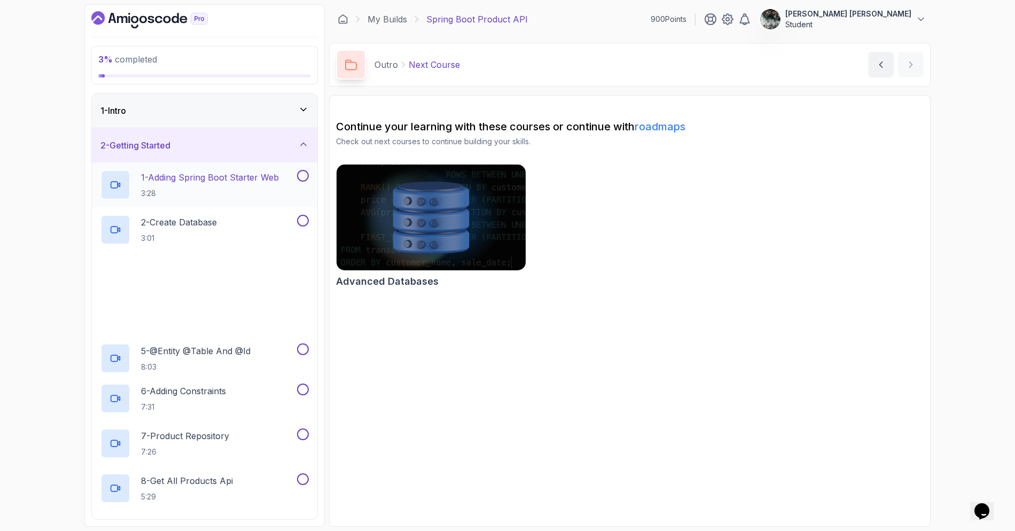
click at [221, 177] on p "1 - Adding Spring Boot Starter Web" at bounding box center [210, 177] width 138 height 13
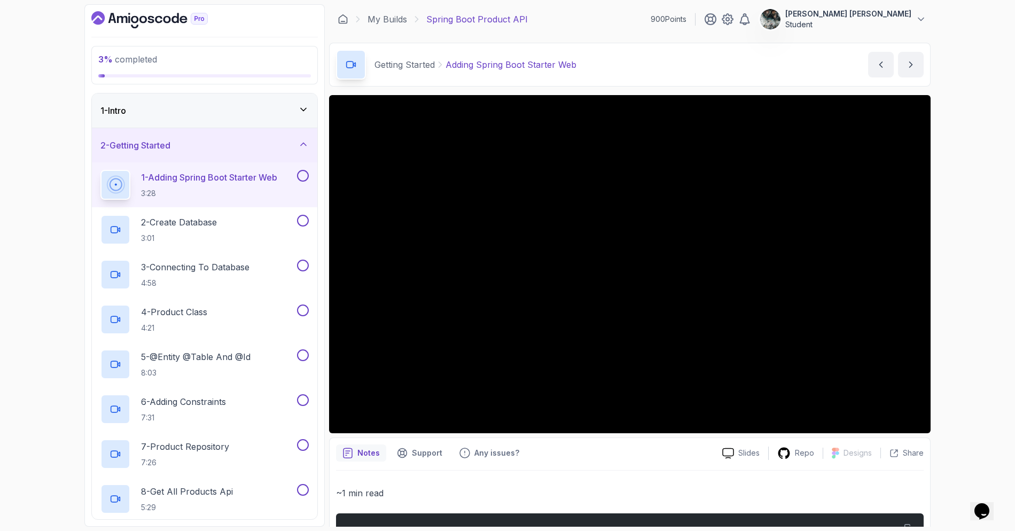
click at [46, 183] on div "3 % completed 1 - Intro 2 - Getting Started 1 - Adding Spring Boot Starter Web …" at bounding box center [507, 265] width 1015 height 531
click at [190, 171] on p "1 - Adding Spring Boot Starter Web" at bounding box center [209, 177] width 136 height 13
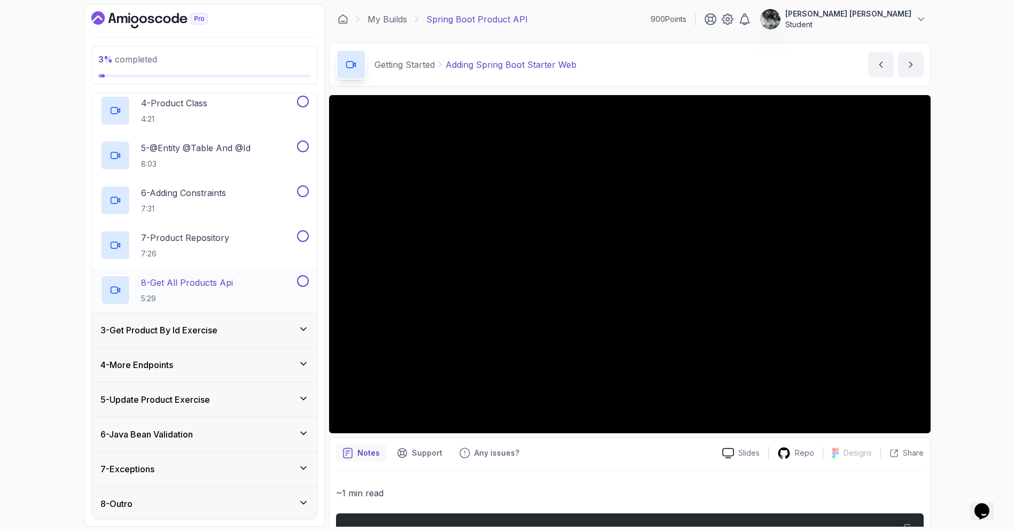
scroll to position [209, 0]
click at [192, 331] on h3 "3 - Get Product By Id Exercise" at bounding box center [158, 329] width 117 height 13
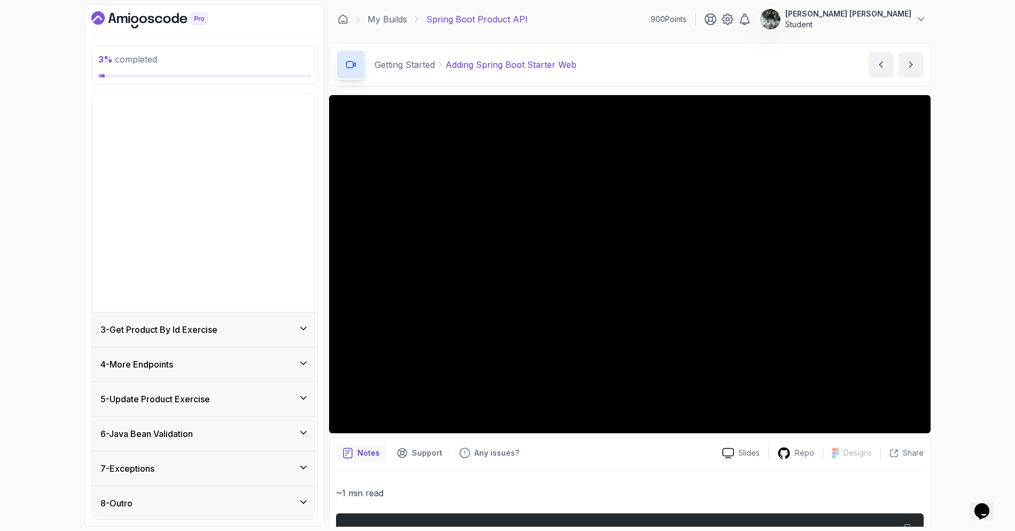
scroll to position [0, 0]
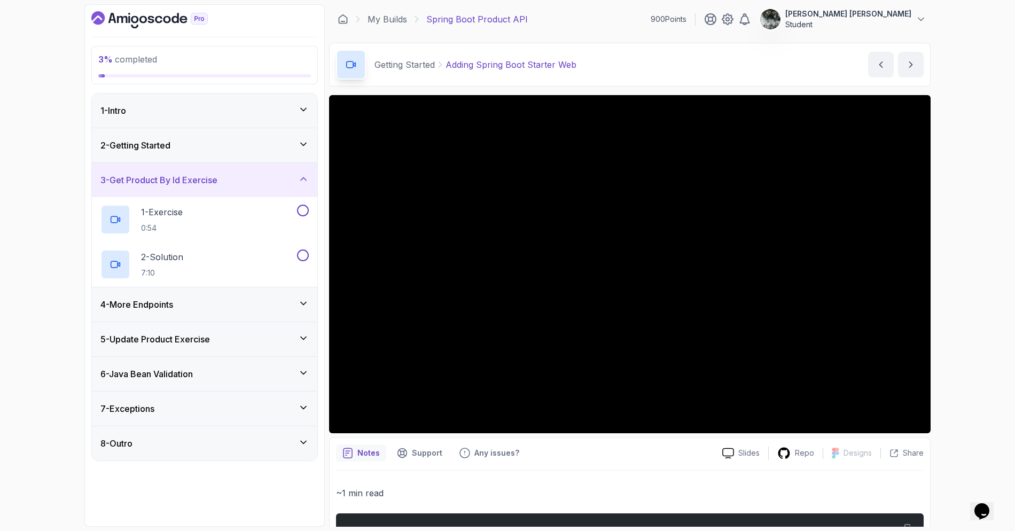
click at [194, 308] on div "4 - More Endpoints" at bounding box center [204, 304] width 208 height 13
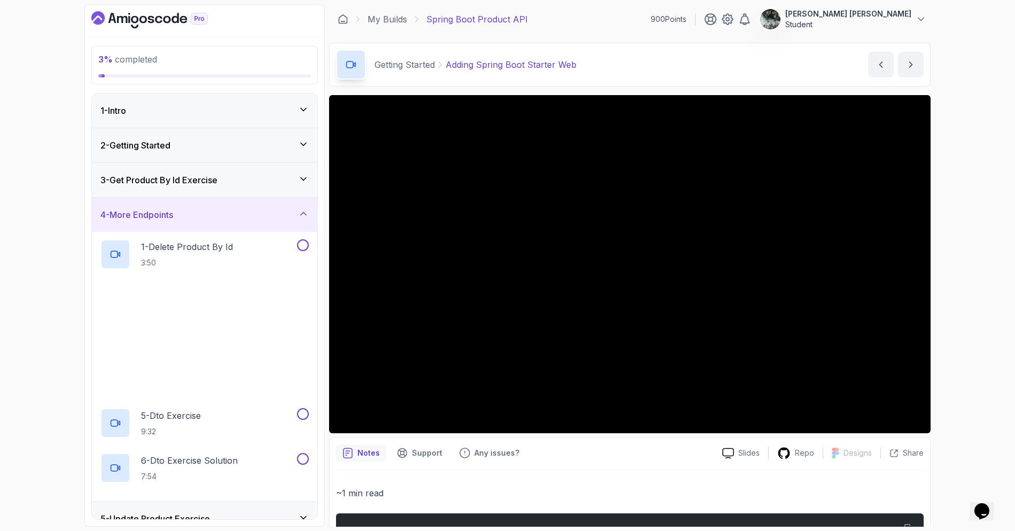
scroll to position [120, 0]
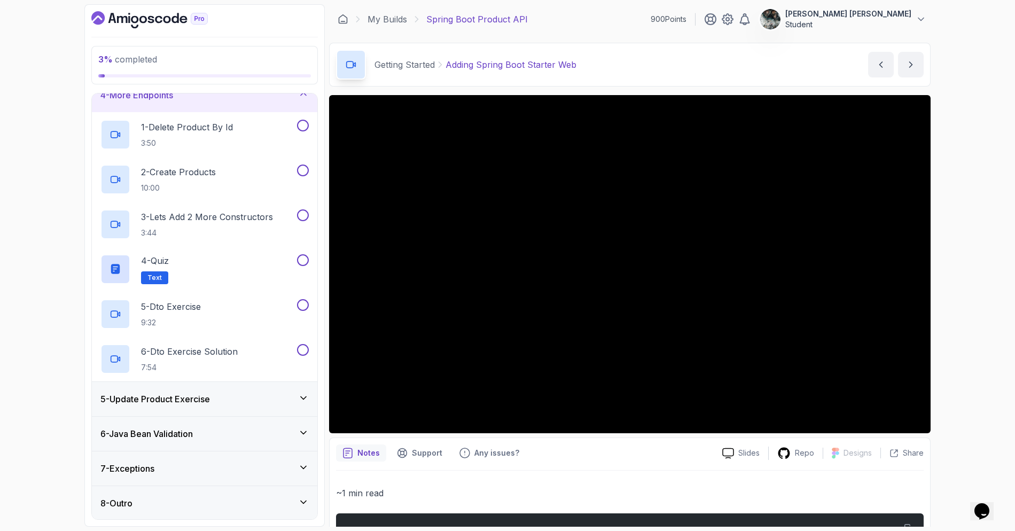
click at [202, 390] on div "5 - Update Product Exercise" at bounding box center [204, 399] width 225 height 34
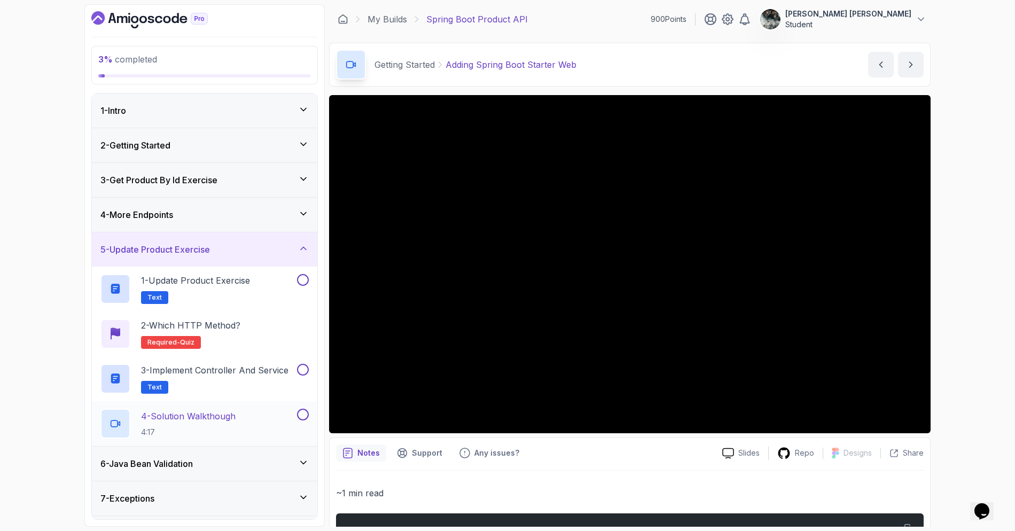
scroll to position [30, 0]
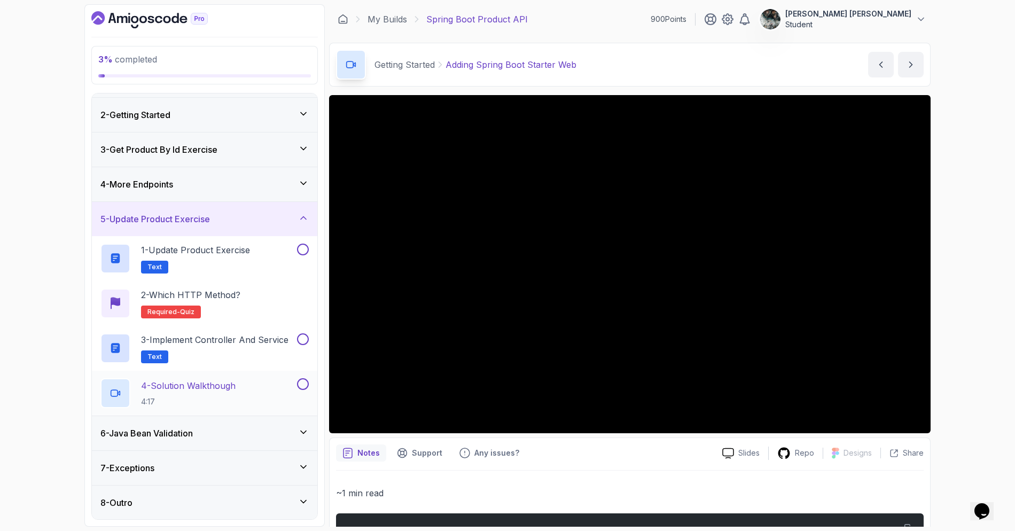
click at [200, 429] on div "6 - Java Bean Validation" at bounding box center [204, 433] width 208 height 13
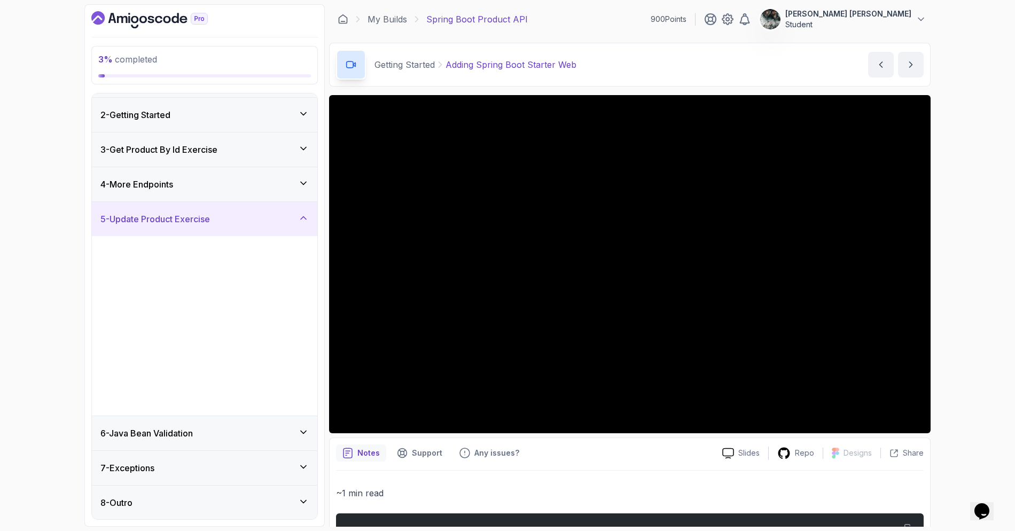
scroll to position [0, 0]
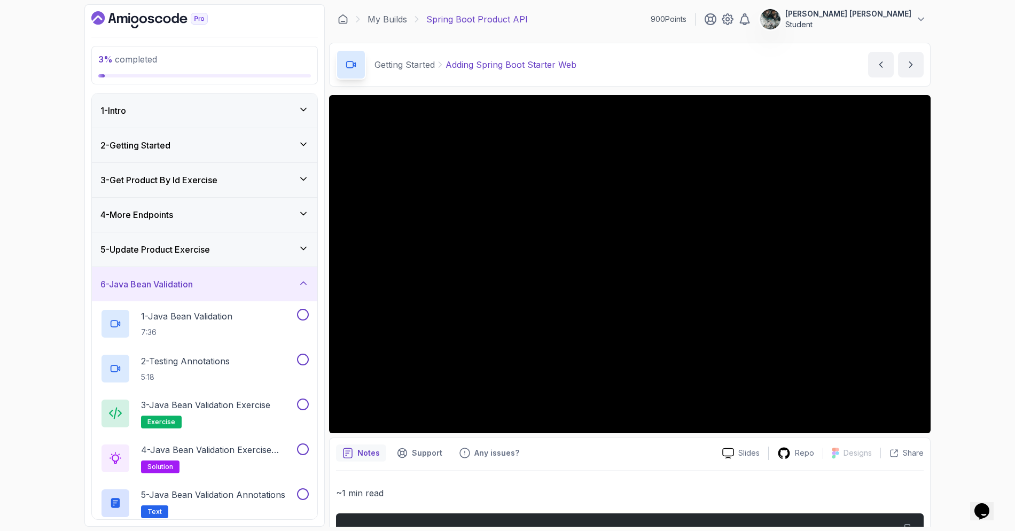
click at [119, 13] on icon "Dashboard" at bounding box center [149, 19] width 116 height 17
